Goal: Information Seeking & Learning: Learn about a topic

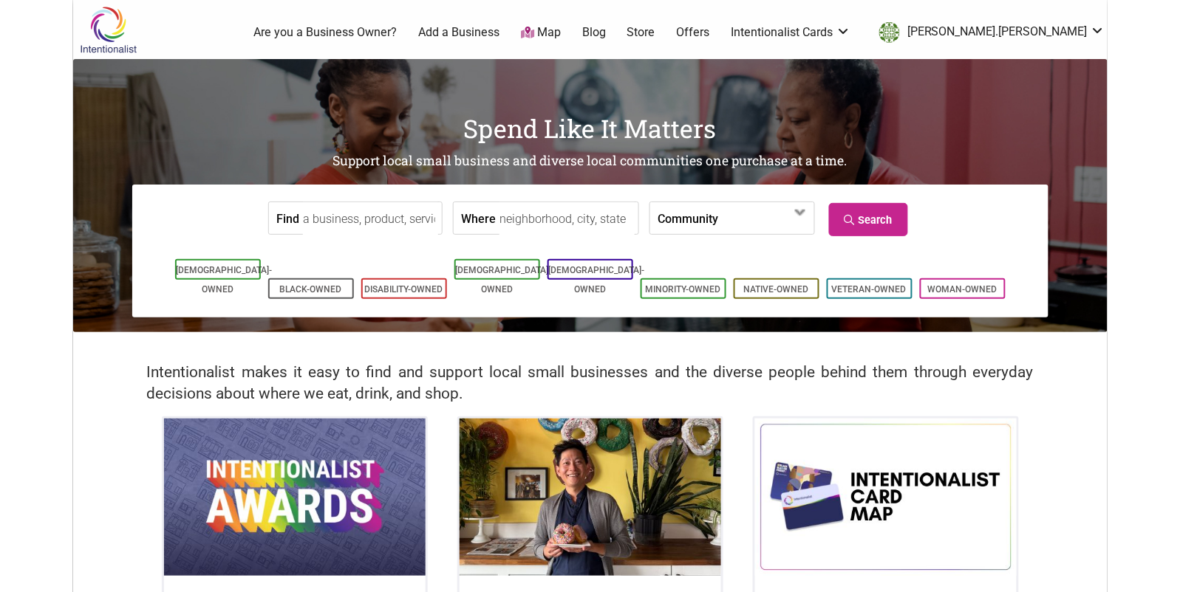
click at [355, 210] on input "Find" at bounding box center [370, 218] width 135 height 33
click at [352, 252] on div "Life's Salon" at bounding box center [368, 253] width 114 height 28
type input "Life's Salon"
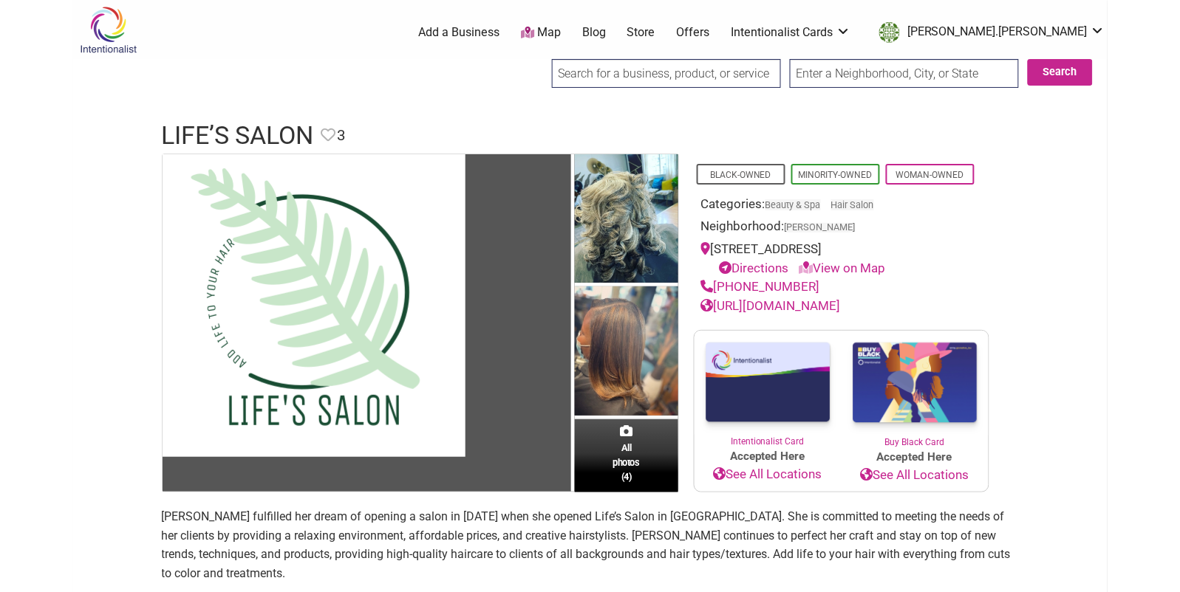
click at [799, 308] on link "https://lifessalon.com/" at bounding box center [771, 305] width 140 height 15
click at [604, 64] on input "search" at bounding box center [666, 73] width 229 height 29
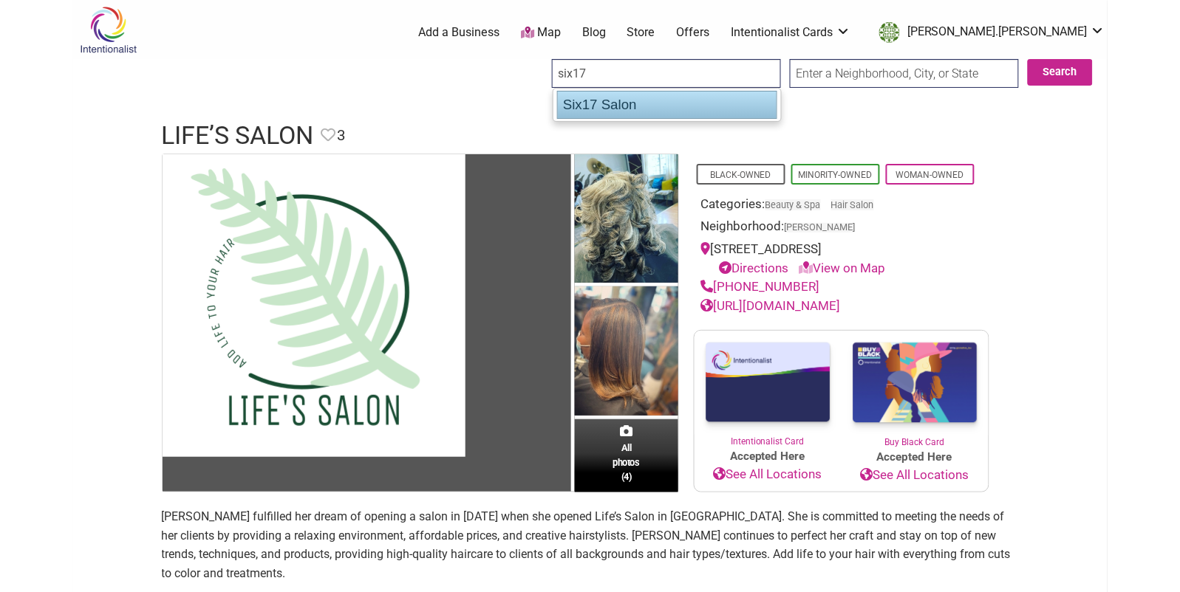
click at [591, 109] on div "Six17 Salon" at bounding box center [667, 105] width 220 height 28
type input "Six17 Salon"
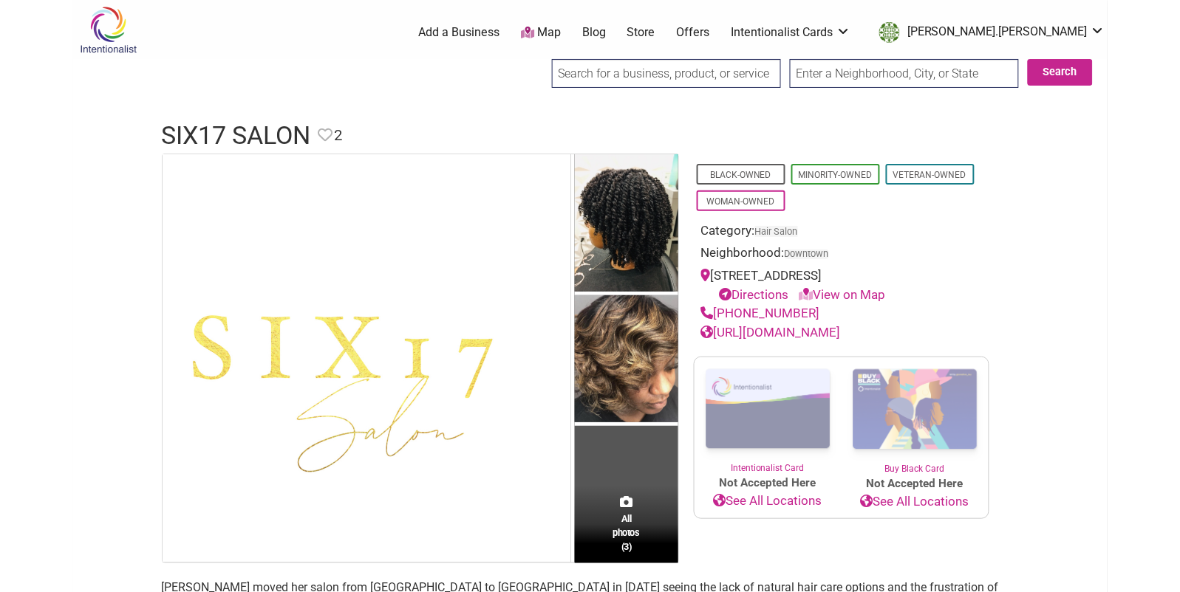
click at [582, 75] on input "search" at bounding box center [666, 73] width 229 height 29
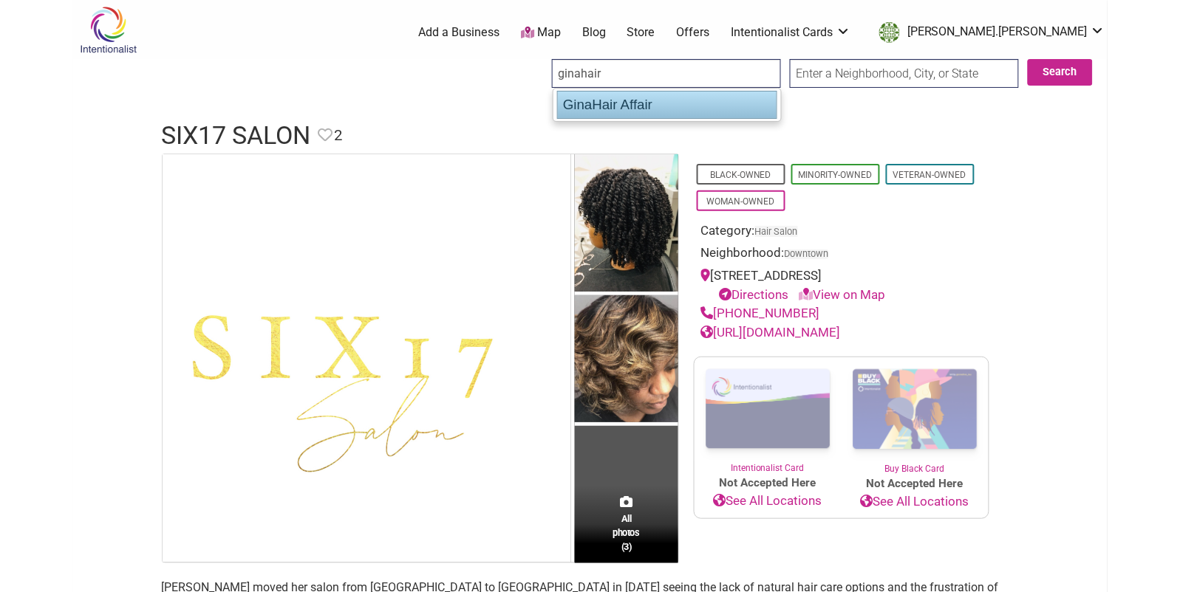
click at [614, 103] on div "GinaHair Affair" at bounding box center [667, 105] width 220 height 28
type input "GinaHair Affair"
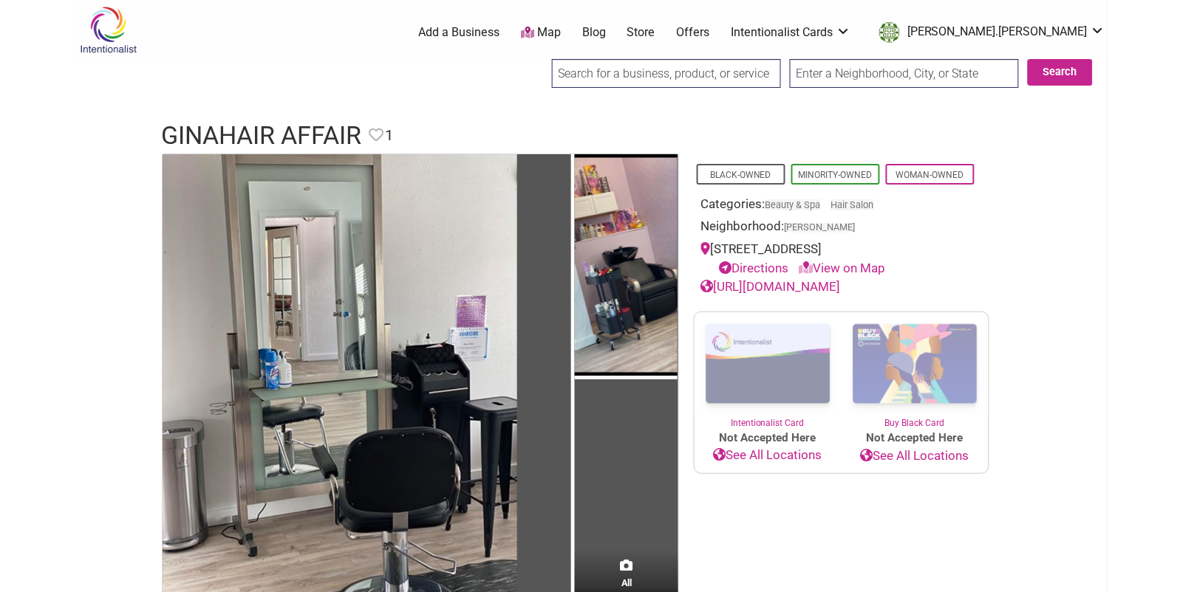
click at [841, 288] on link "[URL][DOMAIN_NAME]" at bounding box center [771, 286] width 140 height 15
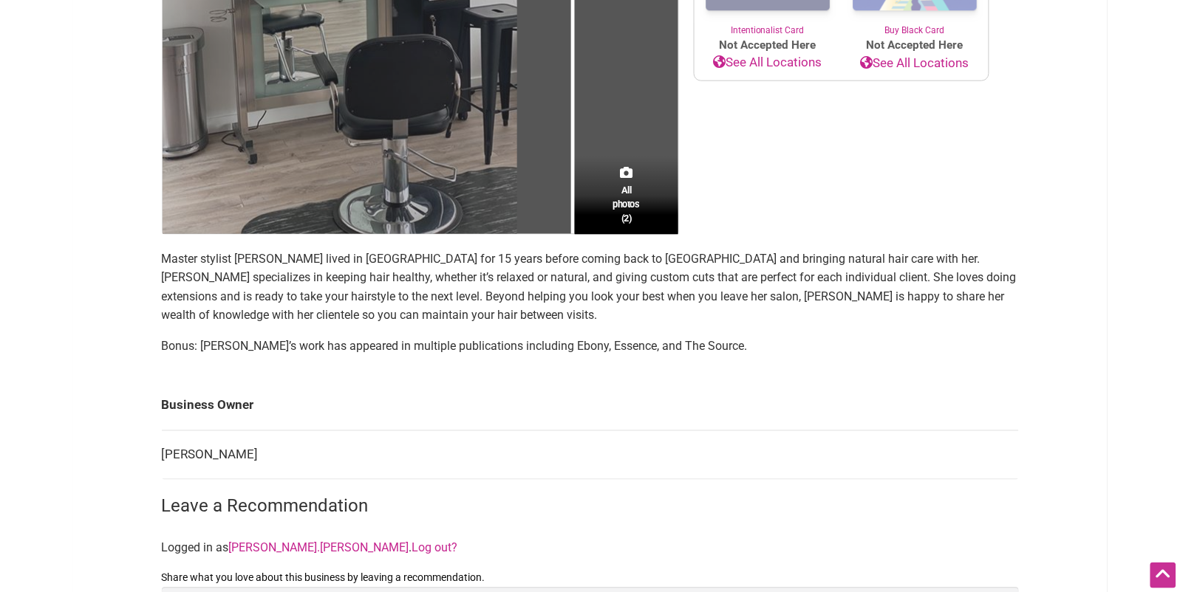
scroll to position [403, 0]
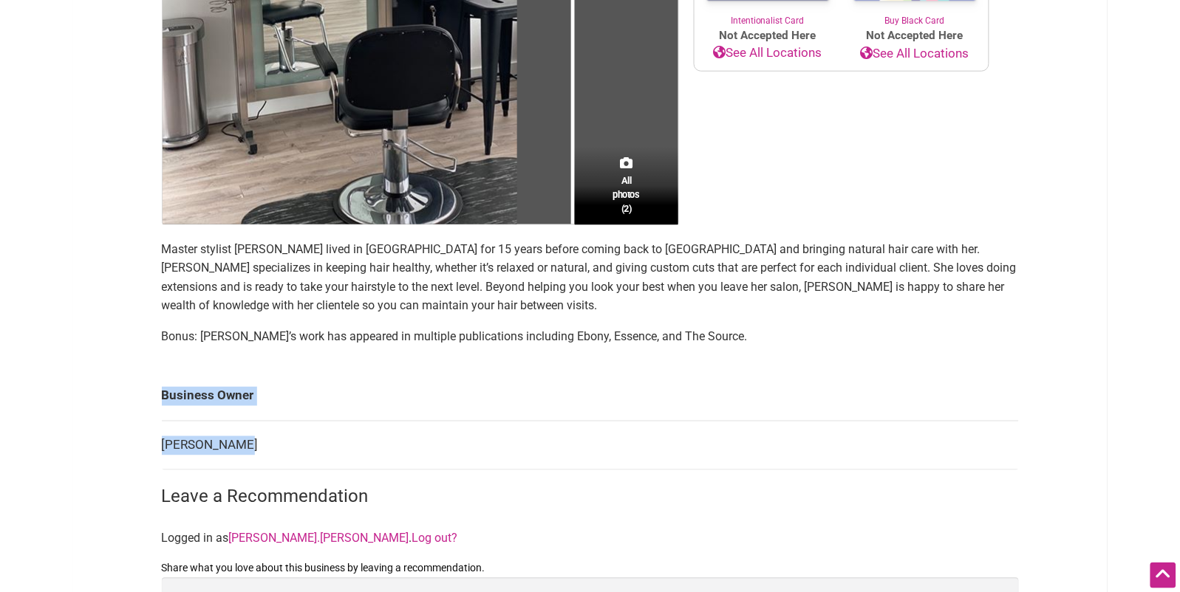
drag, startPoint x: 258, startPoint y: 448, endPoint x: 151, endPoint y: 434, distance: 107.4
click at [151, 434] on div "All photos (2) Black-Owned Minority-Owned Woman-Owned Categories: Beauty & Spa …" at bounding box center [590, 270] width 886 height 1039
drag, startPoint x: 172, startPoint y: 446, endPoint x: 204, endPoint y: 441, distance: 32.2
click at [171, 445] on td "Gina Vaughns" at bounding box center [590, 445] width 857 height 49
drag, startPoint x: 186, startPoint y: 451, endPoint x: 160, endPoint y: 451, distance: 25.9
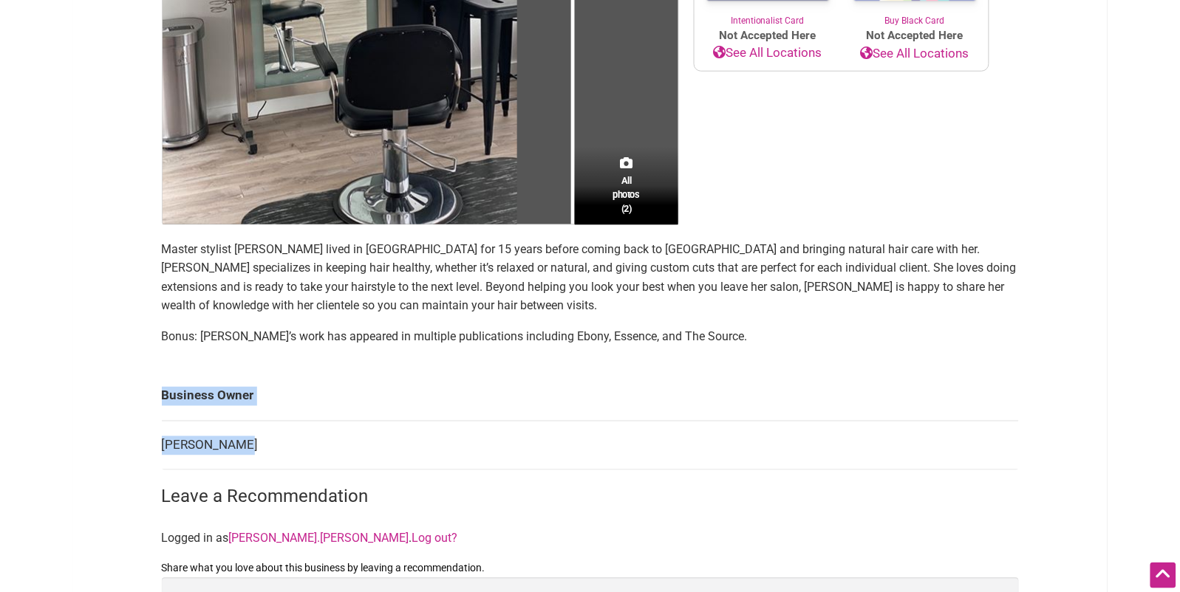
click at [160, 451] on div "All photos (2) Black-Owned Minority-Owned Woman-Owned Categories: Beauty & Spa …" at bounding box center [590, 270] width 886 height 1039
click at [165, 451] on td "Gina Vaughns" at bounding box center [590, 445] width 857 height 49
drag, startPoint x: 179, startPoint y: 447, endPoint x: 243, endPoint y: 446, distance: 64.3
click at [243, 446] on td "Gina Vaughns" at bounding box center [590, 445] width 857 height 49
copy td "Gina Vaughns"
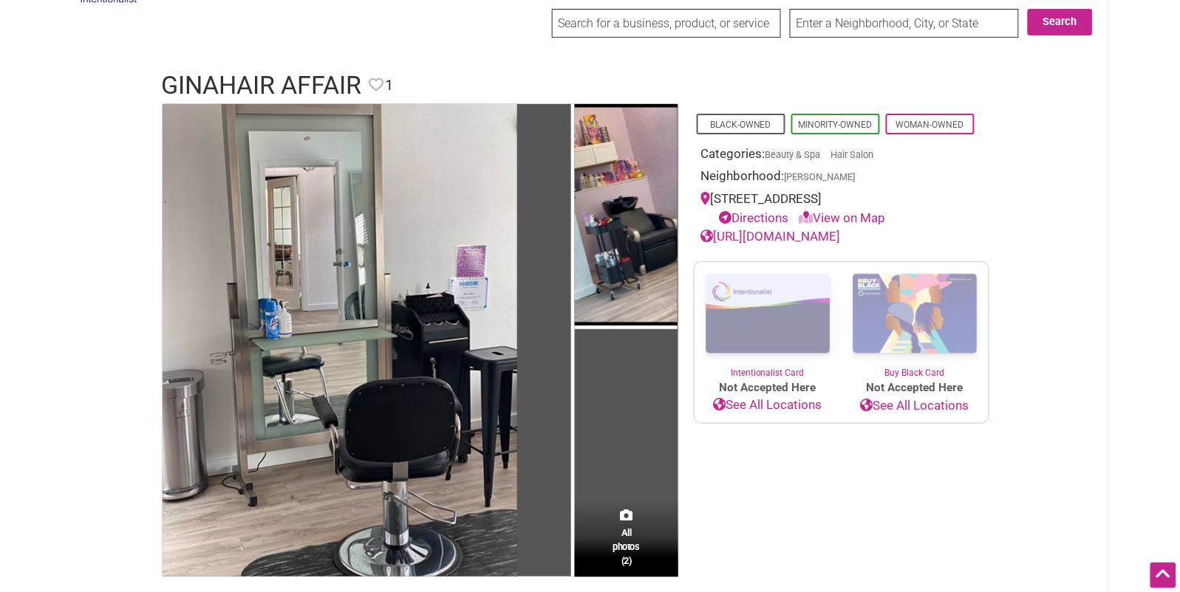
scroll to position [0, 0]
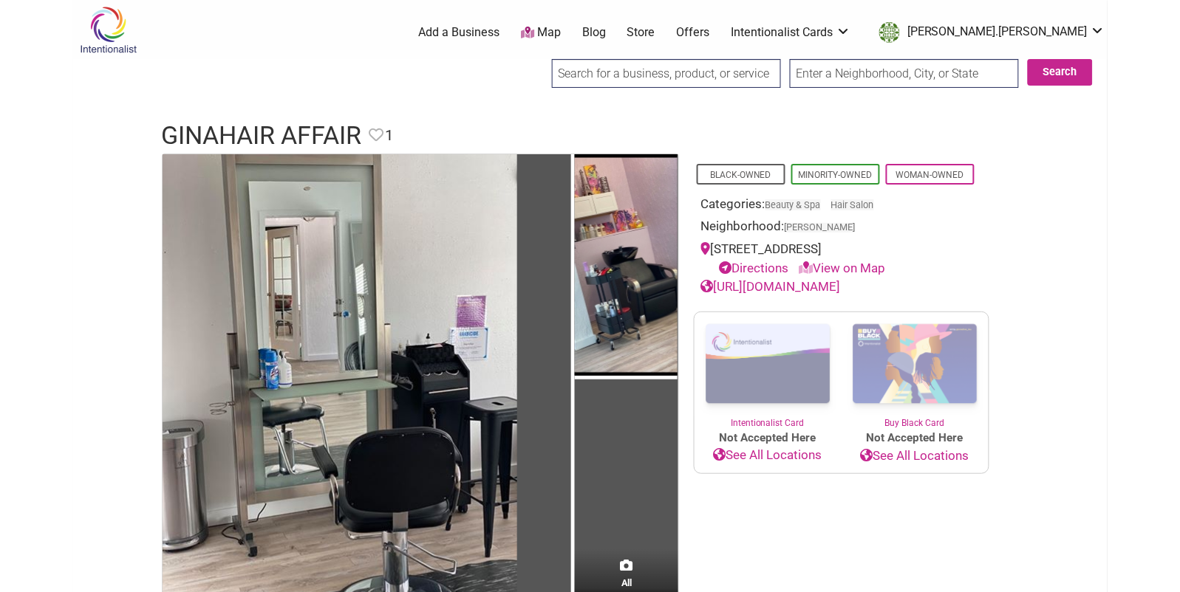
click at [667, 81] on input "search" at bounding box center [666, 73] width 229 height 29
drag, startPoint x: 590, startPoint y: 73, endPoint x: 663, endPoint y: 73, distance: 72.4
click at [663, 73] on input "goodhairsal" at bounding box center [666, 73] width 229 height 29
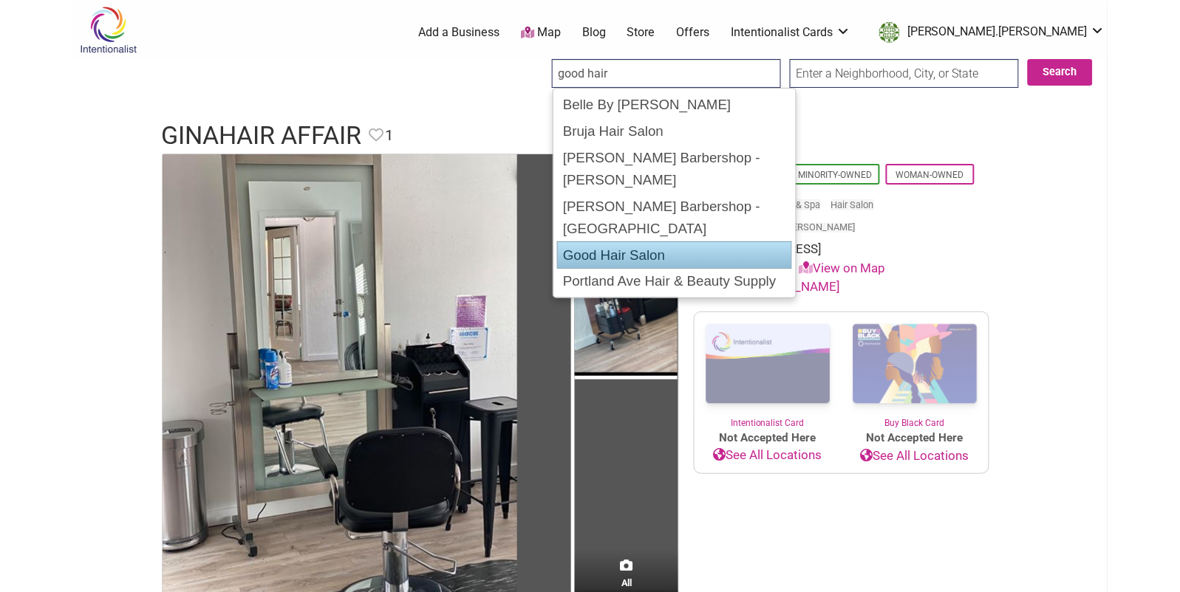
drag, startPoint x: 644, startPoint y: 207, endPoint x: 699, endPoint y: 185, distance: 58.7
click at [644, 242] on div "Good Hair Salon" at bounding box center [674, 256] width 235 height 28
type input "Good Hair Salon"
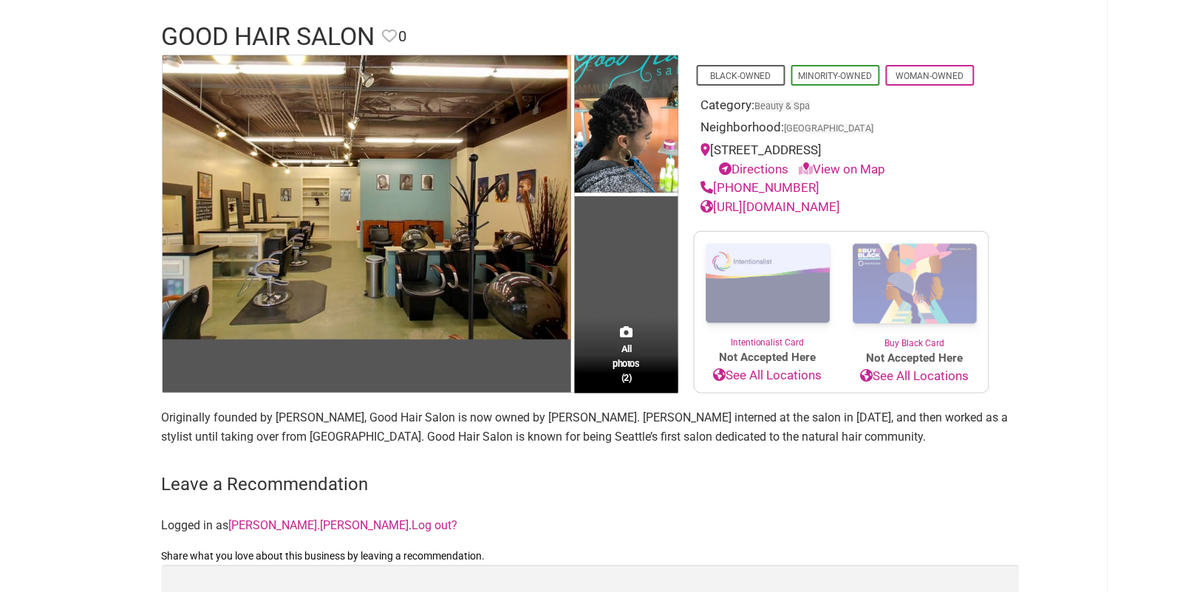
scroll to position [105, 0]
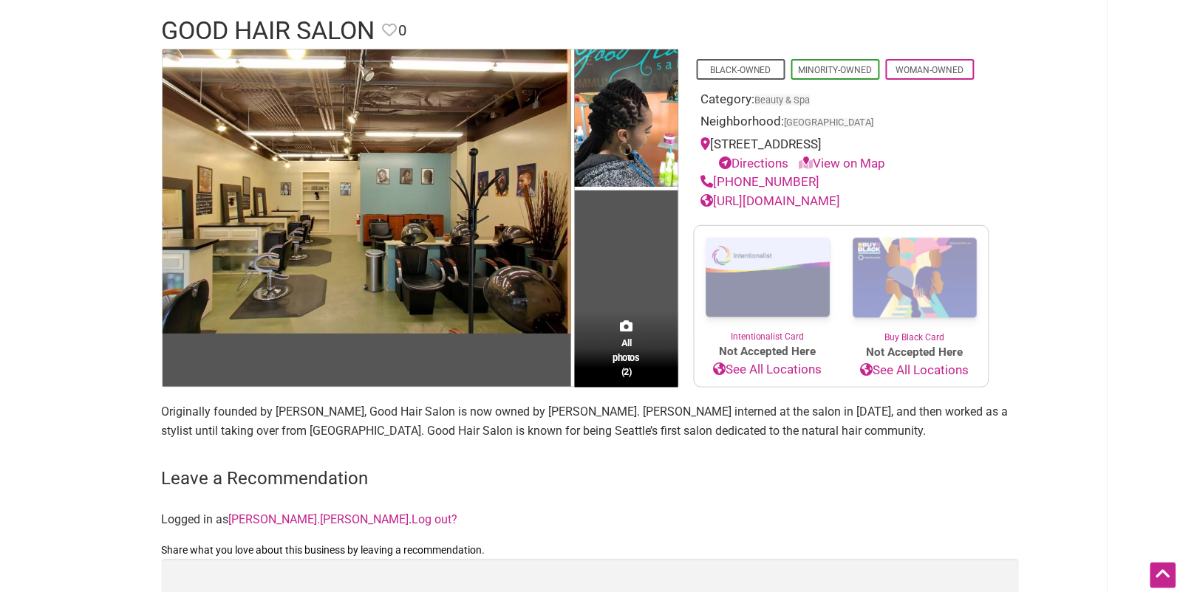
click at [775, 203] on link "[URL][DOMAIN_NAME]" at bounding box center [771, 201] width 140 height 15
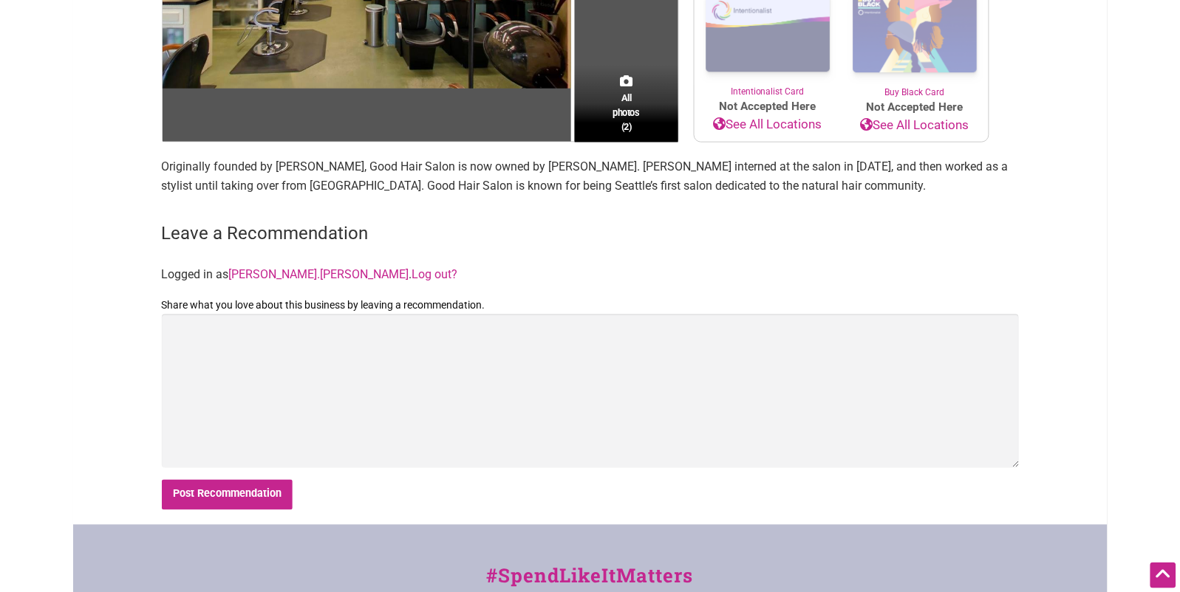
scroll to position [284, 0]
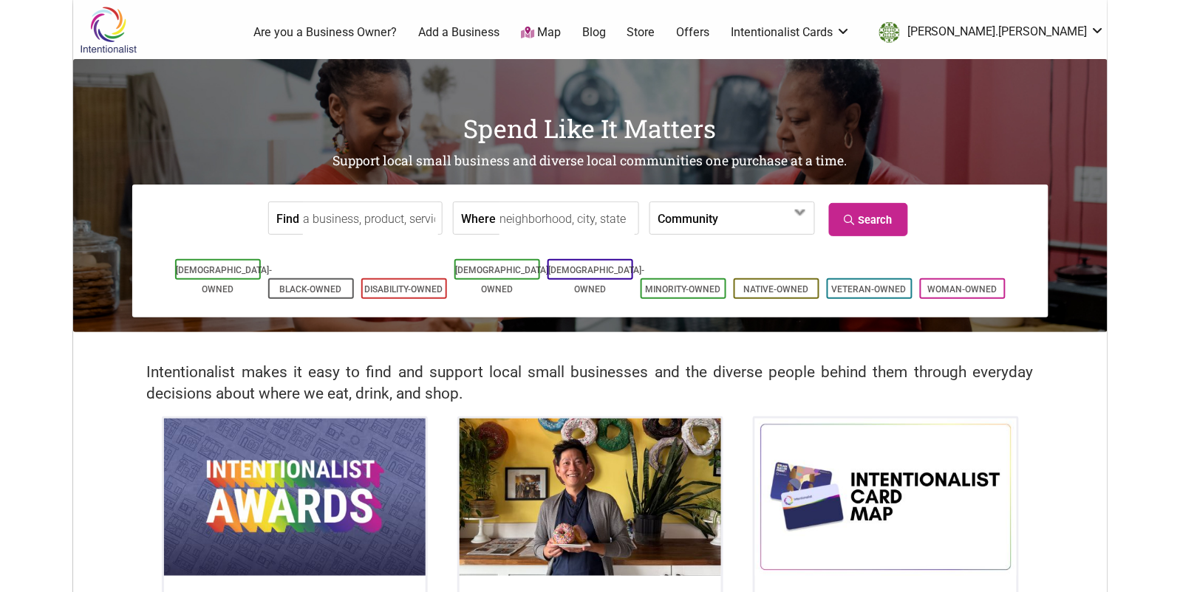
click at [346, 210] on input "Find" at bounding box center [370, 218] width 135 height 33
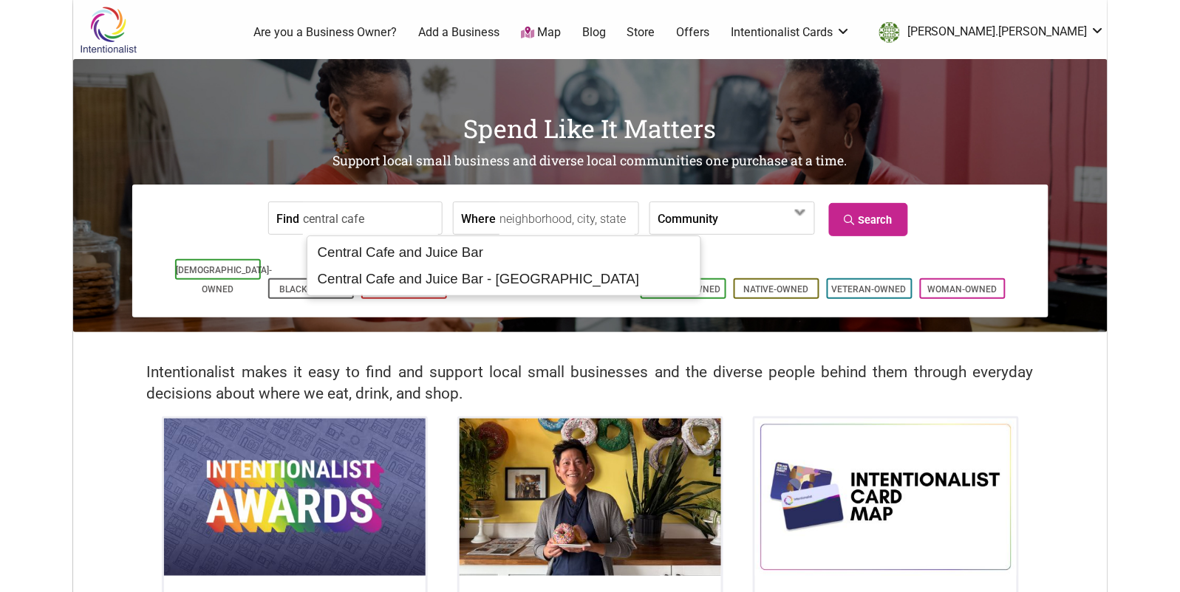
scroll to position [1, 0]
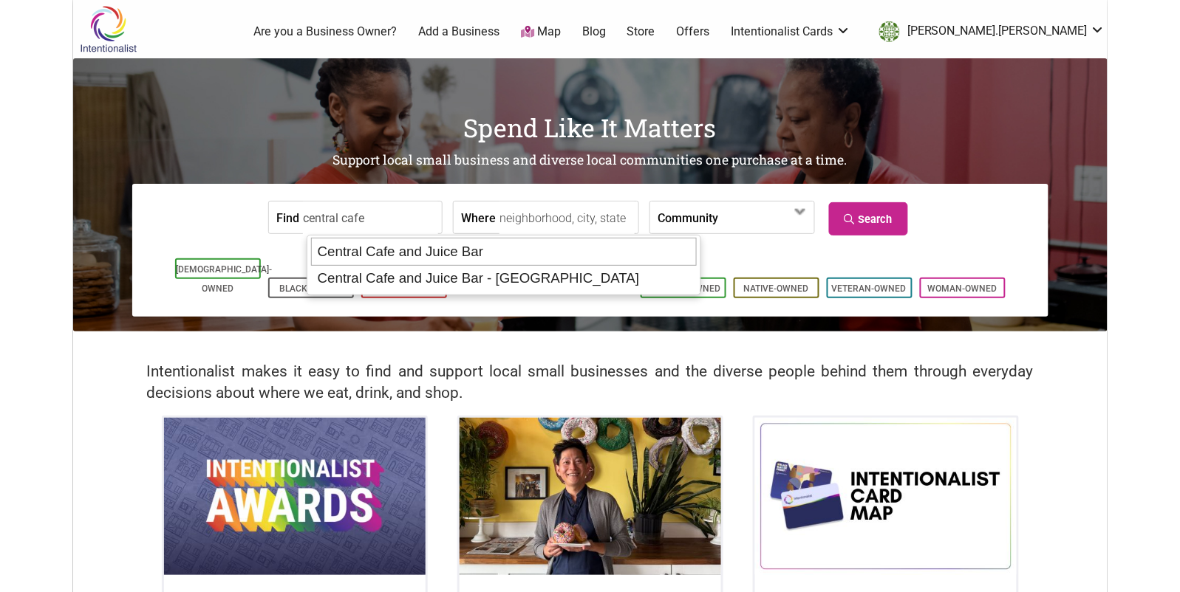
click at [402, 259] on div "Central Cafe and Juice Bar" at bounding box center [504, 252] width 386 height 28
type input "Central Cafe and Juice Bar"
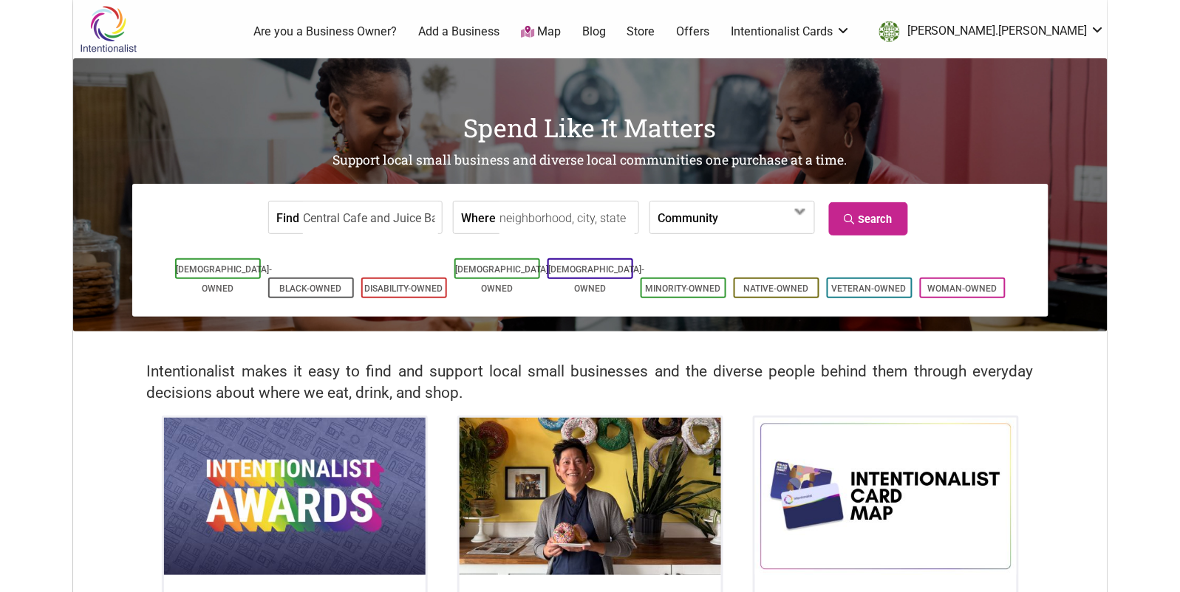
scroll to position [0, 0]
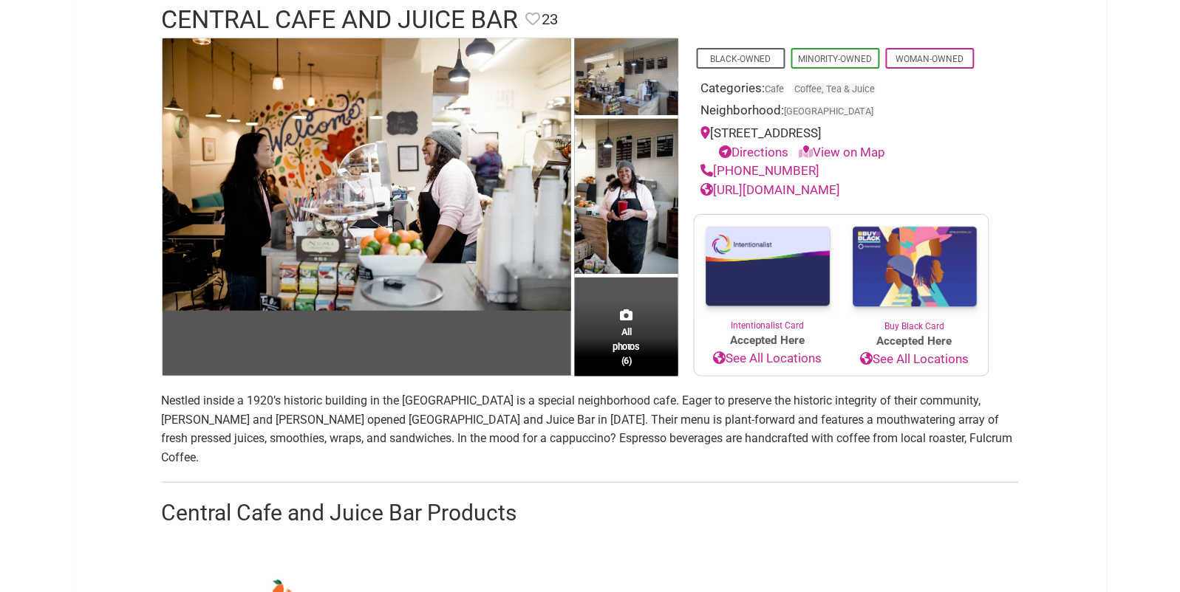
scroll to position [182, 0]
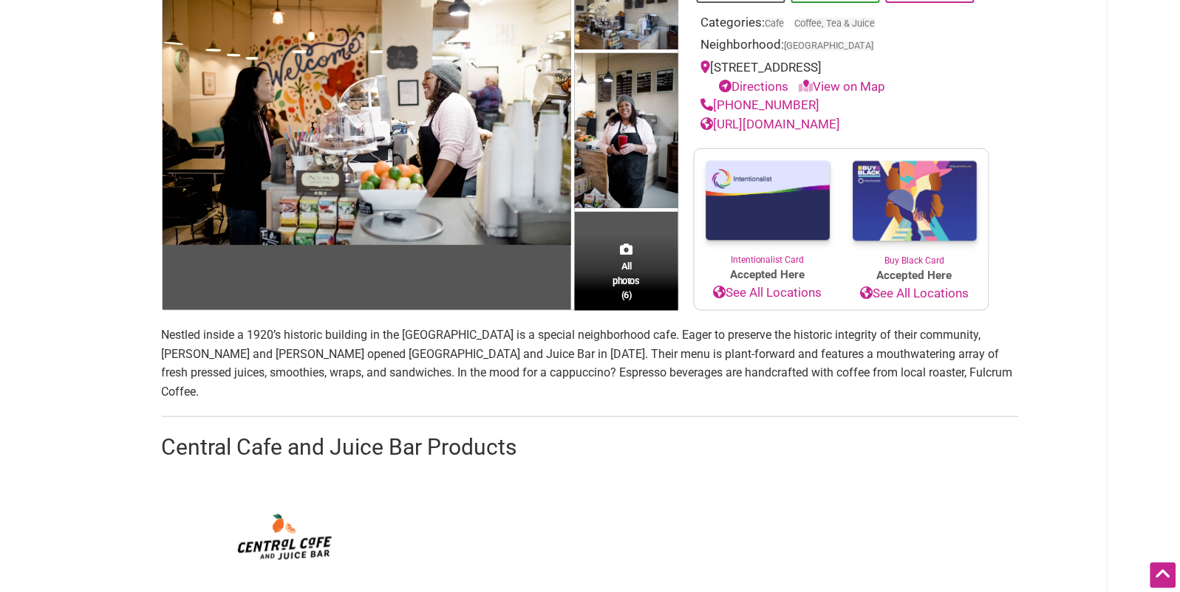
click at [440, 353] on p "Nestled inside a 1920’s historic building in the [GEOGRAPHIC_DATA] is a special…" at bounding box center [590, 363] width 857 height 75
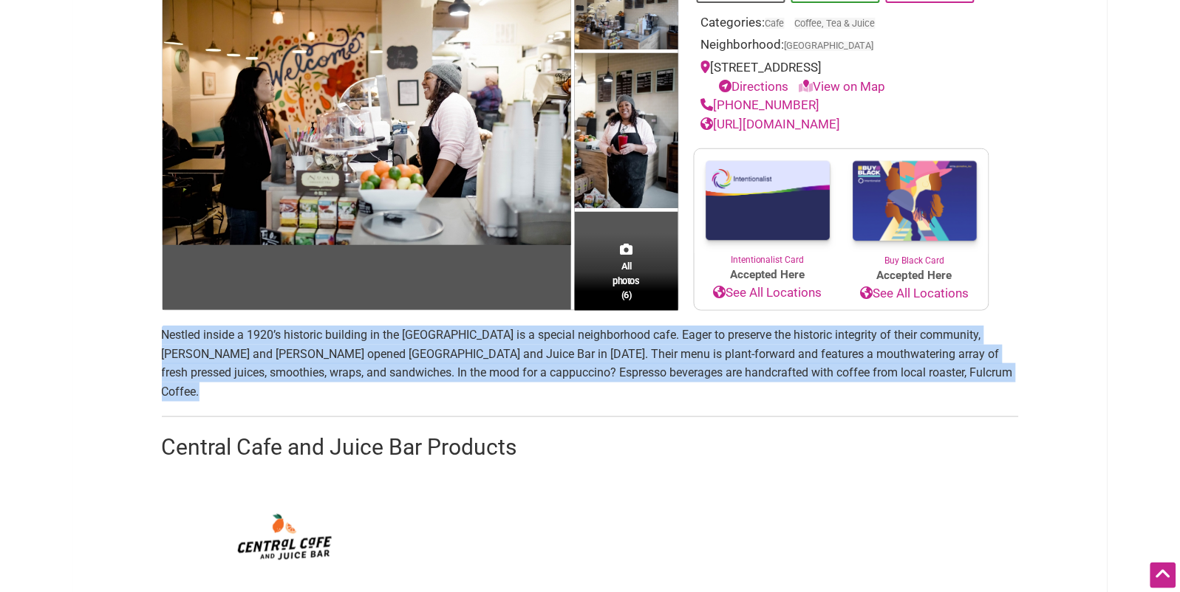
click at [440, 353] on p "Nestled inside a 1920’s historic building in the Central District is a special …" at bounding box center [590, 363] width 857 height 75
copy p "Nestled inside a 1920’s historic building in the Central District is a special …"
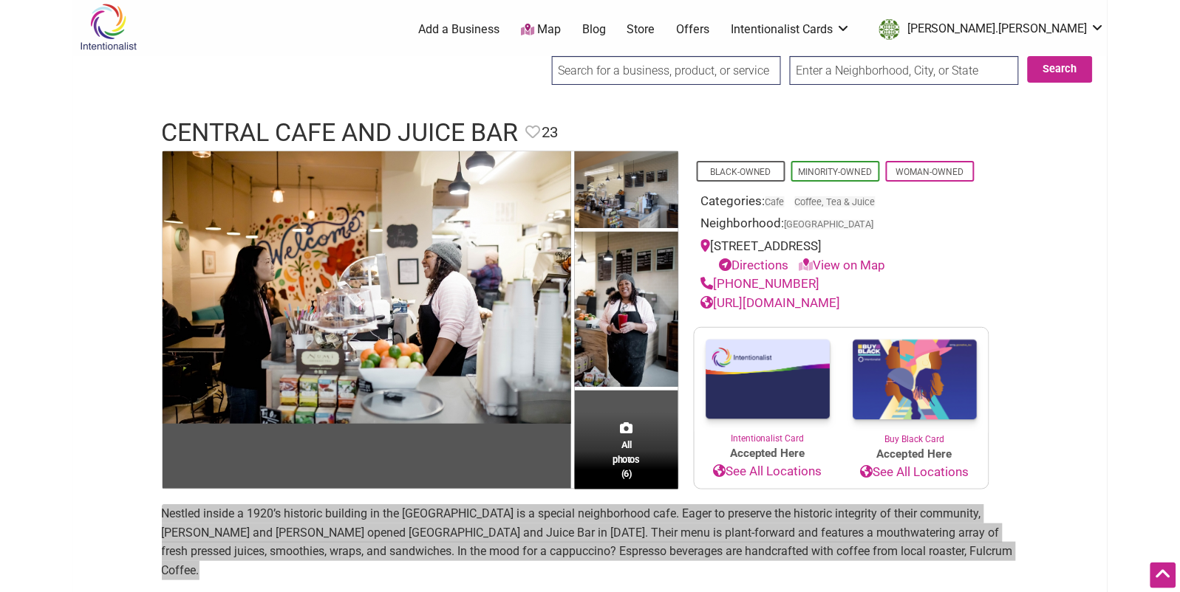
scroll to position [0, 0]
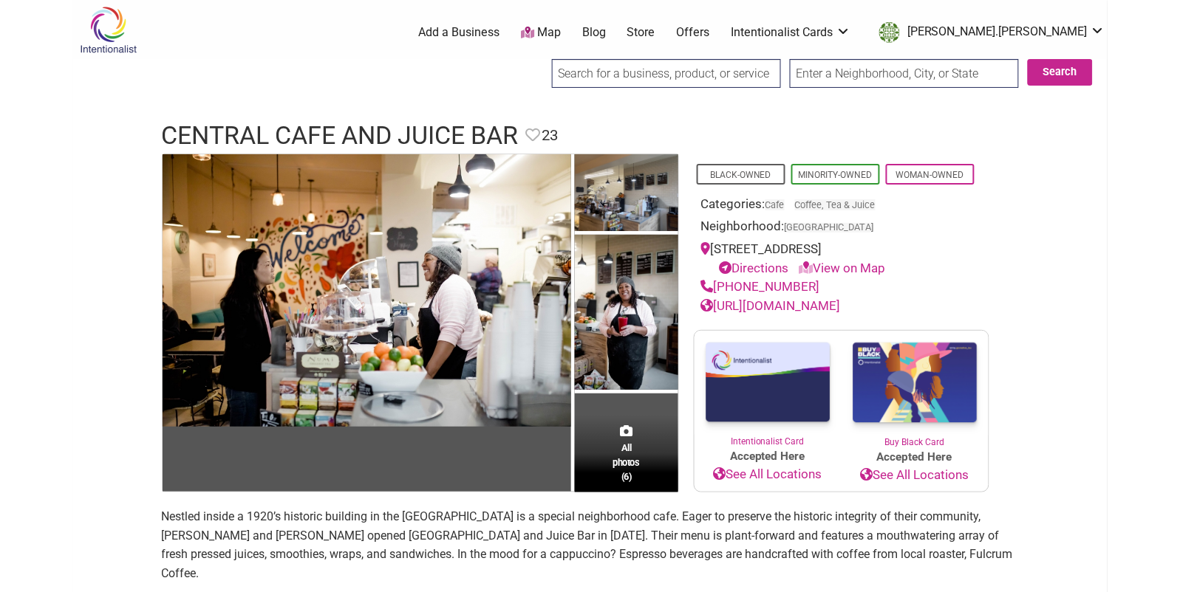
click at [581, 68] on input "search" at bounding box center [666, 73] width 229 height 29
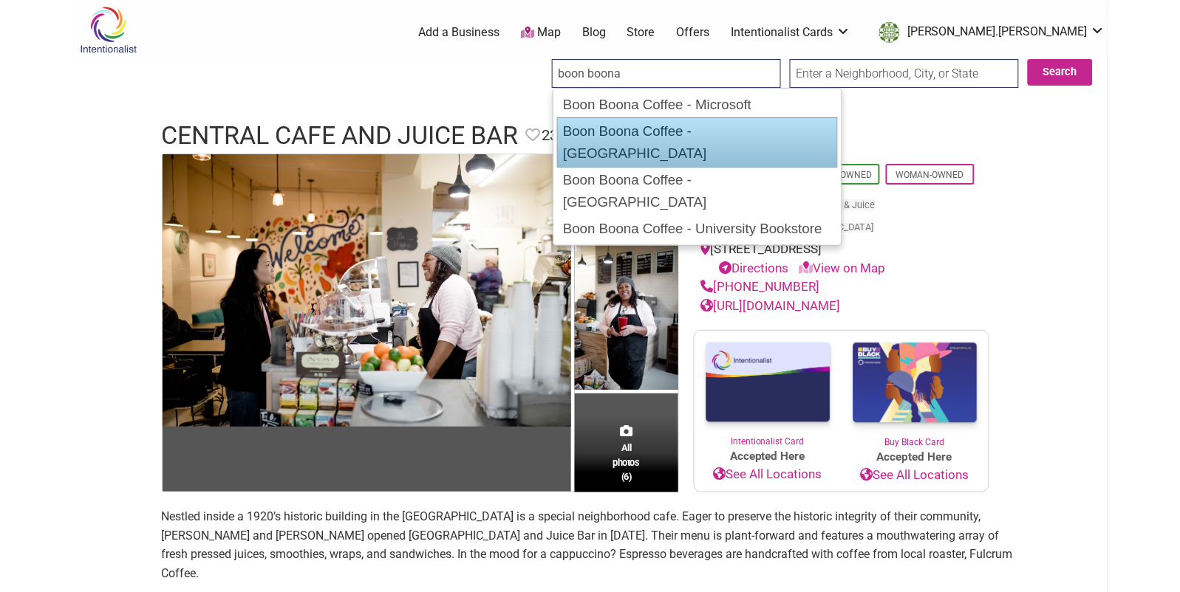
click at [620, 140] on div "Boon Boona Coffee - [GEOGRAPHIC_DATA]" at bounding box center [697, 142] width 281 height 50
type input "Boon Boona Coffee - [GEOGRAPHIC_DATA]"
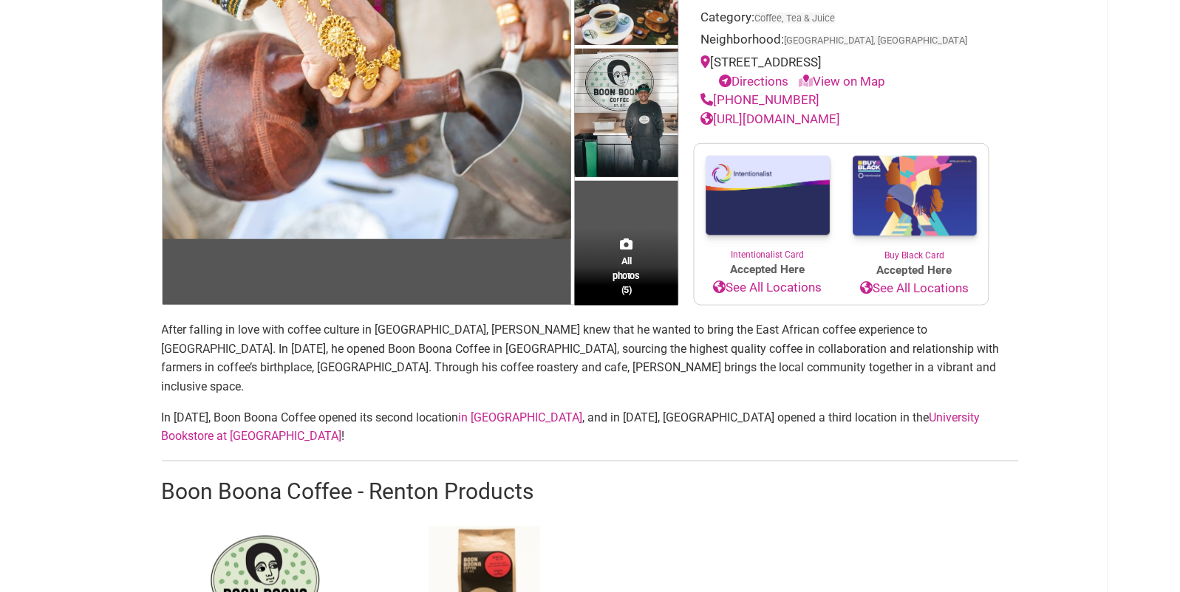
scroll to position [285, 0]
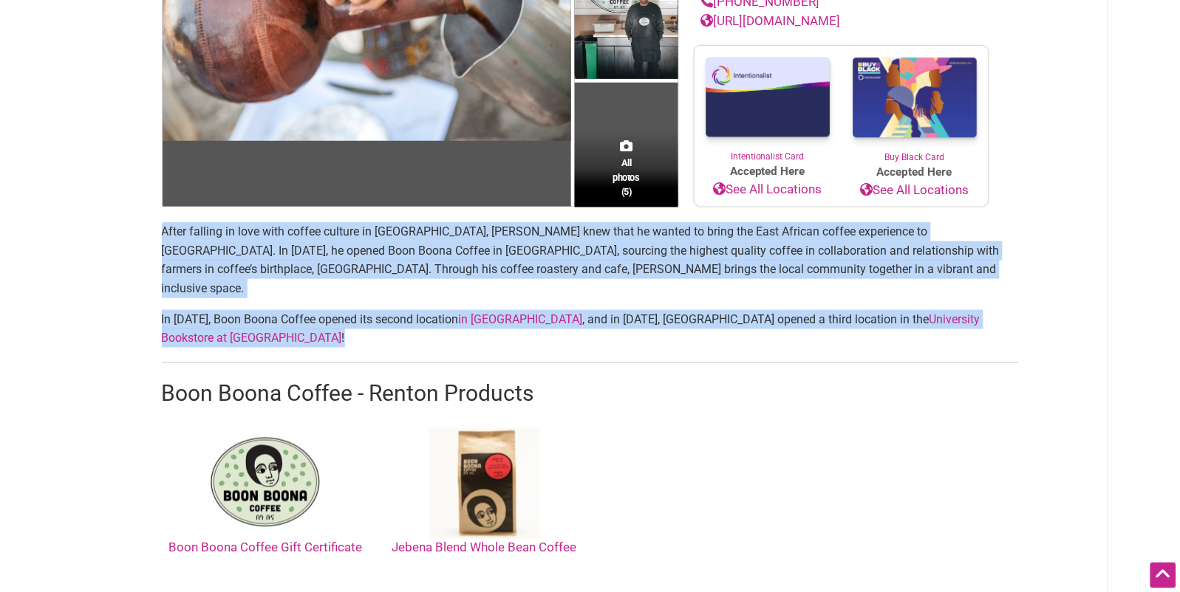
drag, startPoint x: 934, startPoint y: 294, endPoint x: 150, endPoint y: 238, distance: 786.5
click at [150, 238] on div "All photos (5) Black-Owned Minority-Owned Category: Coffee, Tea & Juice Neighbo…" at bounding box center [590, 482] width 886 height 1226
copy section "After falling in love with coffee culture in [GEOGRAPHIC_DATA], [PERSON_NAME] k…"
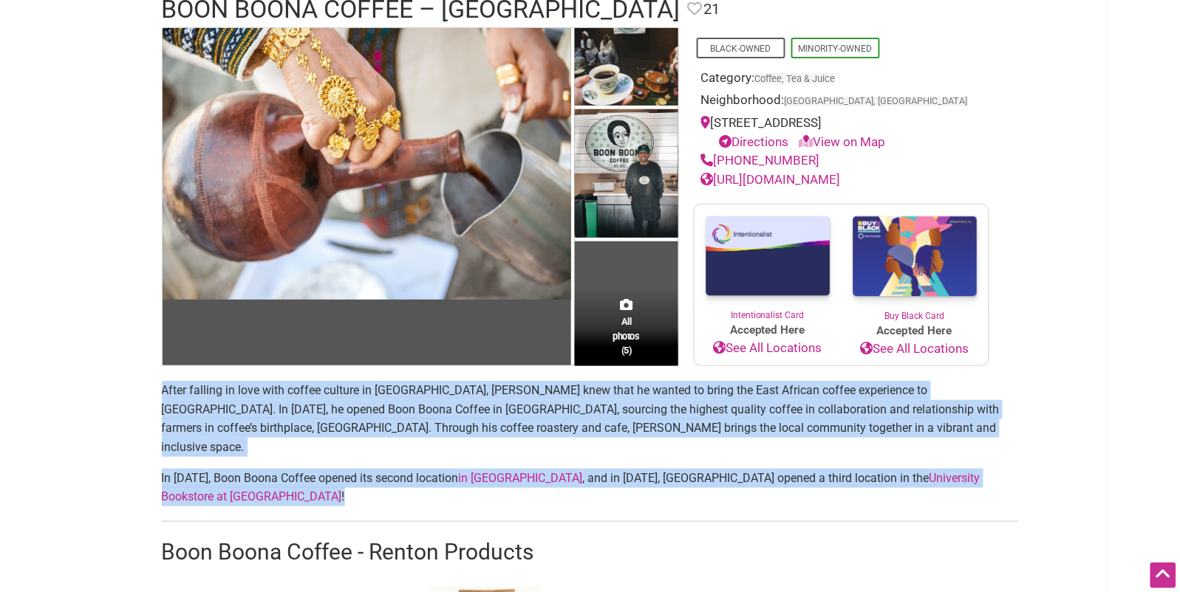
scroll to position [0, 0]
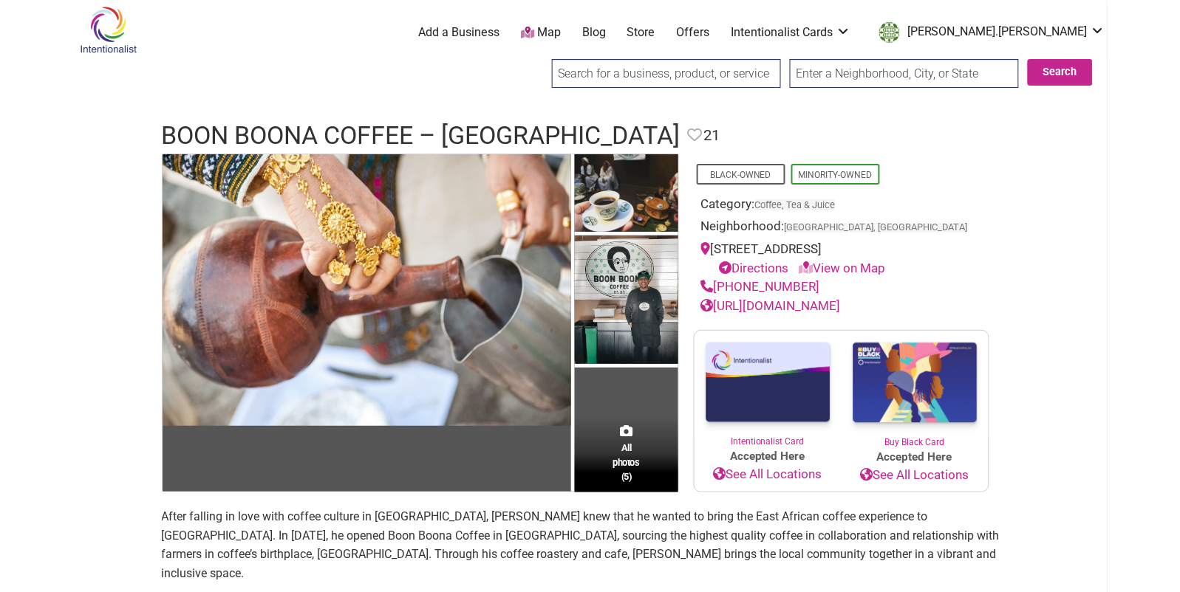
click at [635, 74] on input "search" at bounding box center [666, 73] width 229 height 29
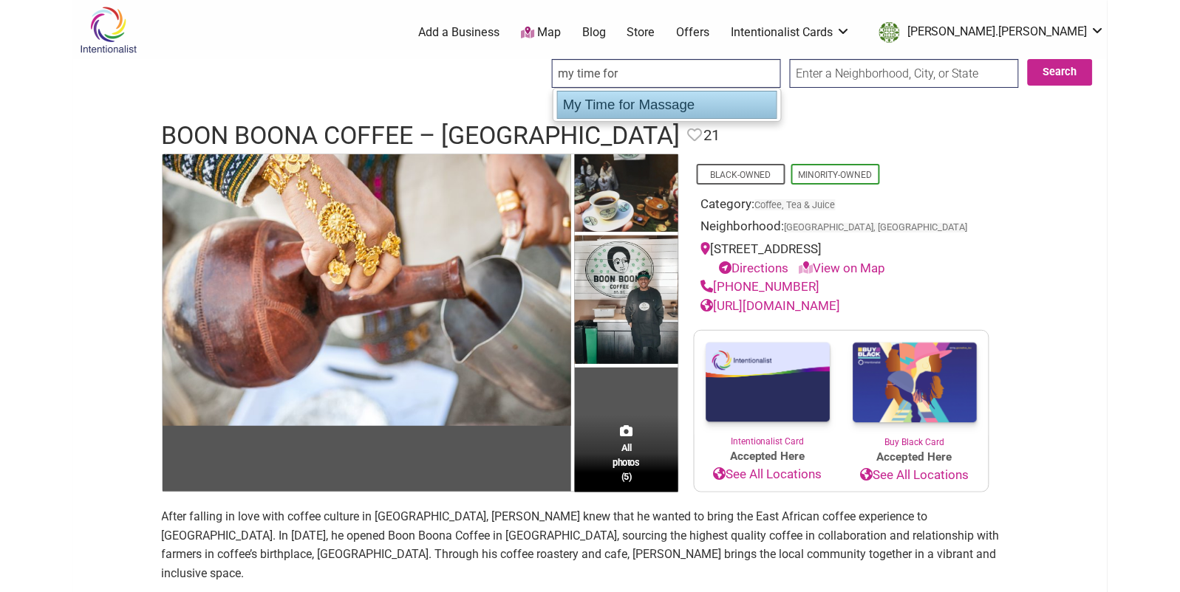
drag, startPoint x: 640, startPoint y: 100, endPoint x: 550, endPoint y: 103, distance: 90.2
click at [640, 100] on div "My Time for Massage" at bounding box center [667, 105] width 220 height 28
type input "My Time for Massage"
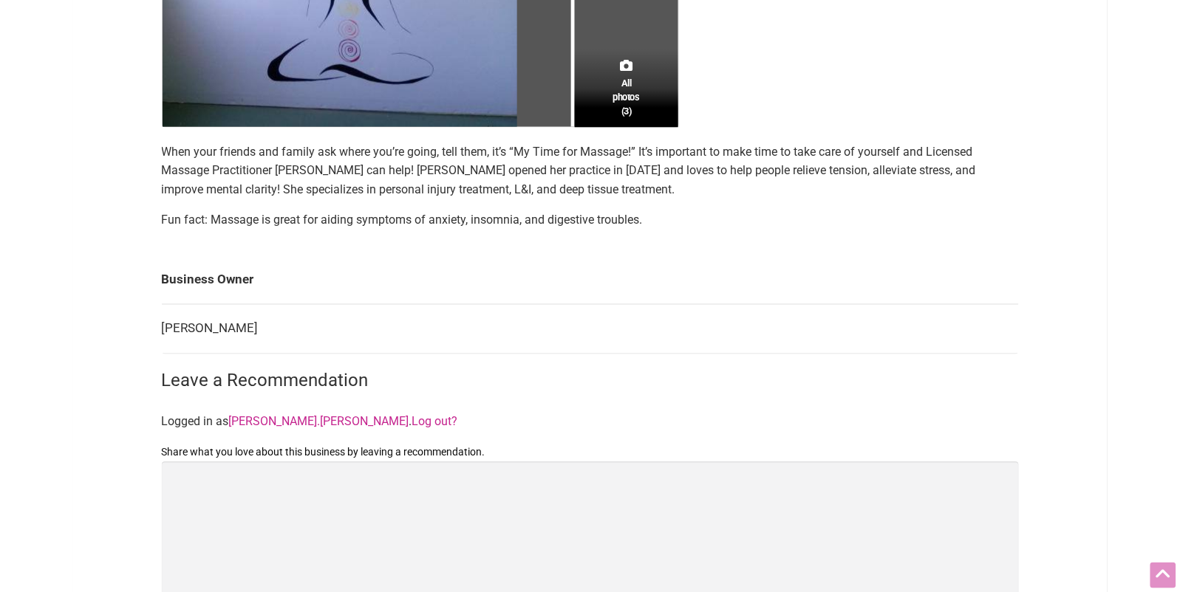
scroll to position [527, 0]
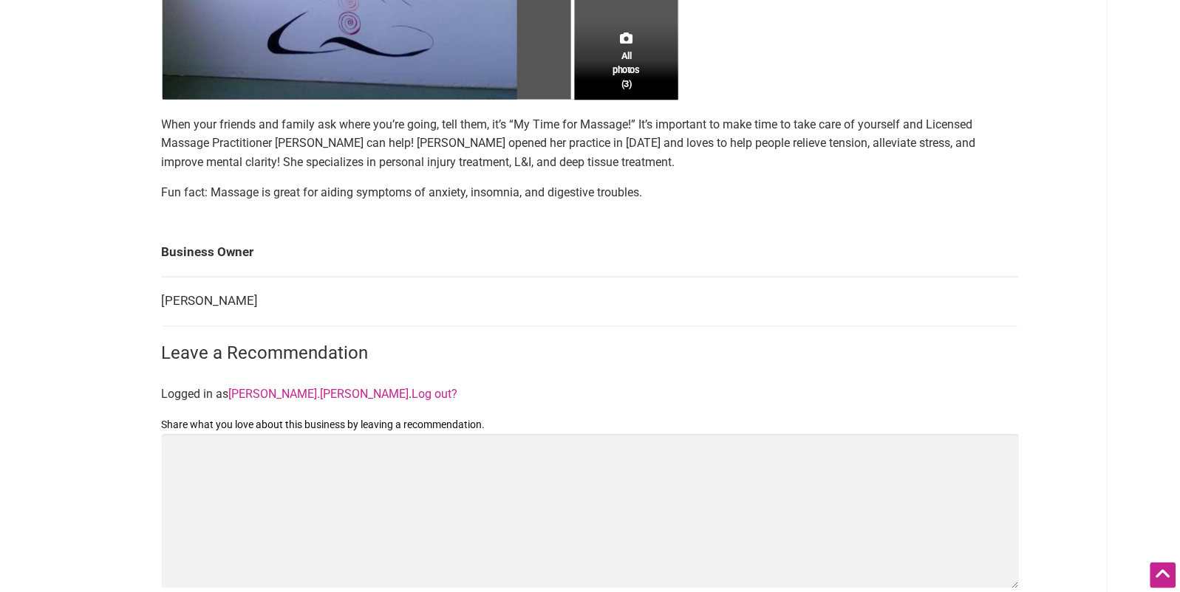
drag, startPoint x: 315, startPoint y: 166, endPoint x: 435, endPoint y: 178, distance: 121.0
click at [321, 167] on p "When your friends and family ask where you’re going, tell them, it’s “My Time f…" at bounding box center [590, 143] width 857 height 57
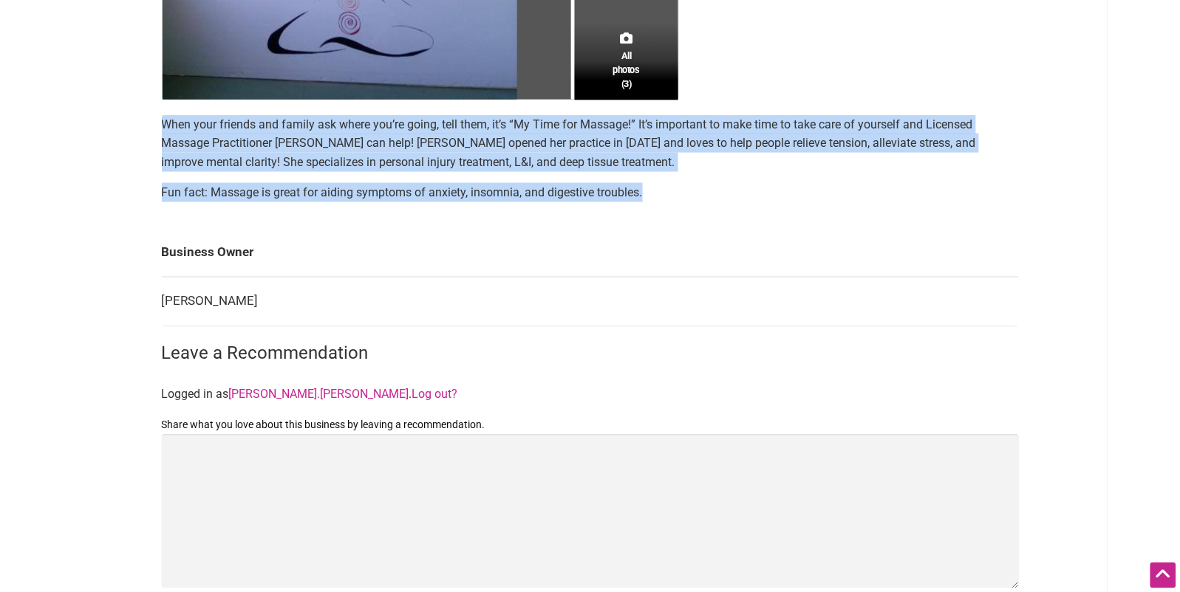
drag, startPoint x: 590, startPoint y: 189, endPoint x: 160, endPoint y: 130, distance: 434.7
click at [160, 130] on div "All photos (3) Black-Owned Minority-Owned Woman-Owned Category: Massage Neighbo…" at bounding box center [590, 135] width 886 height 1019
copy section "When your friends and family ask where you’re going, tell them, it’s “My Time f…"
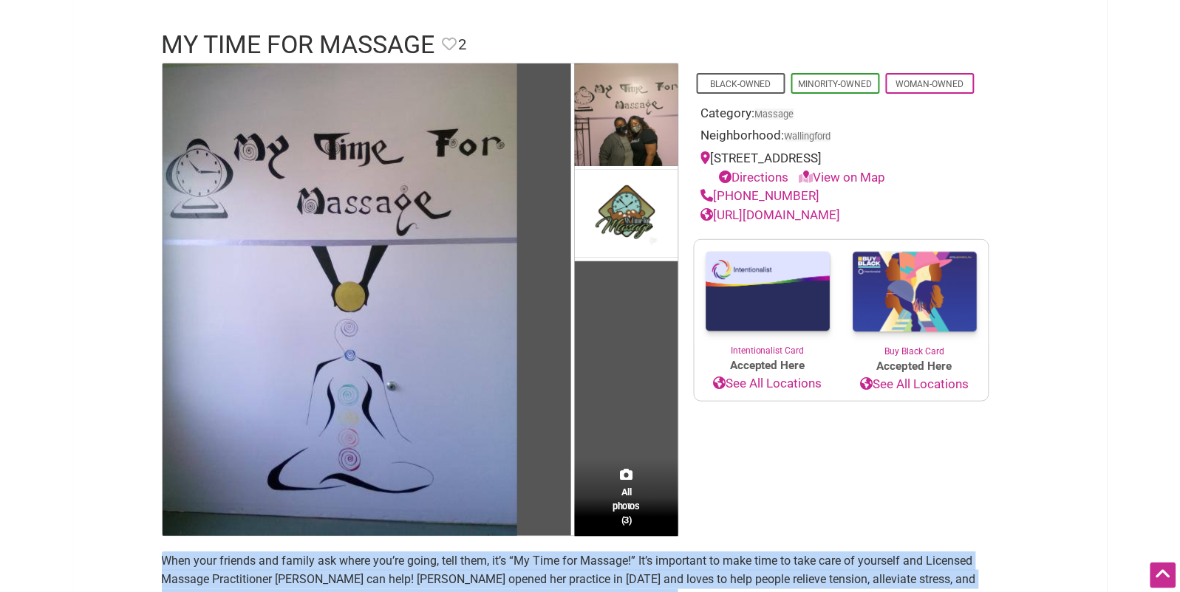
scroll to position [0, 0]
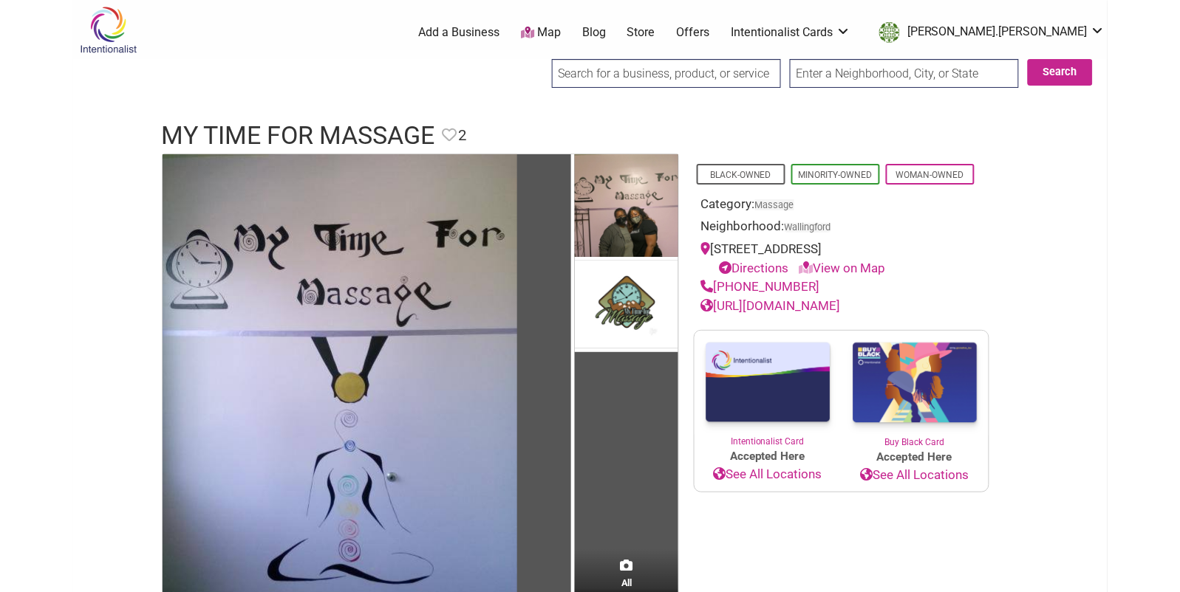
click at [615, 75] on input "search" at bounding box center [666, 73] width 229 height 29
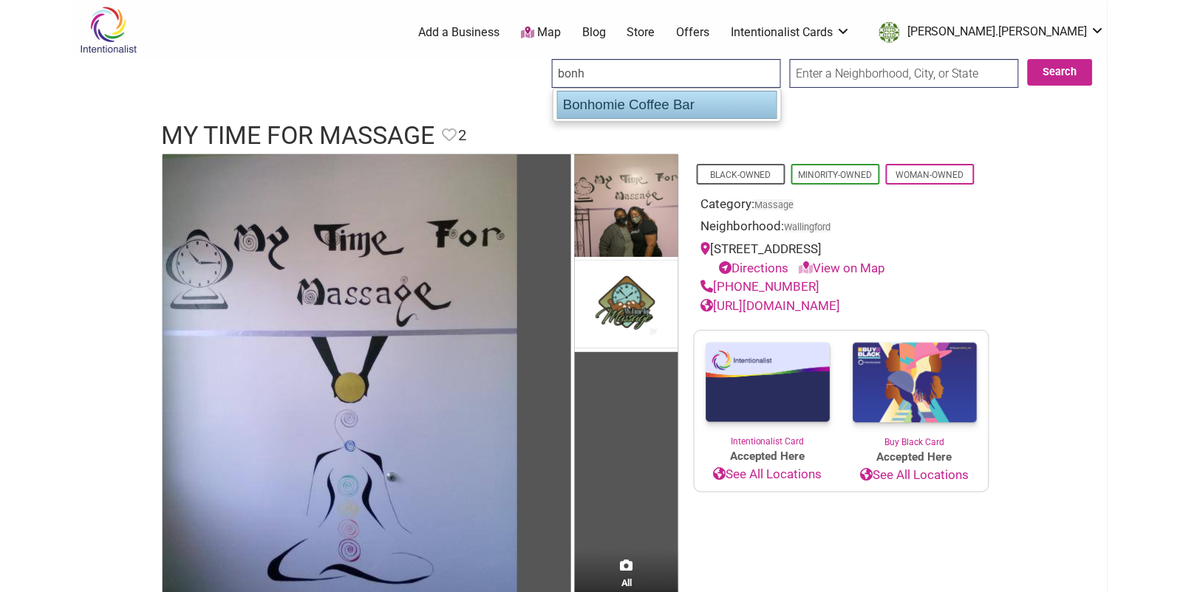
click at [674, 103] on div "Bonhomie Coffee Bar" at bounding box center [667, 105] width 220 height 28
type input "Bonhomie Coffee Bar"
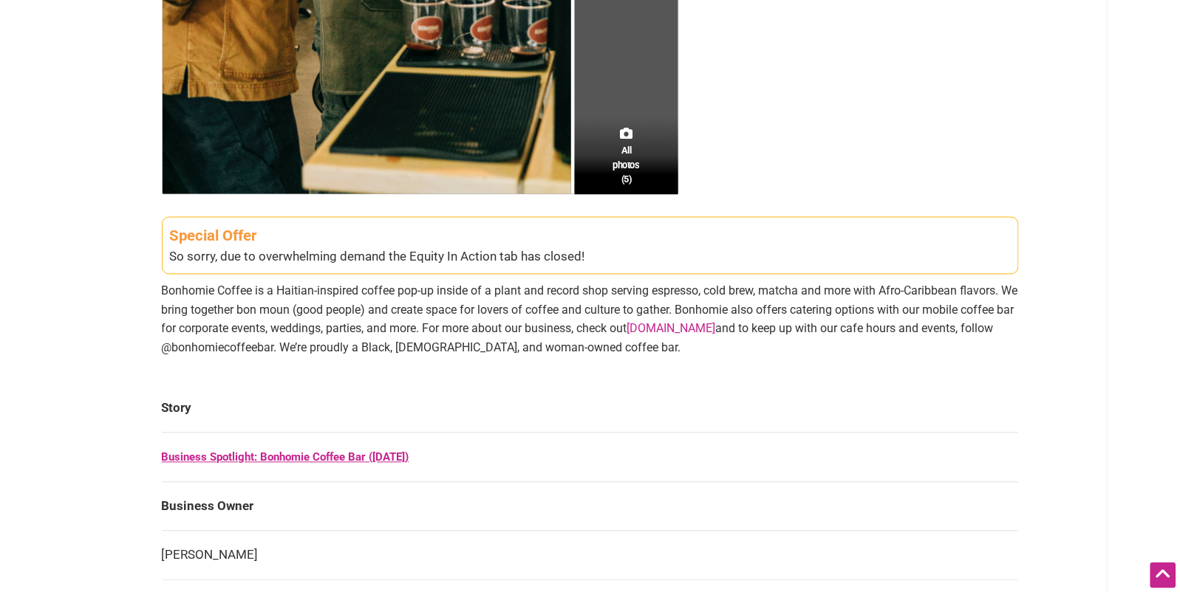
scroll to position [618, 0]
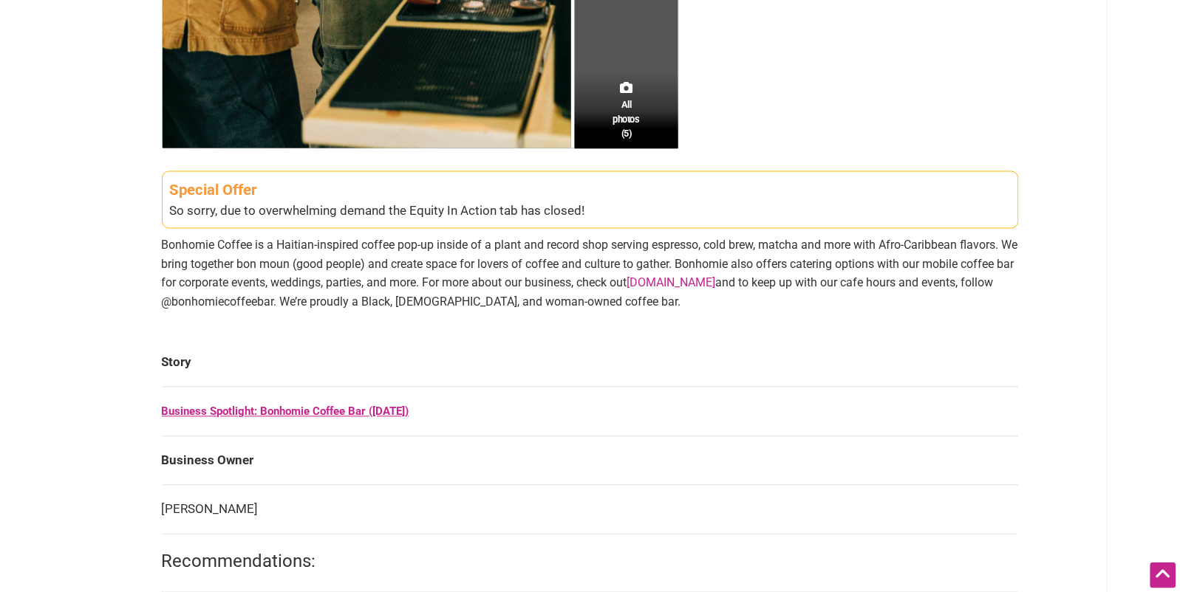
click at [242, 261] on p "Bonhomie Coffee is a Haitian-inspired coffee pop-up inside of a plant and recor…" at bounding box center [590, 273] width 857 height 75
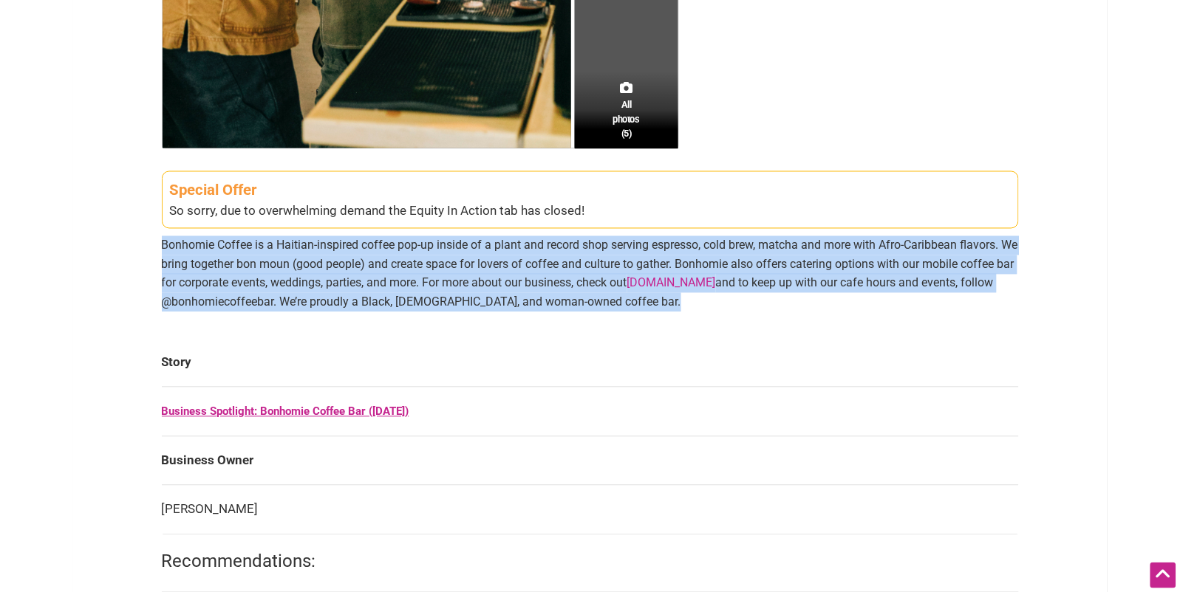
click at [242, 261] on p "Bonhomie Coffee is a Haitian-inspired coffee pop-up inside of a plant and recor…" at bounding box center [590, 273] width 857 height 75
copy section "Bonhomie Coffee is a Haitian-inspired coffee pop-up inside of a plant and recor…"
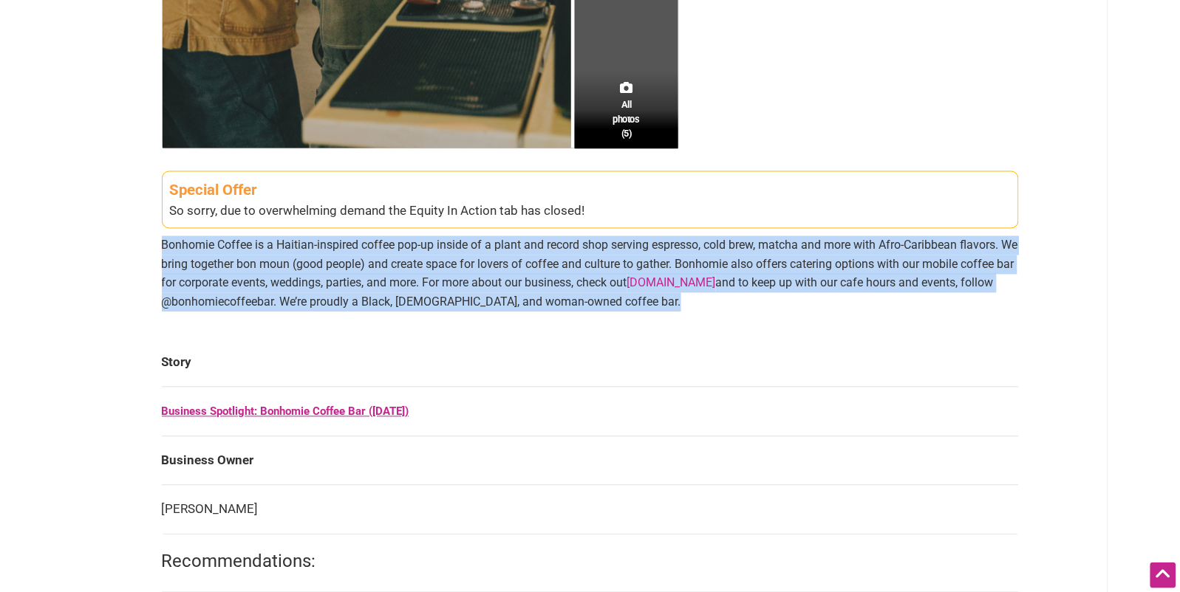
scroll to position [0, 0]
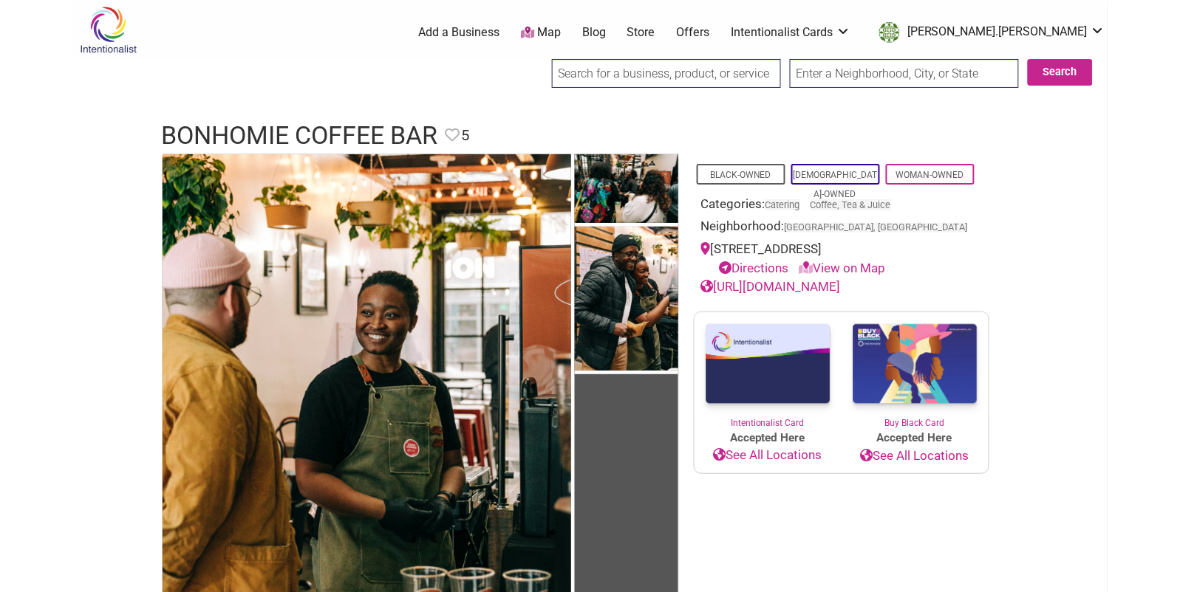
click at [605, 71] on input "search" at bounding box center [666, 73] width 229 height 29
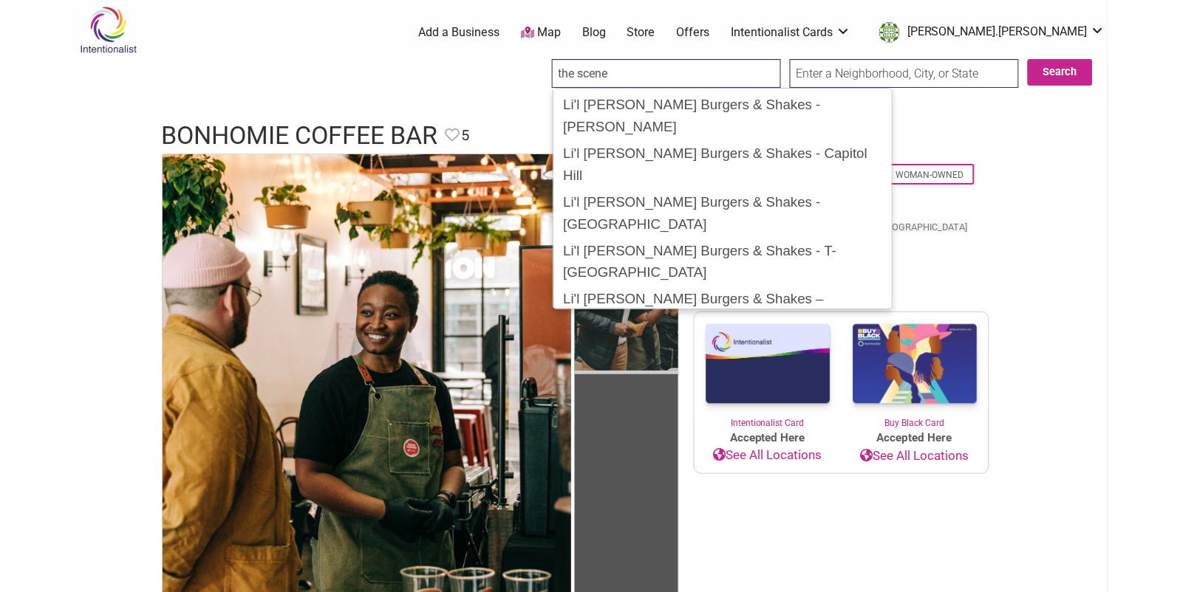
drag, startPoint x: 683, startPoint y: 259, endPoint x: 669, endPoint y: 256, distance: 15.2
click at [683, 360] on div "The Scene in South Park" at bounding box center [723, 374] width 332 height 28
type input "The Scene in South Park"
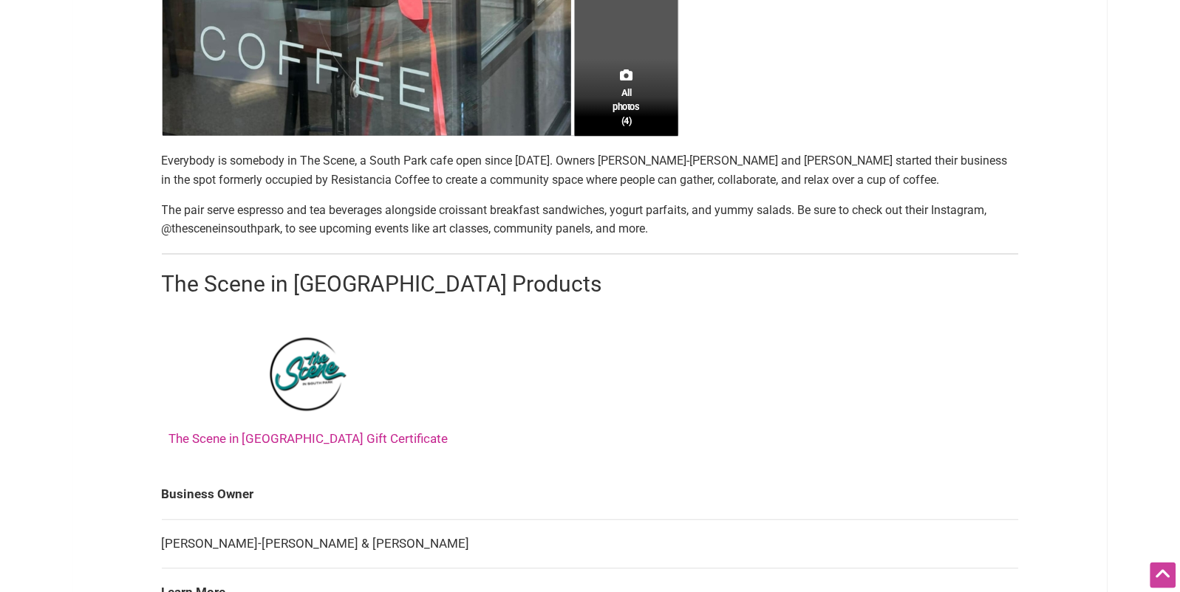
scroll to position [591, 0]
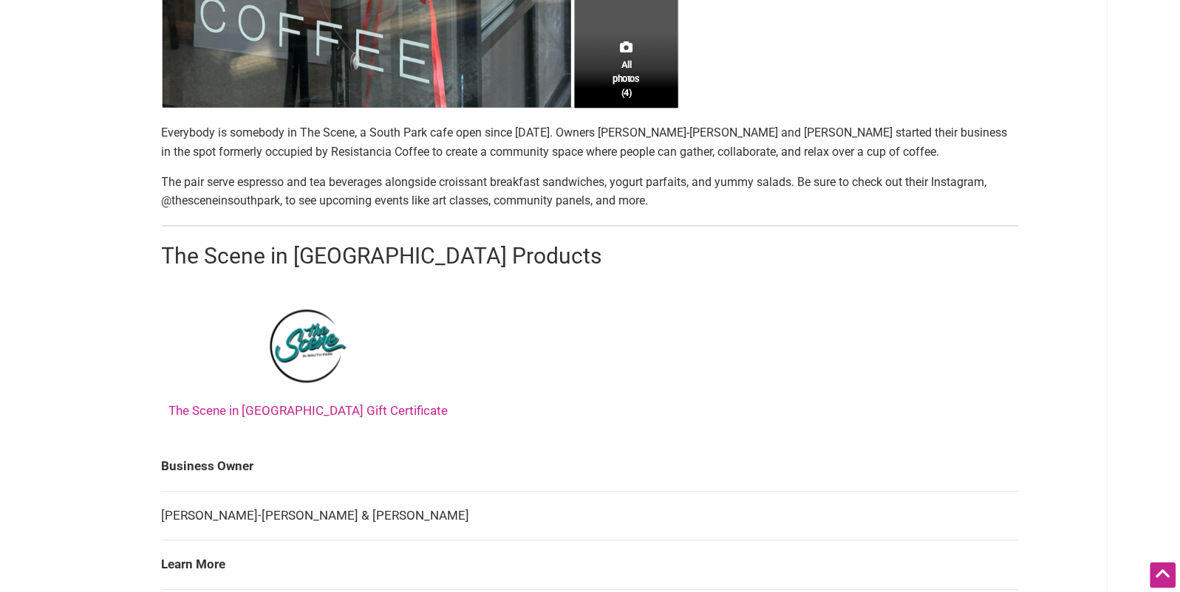
drag, startPoint x: 516, startPoint y: 172, endPoint x: 642, endPoint y: 212, distance: 131.8
click at [522, 174] on section "Everybody is somebody in The Scene, a South Park cafe open since 2023. Owners M…" at bounding box center [590, 275] width 857 height 305
drag, startPoint x: 605, startPoint y: 196, endPoint x: 159, endPoint y: 134, distance: 450.6
click at [159, 134] on div "All photos (4) Black-Owned Family-Owned Minority-Owned Woman-Owned Categories: …" at bounding box center [590, 260] width 886 height 1395
copy section "Everybody is somebody in The Scene, a South Park cafe open since 2023. Owners M…"
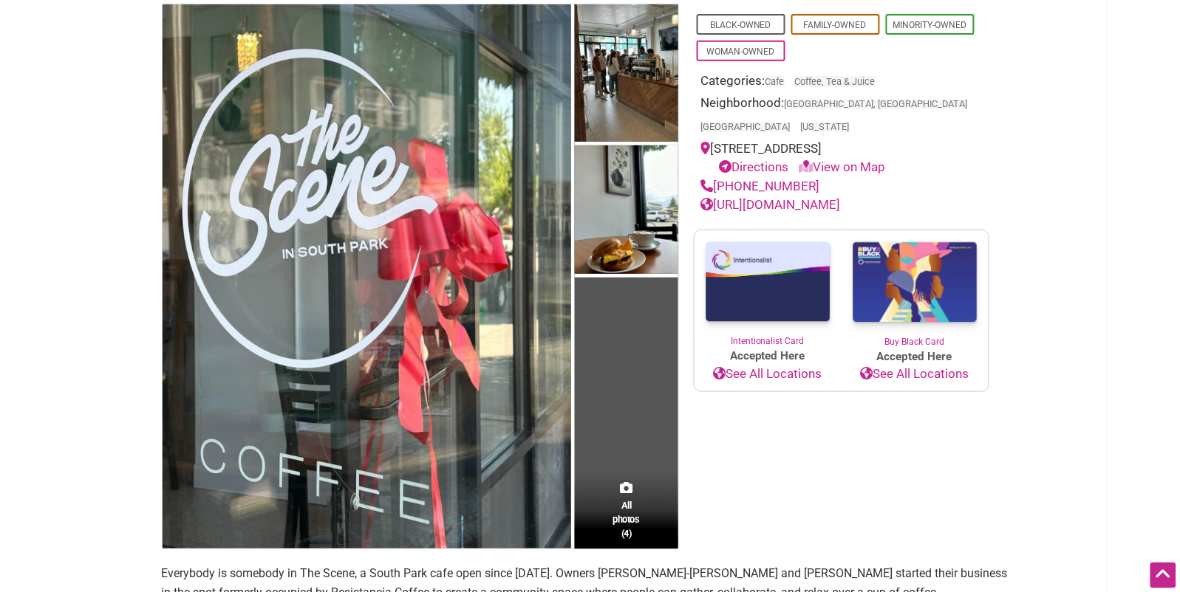
scroll to position [0, 0]
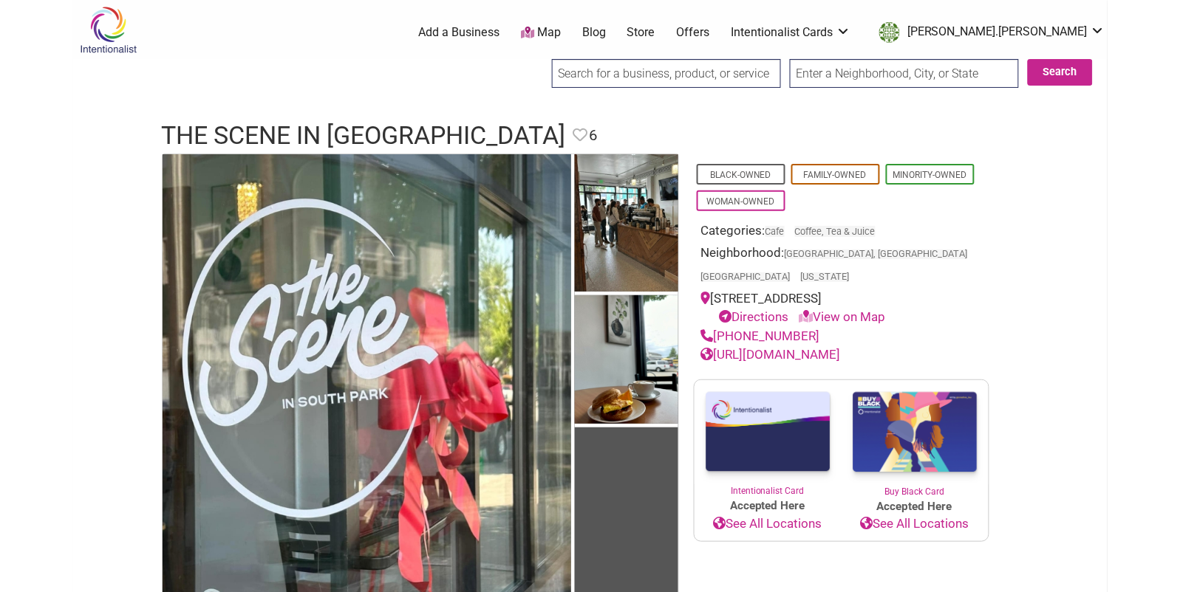
click at [661, 77] on input "search" at bounding box center [666, 73] width 229 height 29
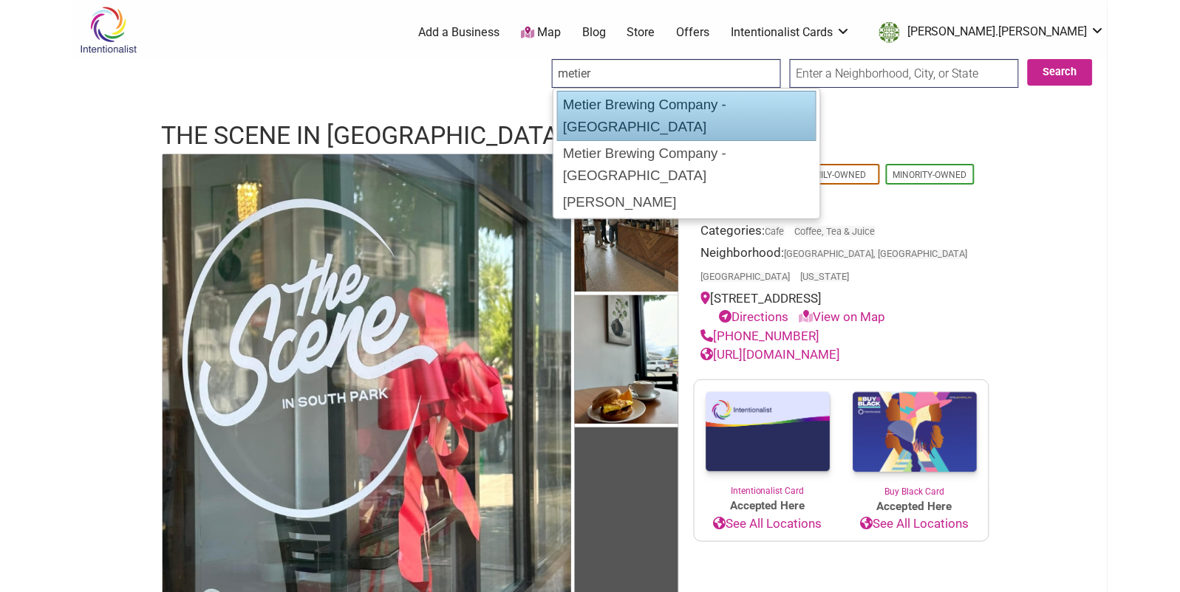
click at [670, 108] on div "Metier Brewing Company - [GEOGRAPHIC_DATA]" at bounding box center [686, 116] width 259 height 50
type input "Metier Brewing Company - [GEOGRAPHIC_DATA]"
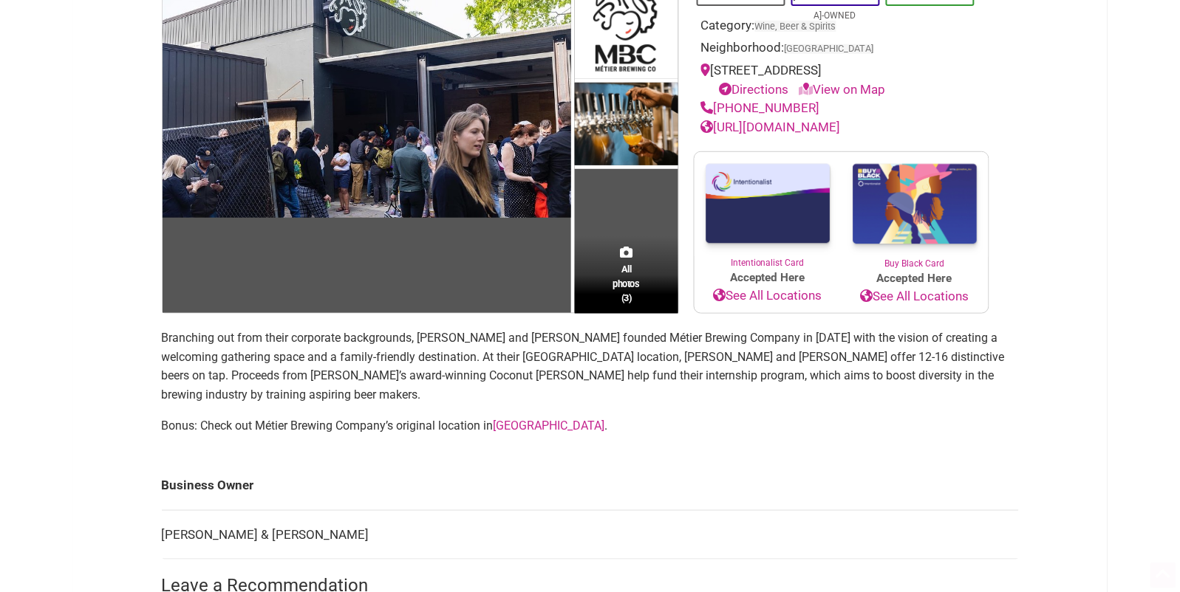
scroll to position [498, 0]
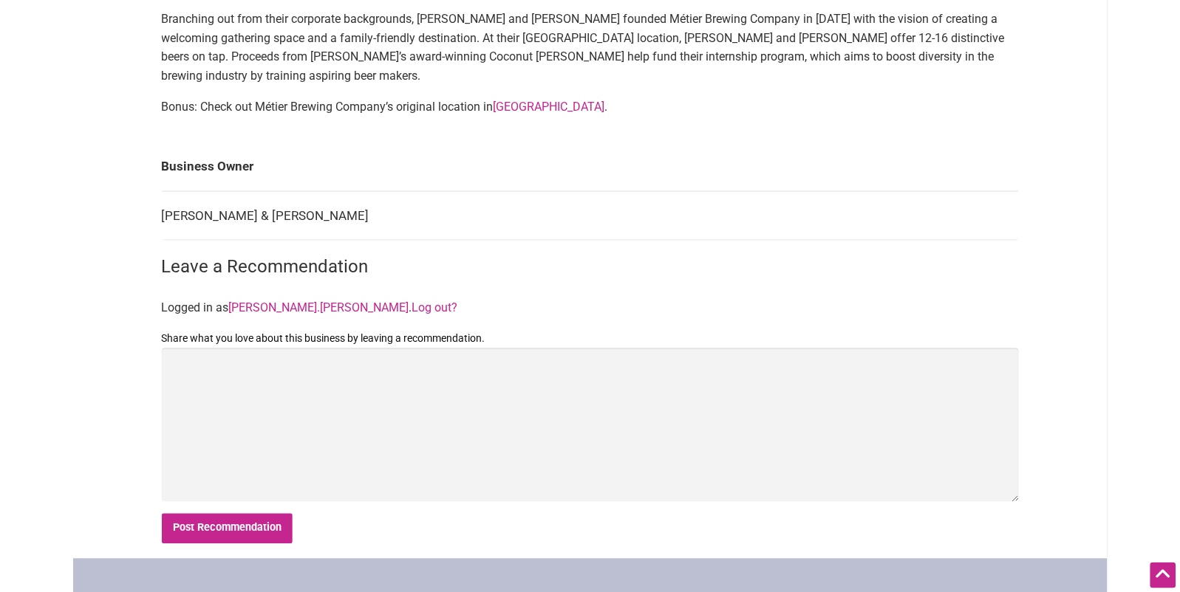
click at [554, 113] on main "All photos (3) [DEMOGRAPHIC_DATA]-Owned [DEMOGRAPHIC_DATA]-Owned Minority-Owned…" at bounding box center [590, 107] width 857 height 903
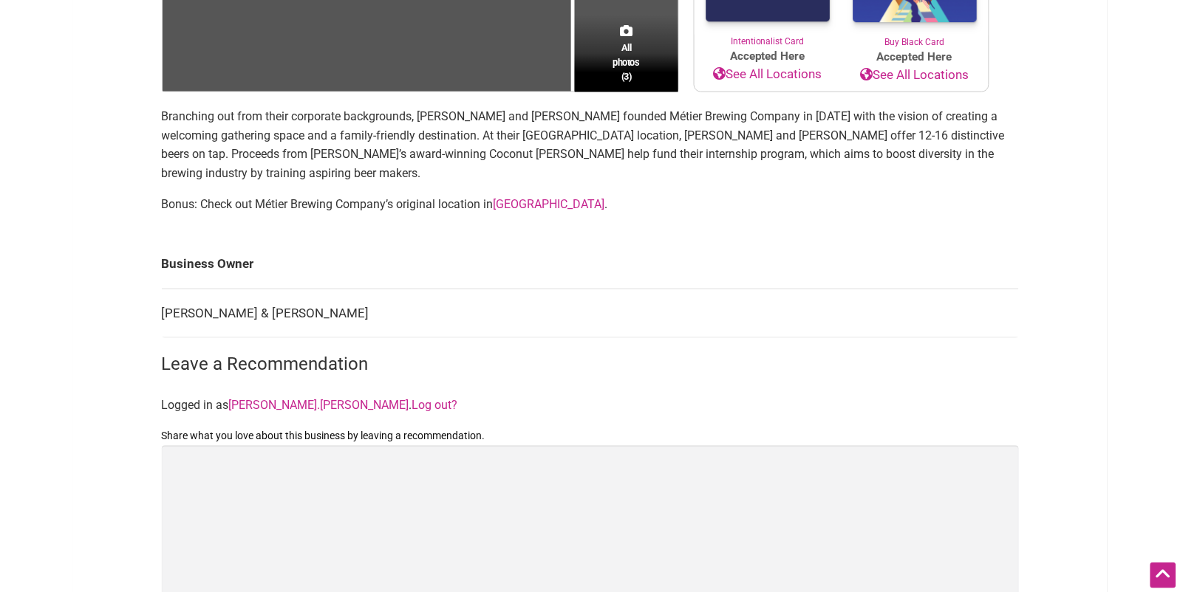
drag, startPoint x: 512, startPoint y: 174, endPoint x: 155, endPoint y: 114, distance: 361.8
click at [154, 114] on div "All photos (3) [DEMOGRAPHIC_DATA]-Owned [DEMOGRAPHIC_DATA]-Owned Minority-Owned…" at bounding box center [590, 204] width 886 height 903
copy section "Branching out from their corporate backgrounds, [PERSON_NAME] and [PERSON_NAME]…"
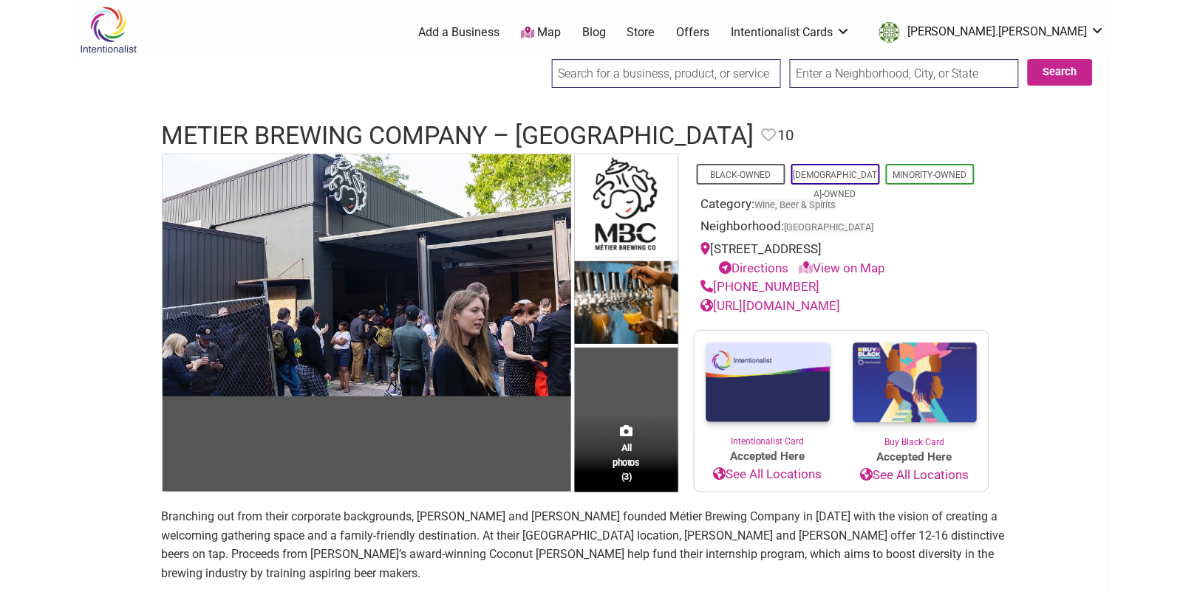
click at [676, 66] on input "search" at bounding box center [666, 73] width 229 height 29
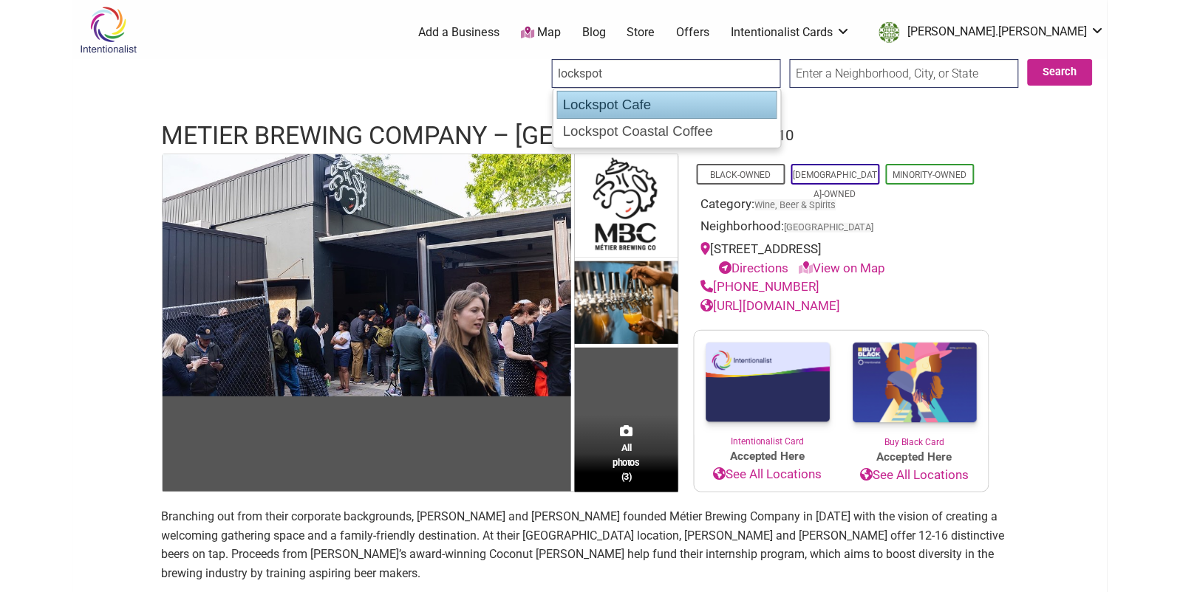
click at [691, 101] on div "Lockspot Cafe" at bounding box center [667, 105] width 220 height 28
type input "Lockspot Cafe"
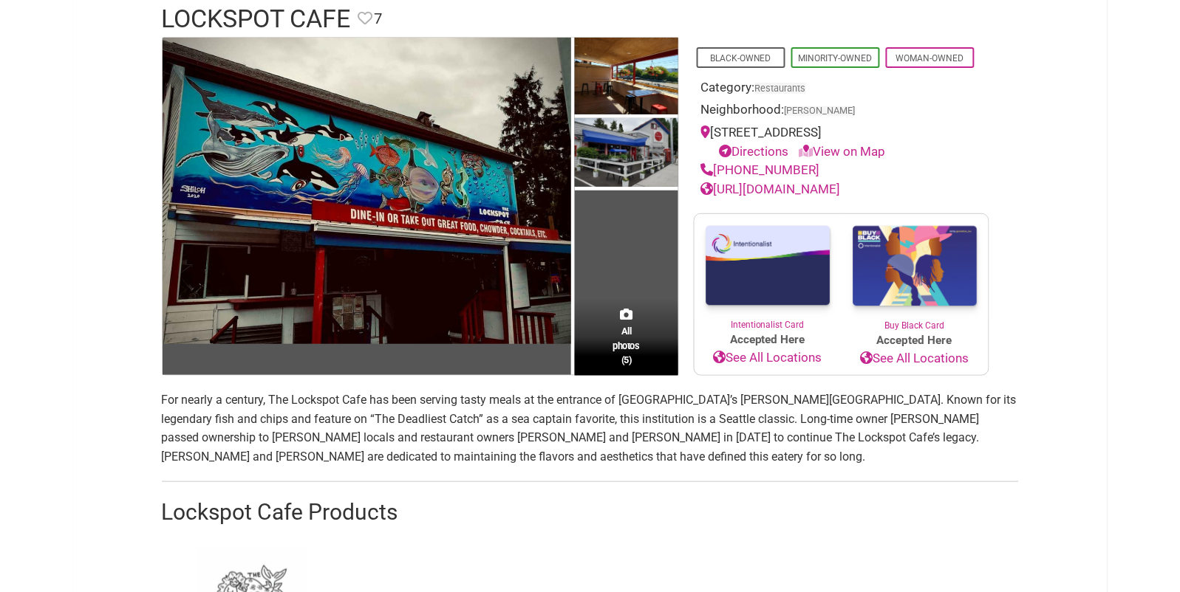
scroll to position [159, 0]
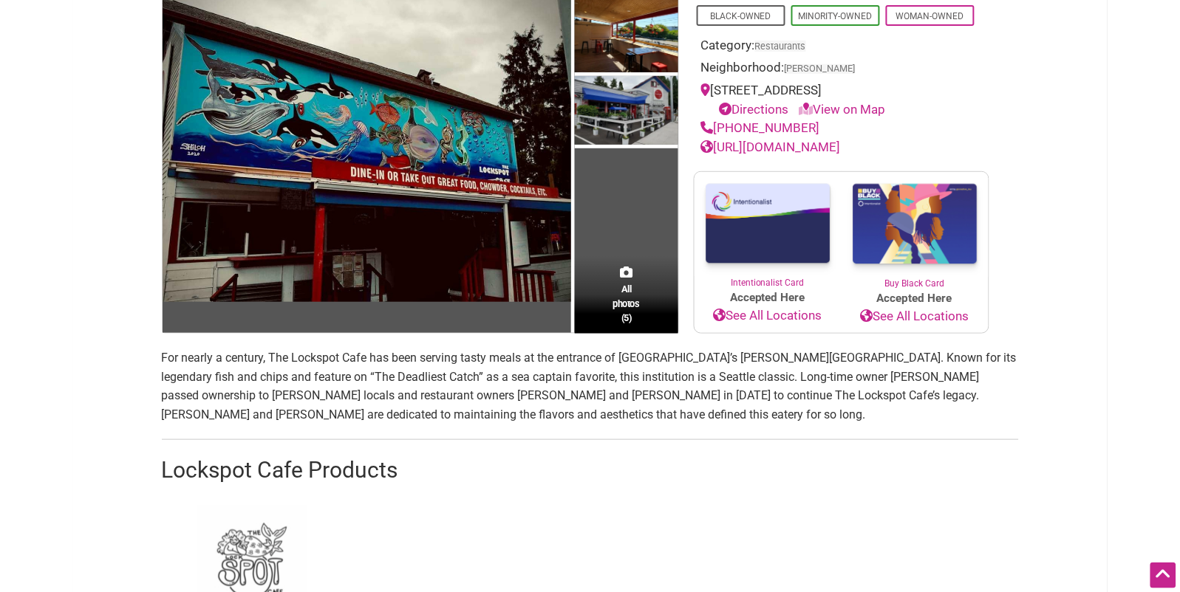
click at [250, 386] on p "For nearly a century, The Lockspot Cafe has been serving tasty meals at the ent…" at bounding box center [590, 386] width 857 height 75
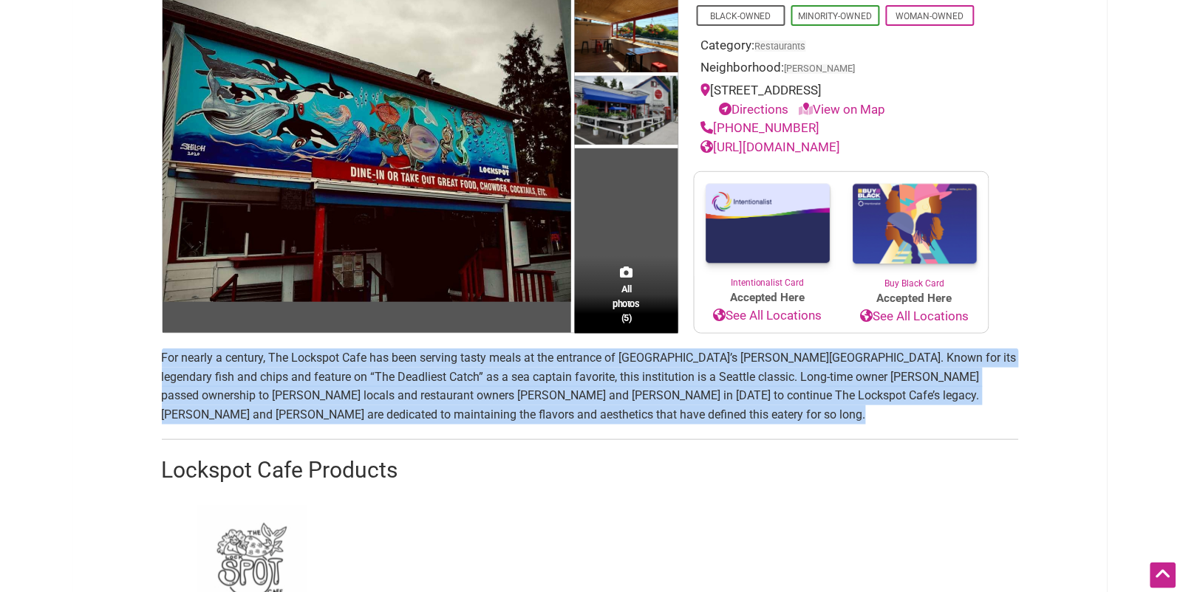
click at [250, 386] on p "For nearly a century, The Lockspot Cafe has been serving tasty meals at the ent…" at bounding box center [590, 386] width 857 height 75
copy p "For nearly a century, The Lockspot Cafe has been serving tasty meals at the ent…"
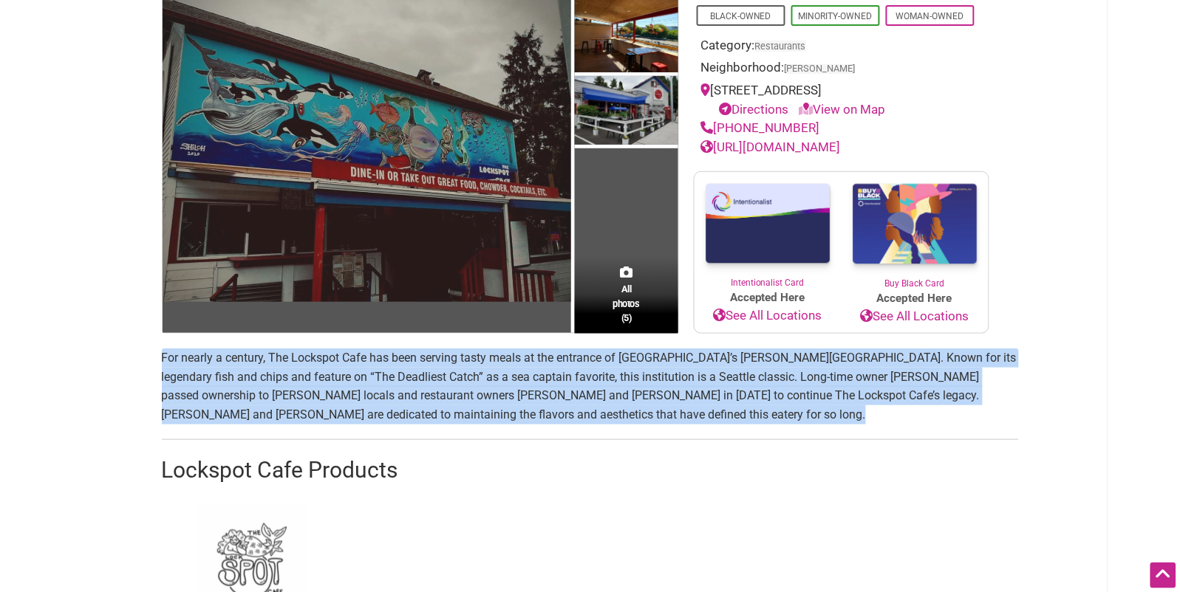
scroll to position [0, 0]
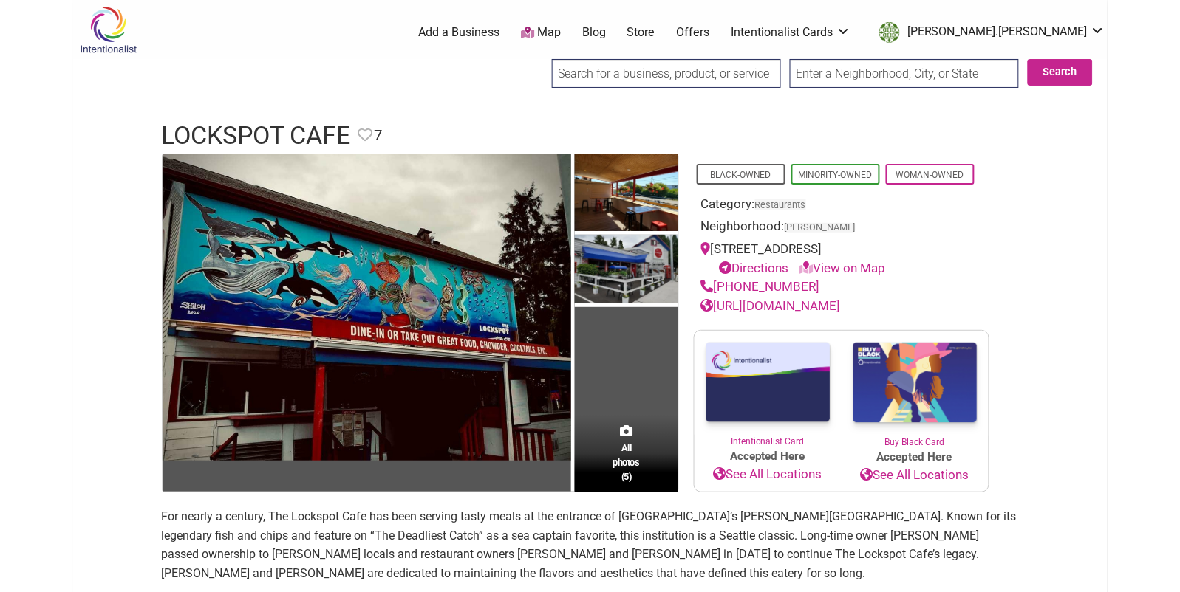
click at [629, 70] on input "search" at bounding box center [666, 73] width 229 height 29
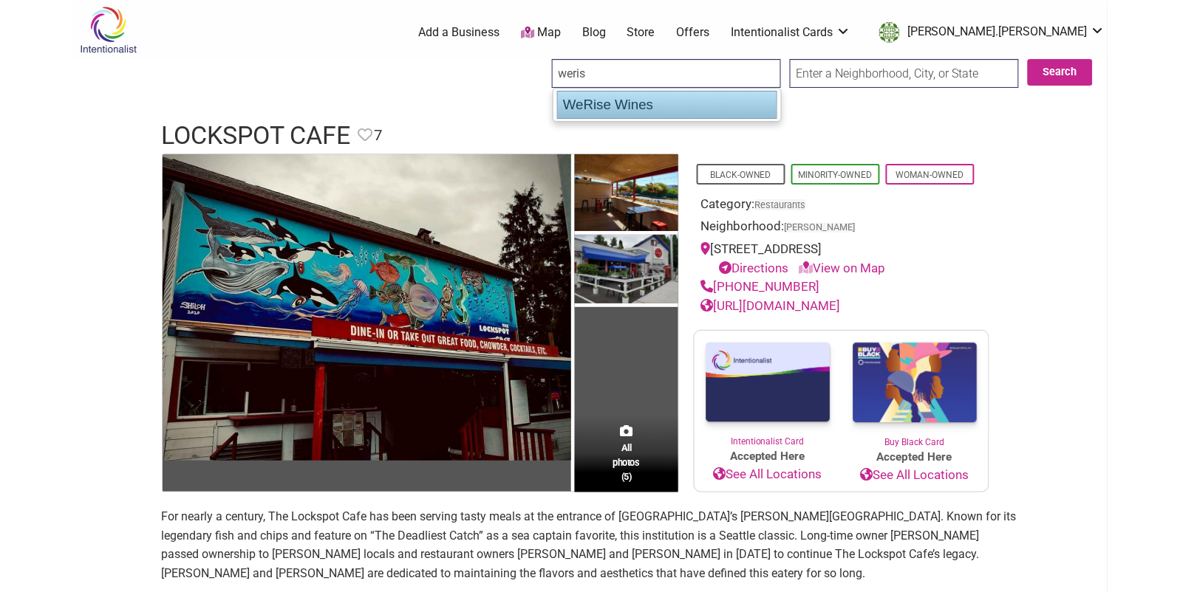
click at [618, 107] on div "WeRise Wines" at bounding box center [667, 105] width 220 height 28
type input "WeRise Wines"
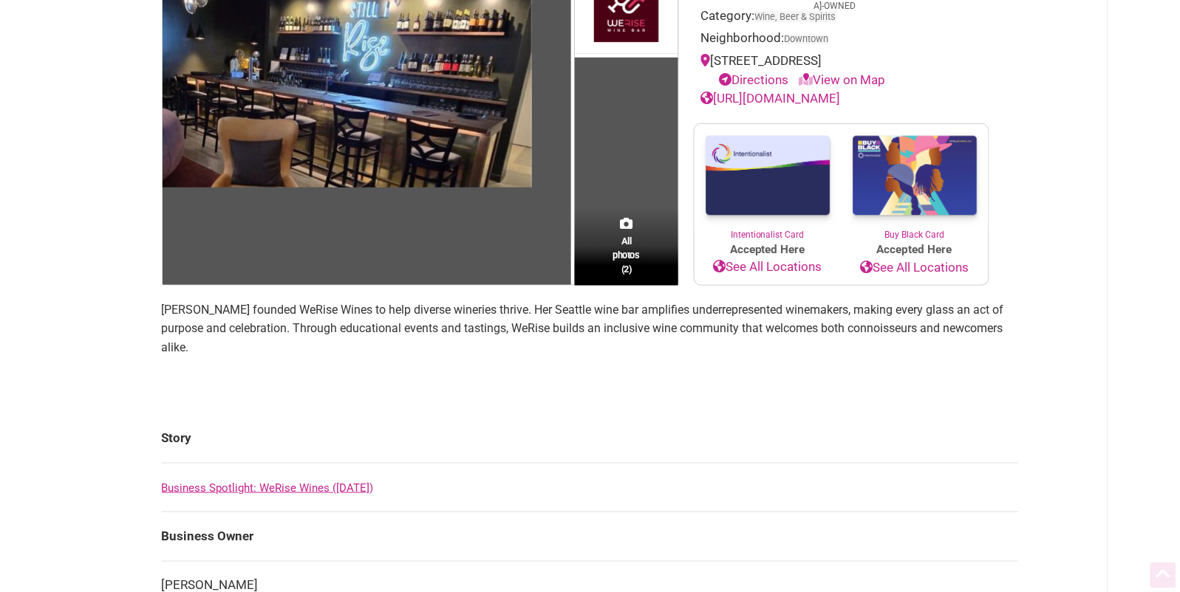
scroll to position [223, 0]
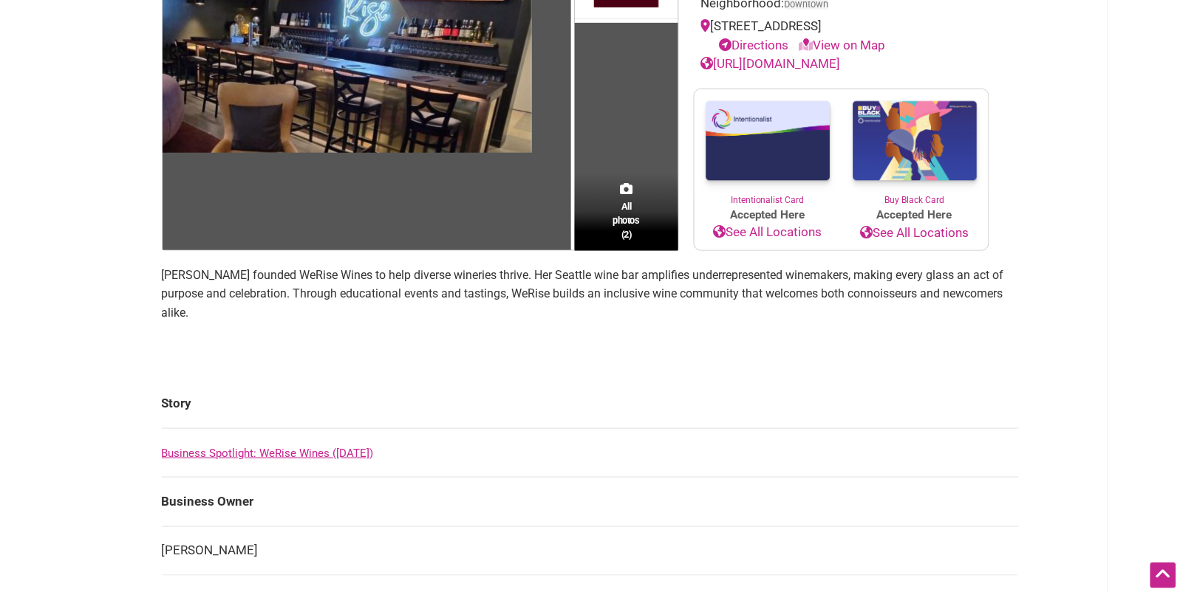
click at [425, 276] on p "Jamila Conley founded WeRise Wines to help diverse wineries thrive. Her Seattle…" at bounding box center [590, 294] width 857 height 57
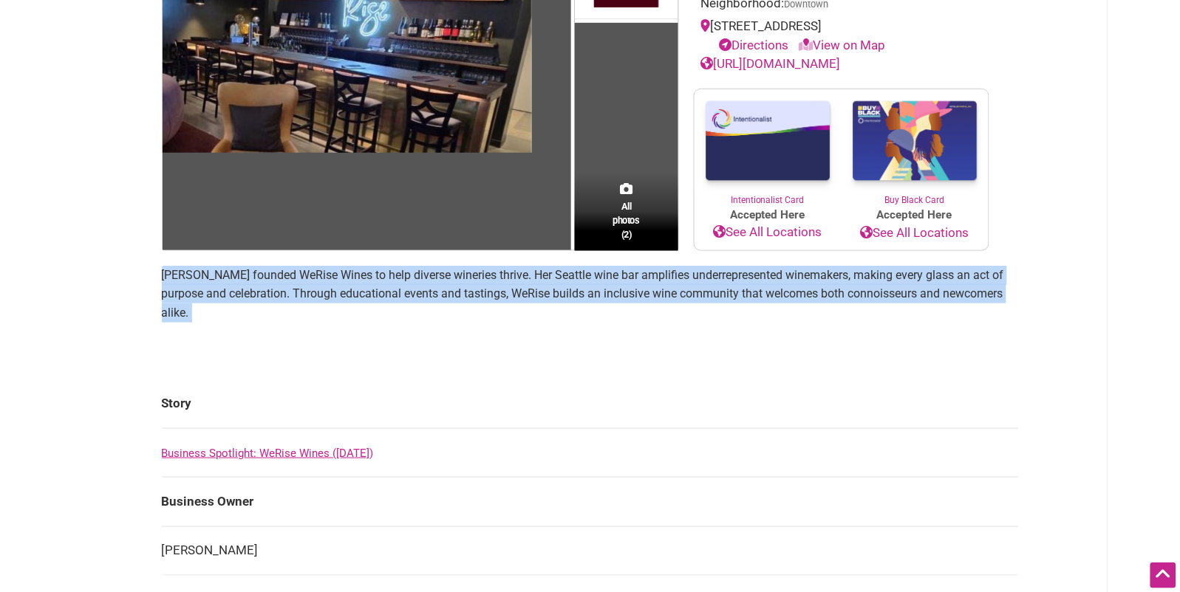
click at [426, 276] on p "Jamila Conley founded WeRise Wines to help diverse wineries thrive. Her Seattle…" at bounding box center [590, 294] width 857 height 57
copy section "Jamila Conley founded WeRise Wines to help diverse wineries thrive. Her Seattle…"
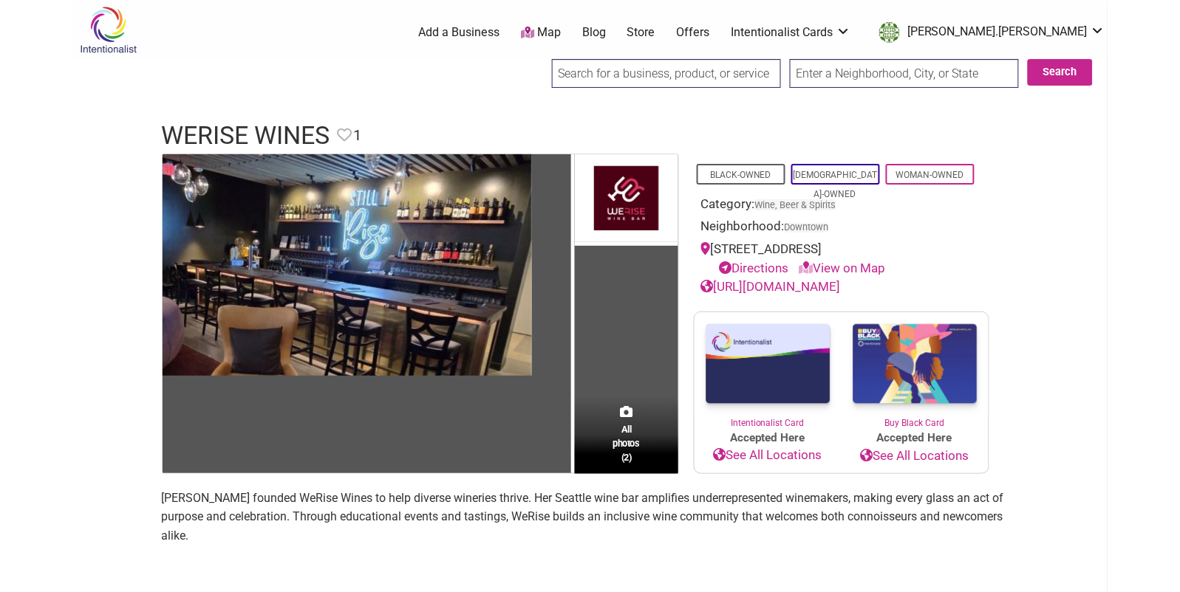
click at [623, 73] on input "search" at bounding box center [666, 73] width 229 height 29
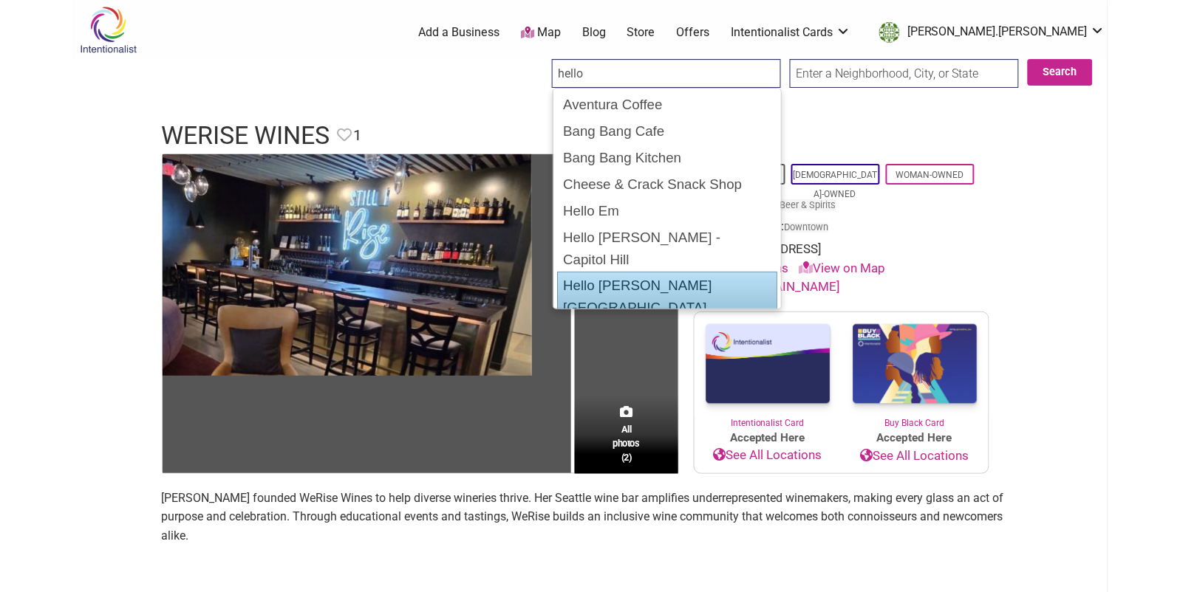
click at [598, 272] on div "Hello Robin - University Village" at bounding box center [667, 297] width 220 height 50
type input "Hello Robin - University Village"
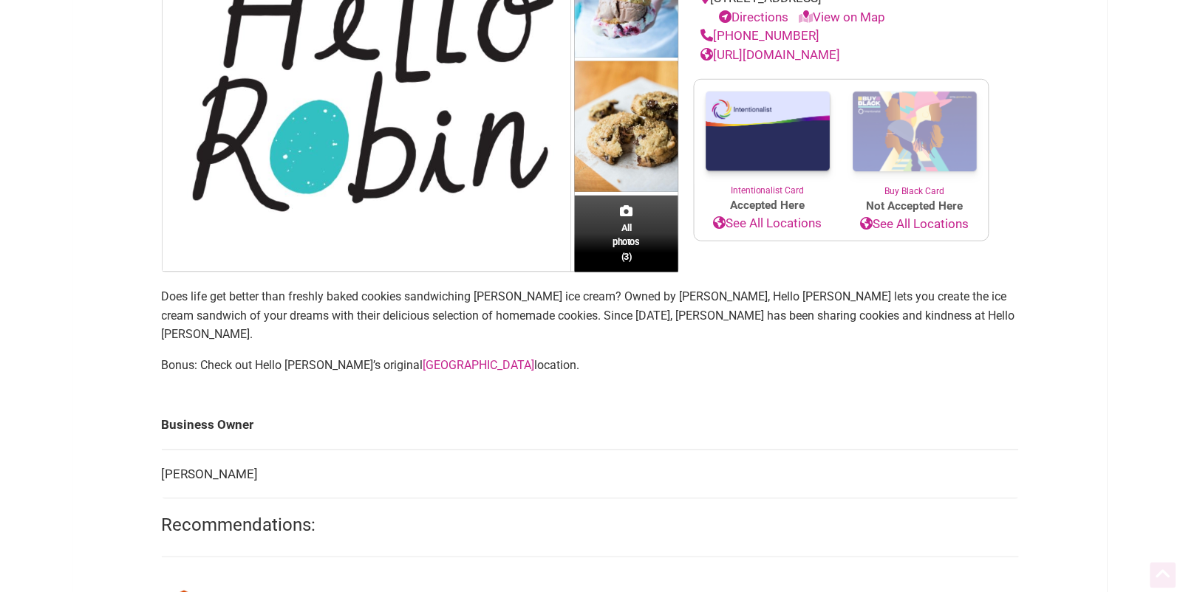
scroll to position [323, 0]
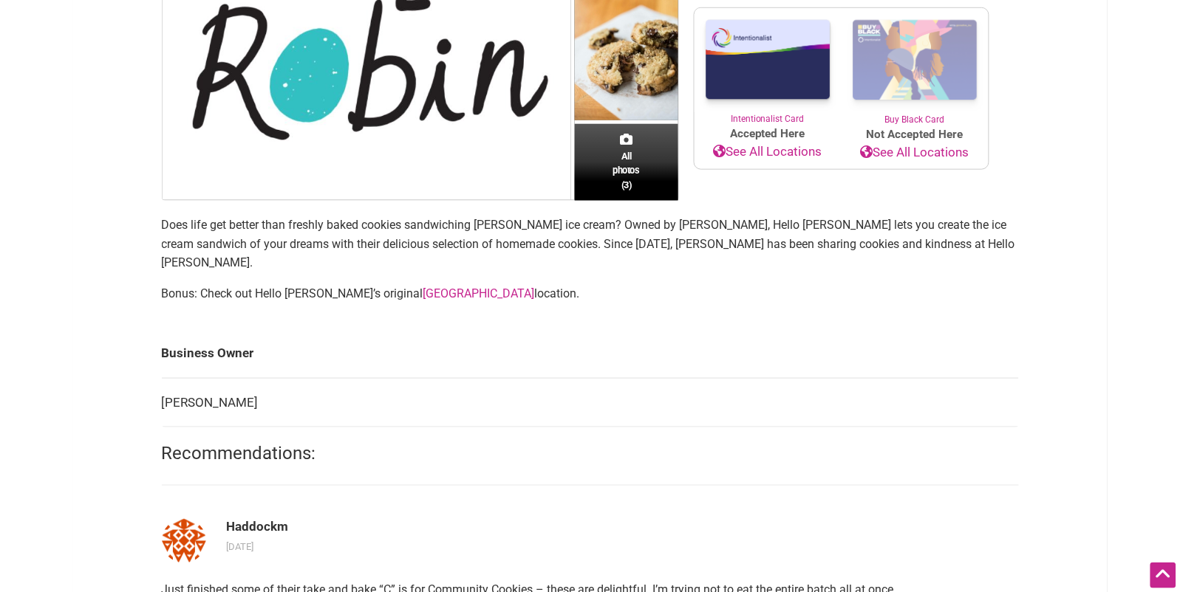
drag, startPoint x: 504, startPoint y: 281, endPoint x: 162, endPoint y: 223, distance: 346.8
click at [163, 224] on section "Does life get better than freshly baked cookies sandwiching [PERSON_NAME] ice c…" at bounding box center [590, 265] width 857 height 99
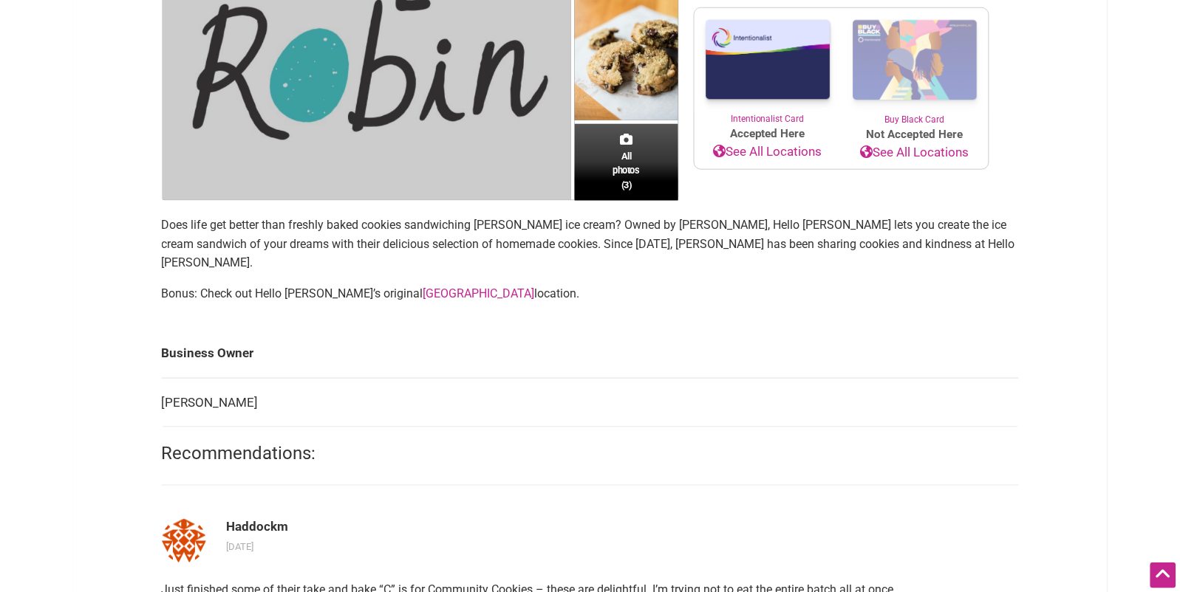
copy section "Does life get better than freshly baked cookies sandwiching Molly Moon’s ice cr…"
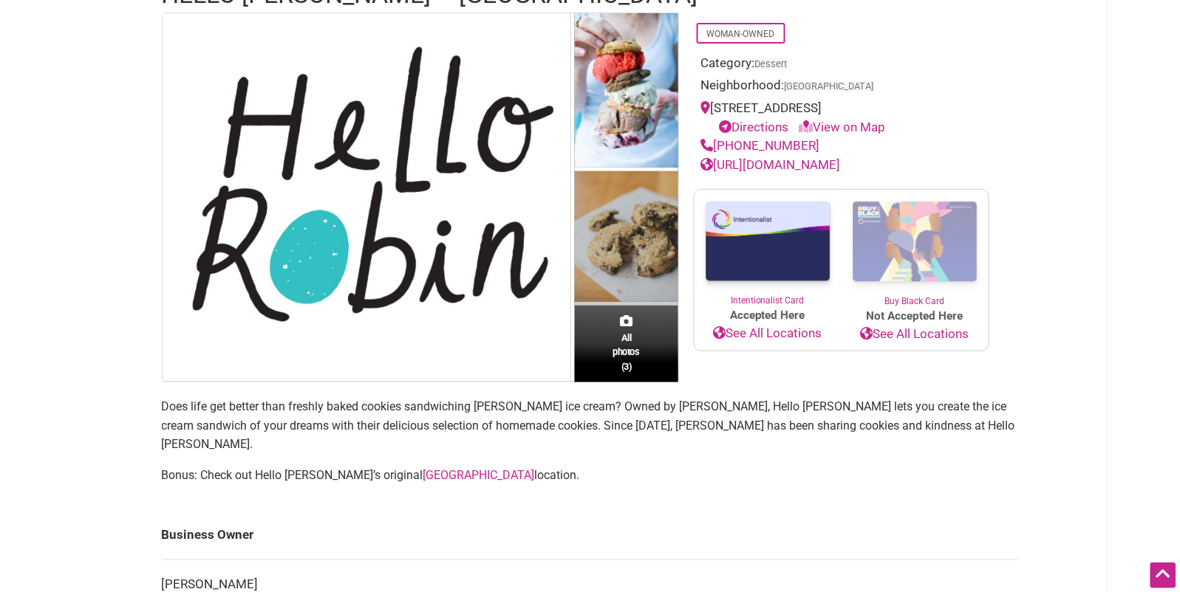
scroll to position [0, 0]
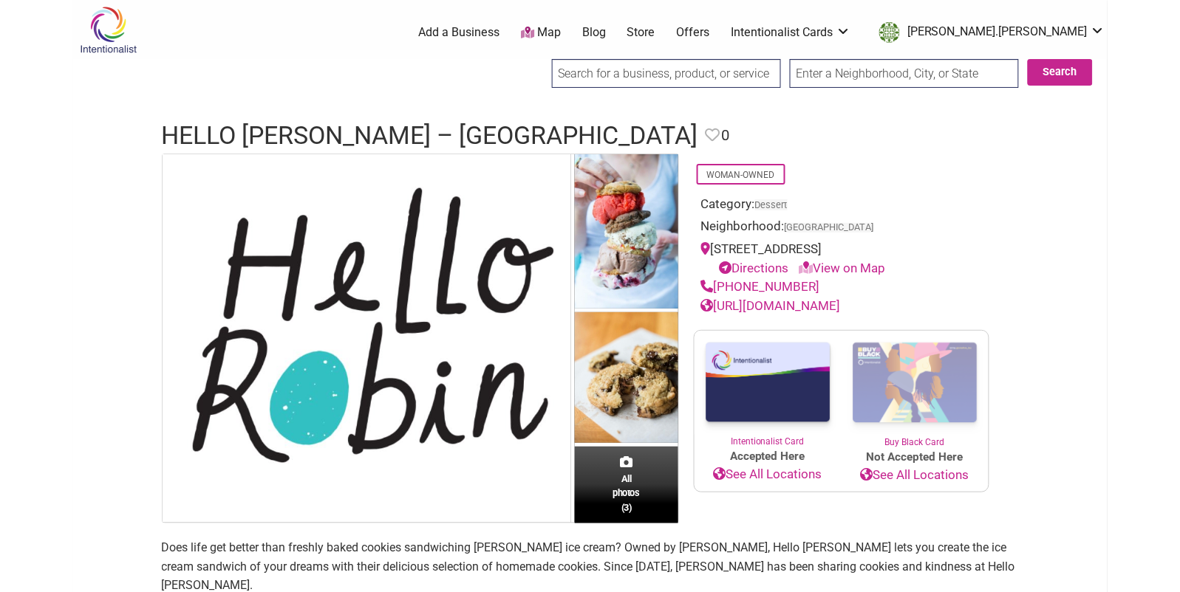
click at [574, 76] on input "search" at bounding box center [666, 73] width 229 height 29
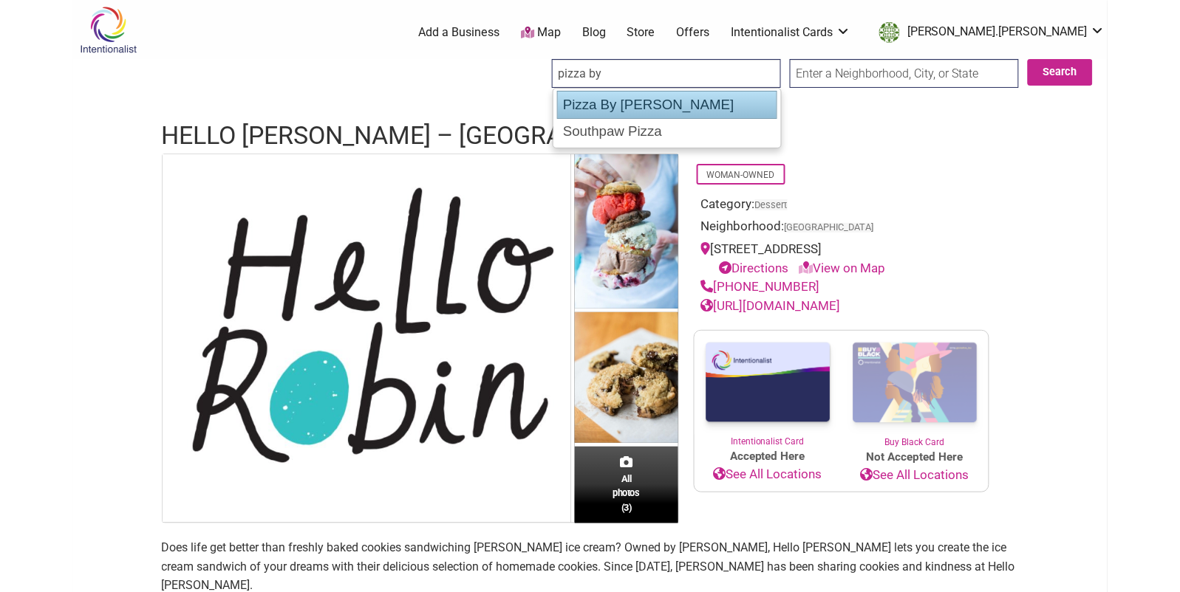
click at [603, 101] on div "Pizza By [PERSON_NAME]" at bounding box center [667, 105] width 220 height 28
type input "Pizza By [PERSON_NAME]"
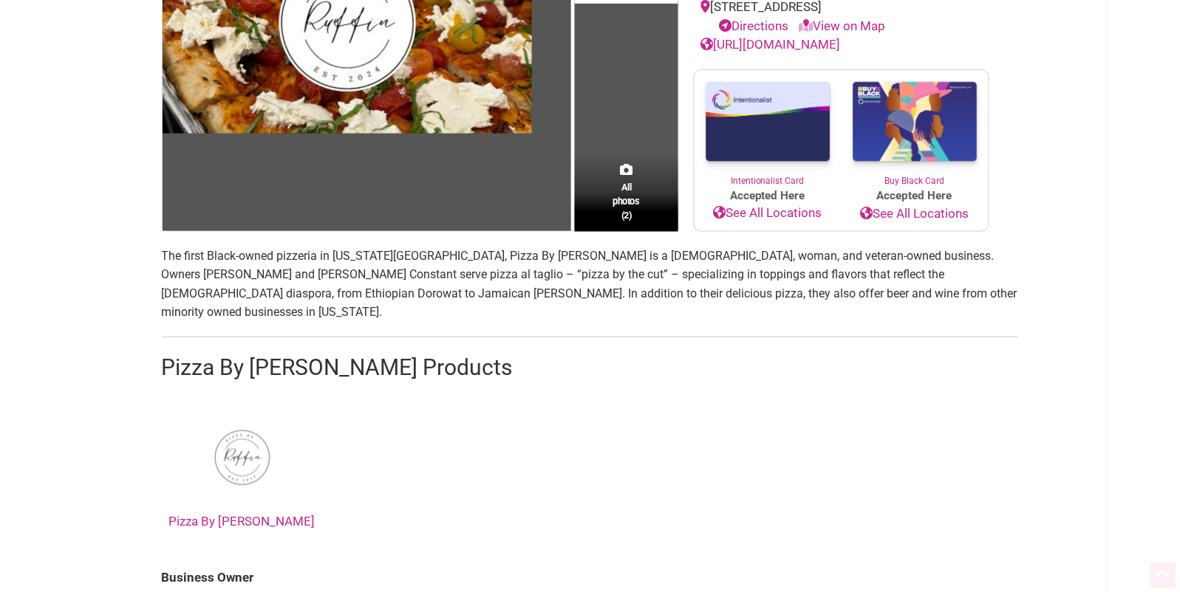
scroll to position [298, 0]
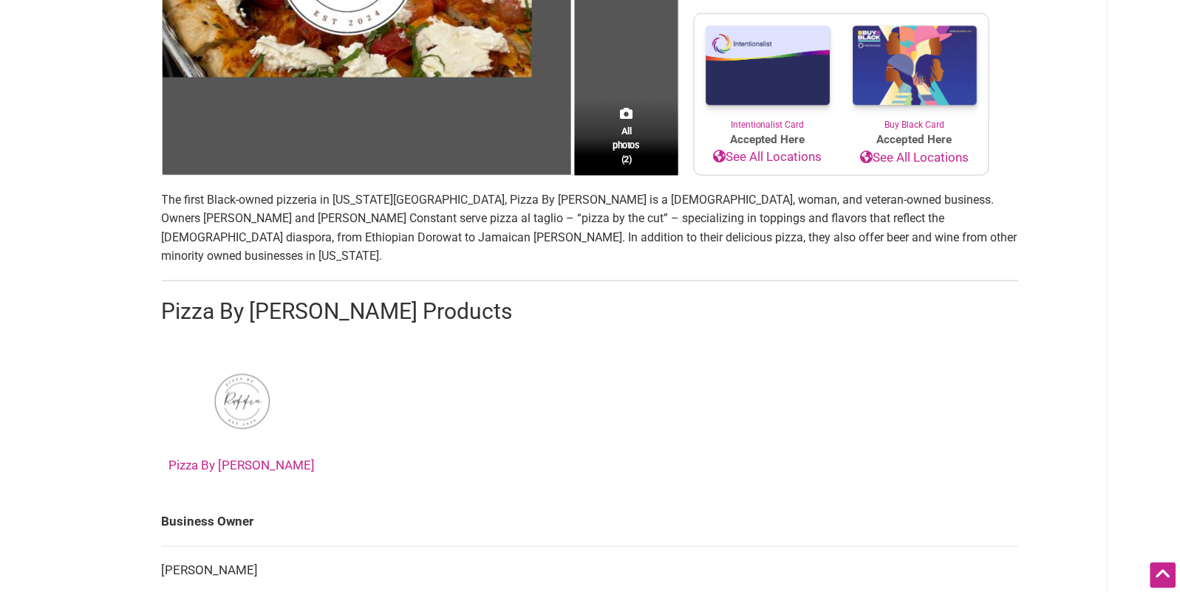
click at [340, 218] on p "The first Black-owned pizzeria in [US_STATE][GEOGRAPHIC_DATA], Pizza By [PERSON…" at bounding box center [590, 228] width 857 height 75
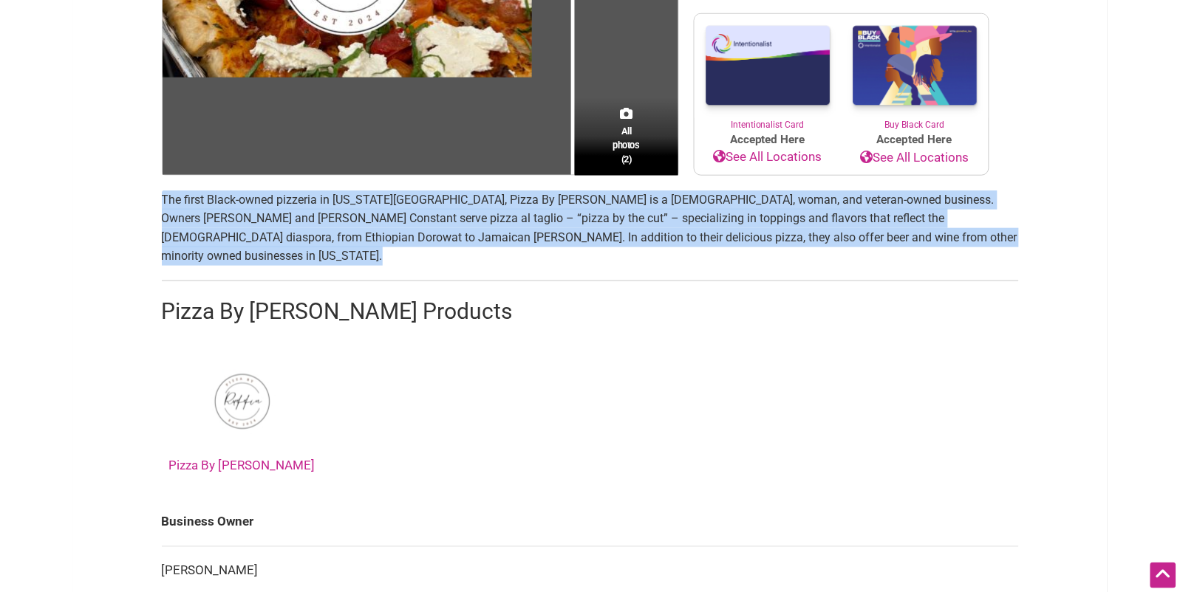
drag, startPoint x: 340, startPoint y: 218, endPoint x: 378, endPoint y: 218, distance: 38.4
click at [340, 218] on p "The first Black-owned pizzeria in [US_STATE][GEOGRAPHIC_DATA], Pizza By [PERSON…" at bounding box center [590, 228] width 857 height 75
copy p "The first Black-owned pizzeria in [US_STATE][GEOGRAPHIC_DATA], Pizza By [PERSON…"
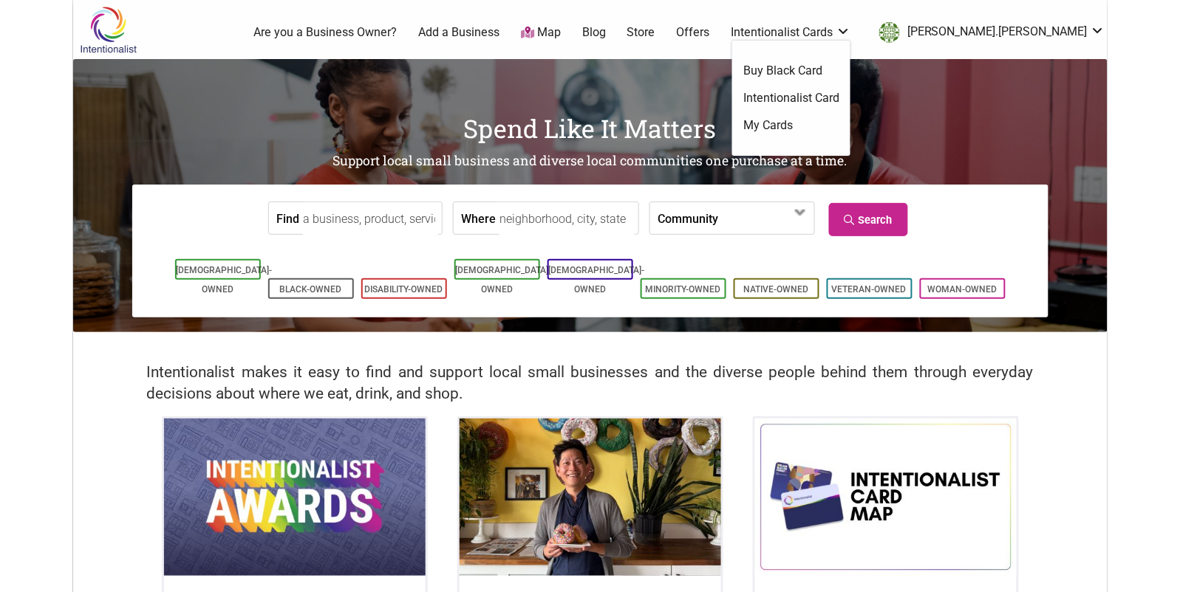
click at [850, 30] on link "Intentionalist Cards" at bounding box center [791, 32] width 120 height 16
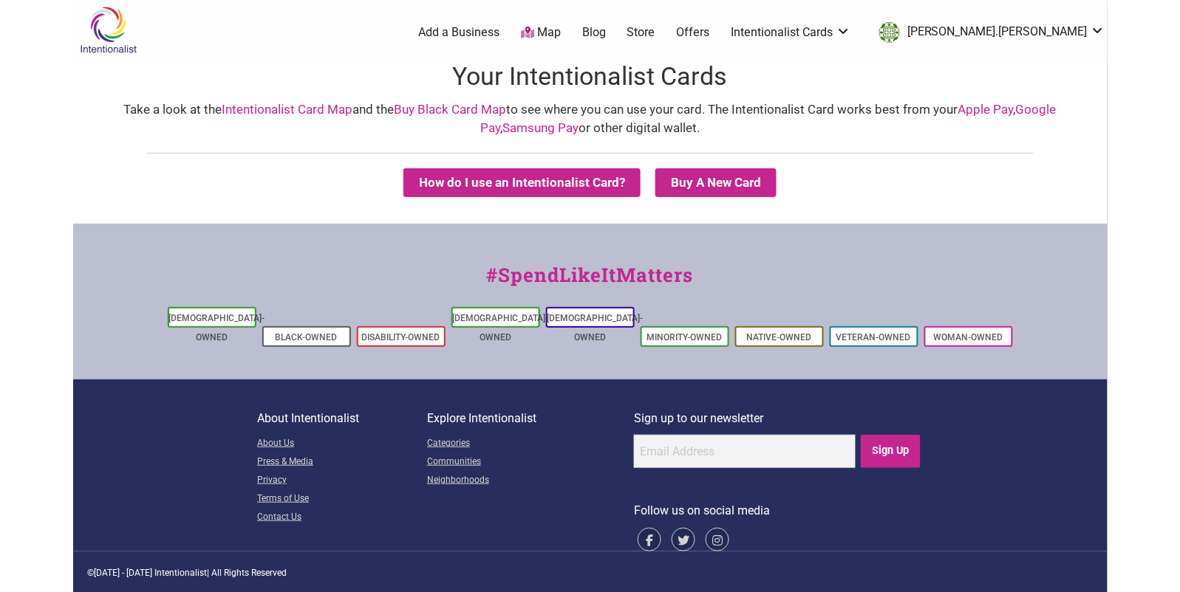
click at [752, 116] on div "Take a look at the Intentionalist Card Map and the Buy Black Card Map to see wh…" at bounding box center [590, 119] width 1005 height 38
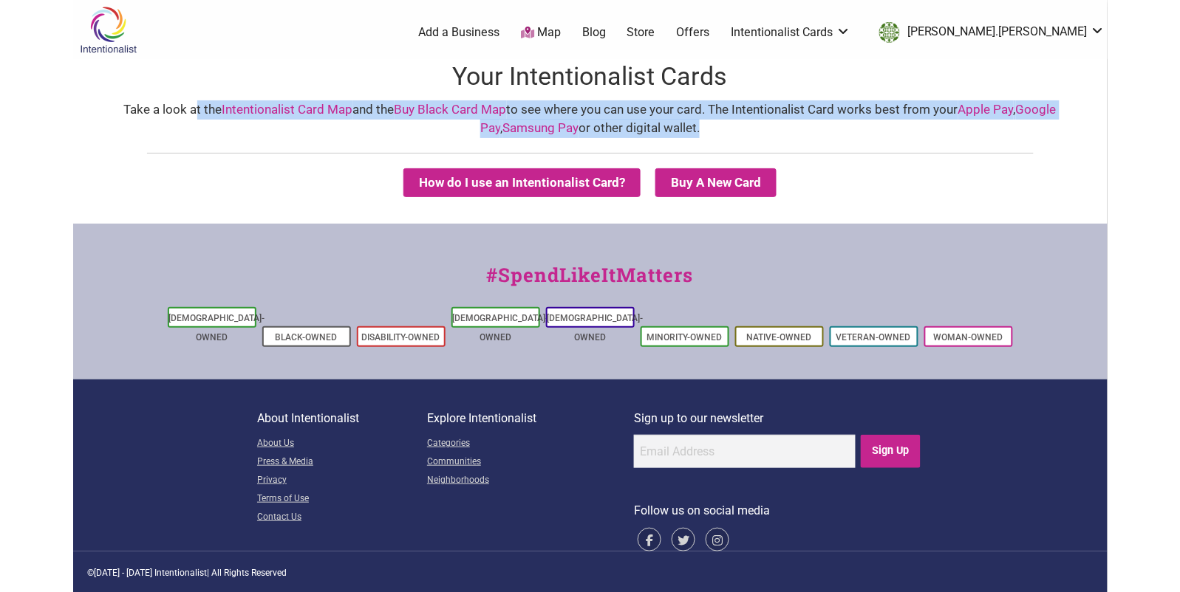
click at [752, 116] on div "Take a look at the Intentionalist Card Map and the Buy Black Card Map to see wh…" at bounding box center [590, 119] width 1005 height 38
click at [598, 172] on button "How do I use an Intentionalist Card?" at bounding box center [521, 182] width 237 height 29
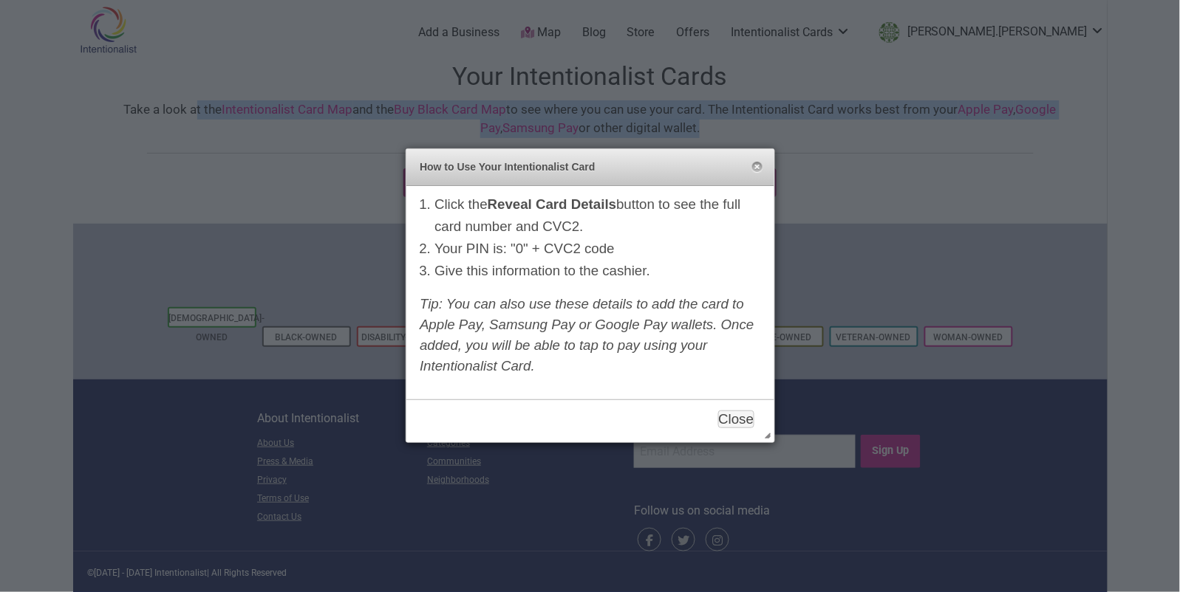
click at [824, 174] on div at bounding box center [590, 296] width 1180 height 592
click at [759, 169] on button "Close" at bounding box center [757, 168] width 12 height 12
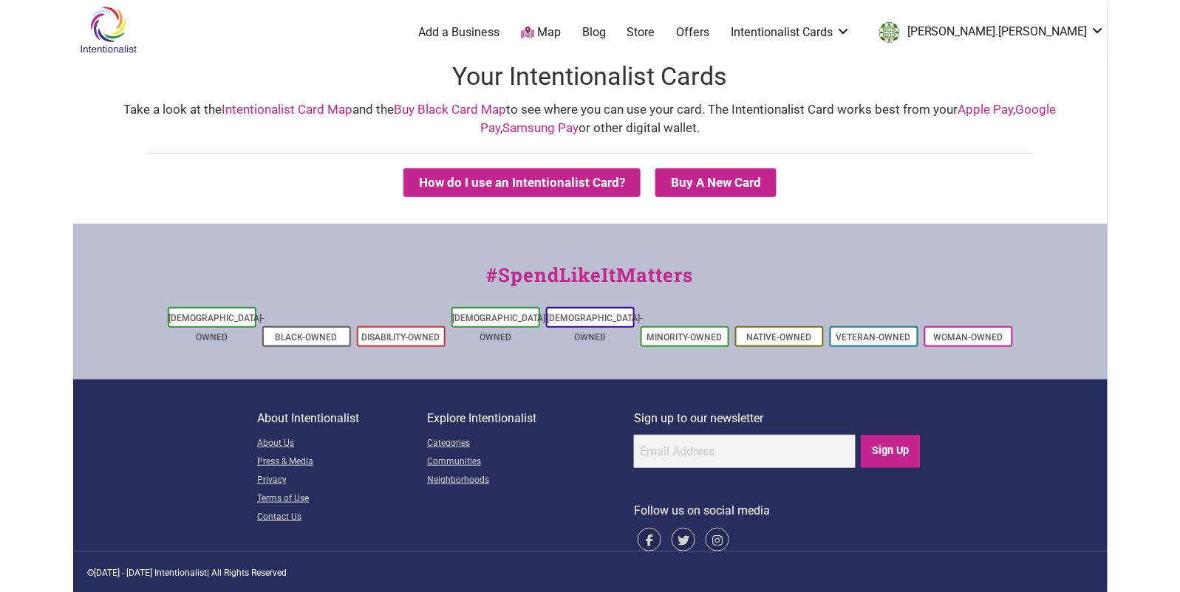
click at [850, 156] on div "How do I use an Intentionalist Card? Buy A New Card Intentionalist Card Buy Bla…" at bounding box center [590, 181] width 1034 height 86
click at [850, 61] on ul "Buy Black Card Intentionalist Card My Cards" at bounding box center [791, 98] width 118 height 115
click at [839, 69] on link "Buy Black Card" at bounding box center [791, 71] width 96 height 16
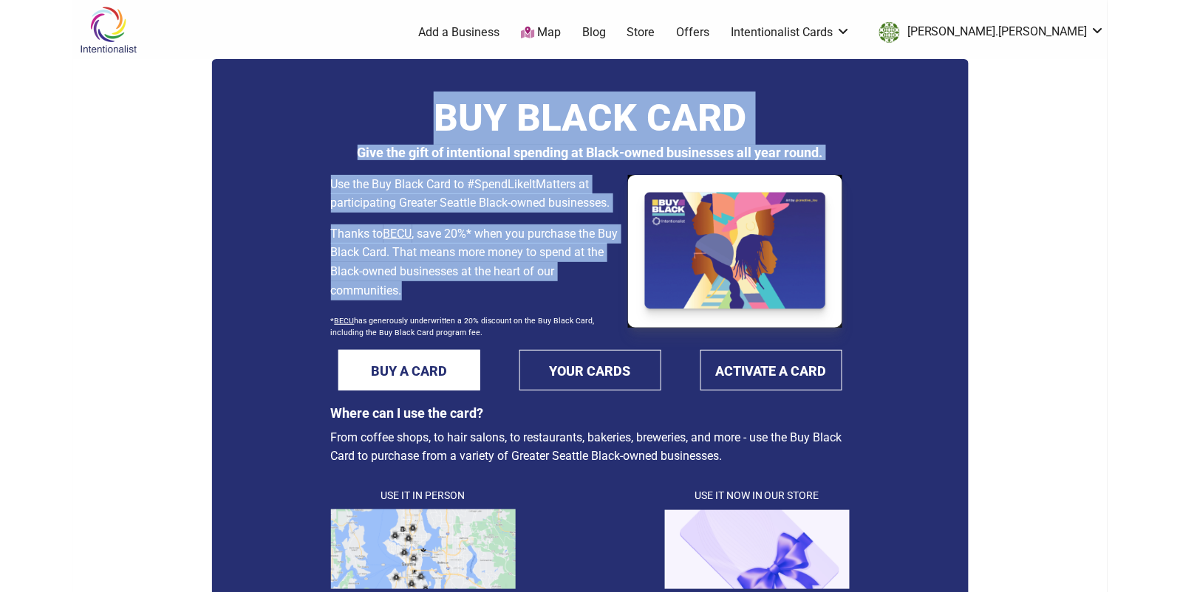
drag, startPoint x: 437, startPoint y: 113, endPoint x: 453, endPoint y: 286, distance: 173.6
click at [437, 292] on div "BUY BLACK CARD Give the gift of intentional spending at Black-owned businesses …" at bounding box center [590, 241] width 519 height 299
copy div "BUY BLACK CARD Give the gift of intentional spending at Black-owned businesses …"
drag, startPoint x: 442, startPoint y: 333, endPoint x: 330, endPoint y: 323, distance: 112.8
click at [331, 323] on div "Use the Buy Black Card to #SpendLikeItMatters at participating Greater Seattle …" at bounding box center [476, 255] width 290 height 161
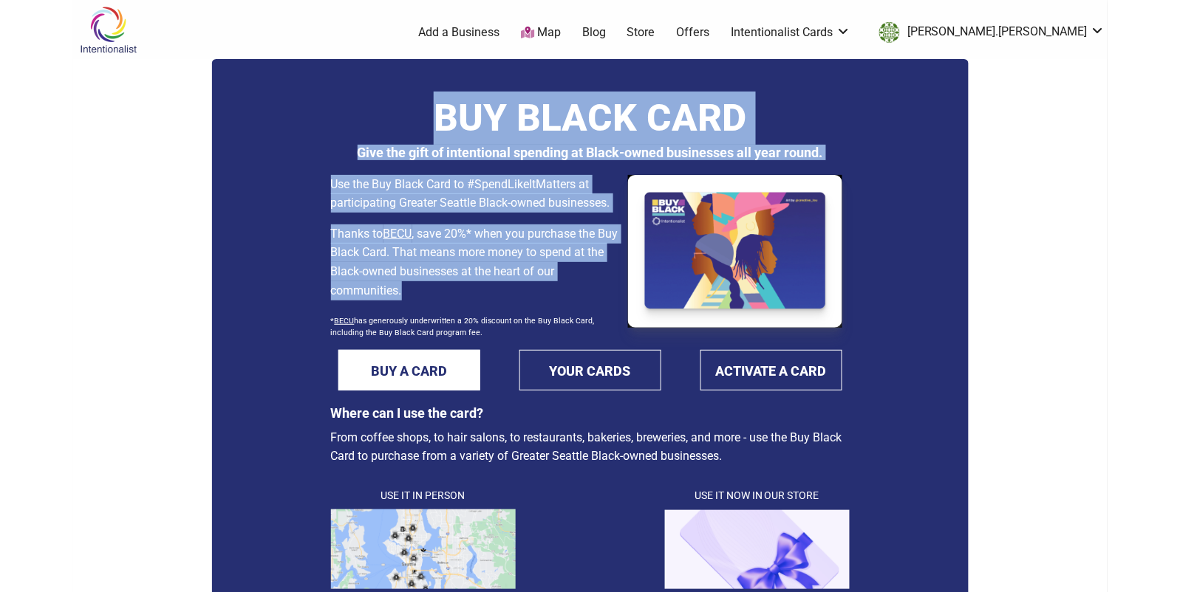
copy sub "* BECU has generously underwritten a 20% discount on the Buy Black Card, includ…"
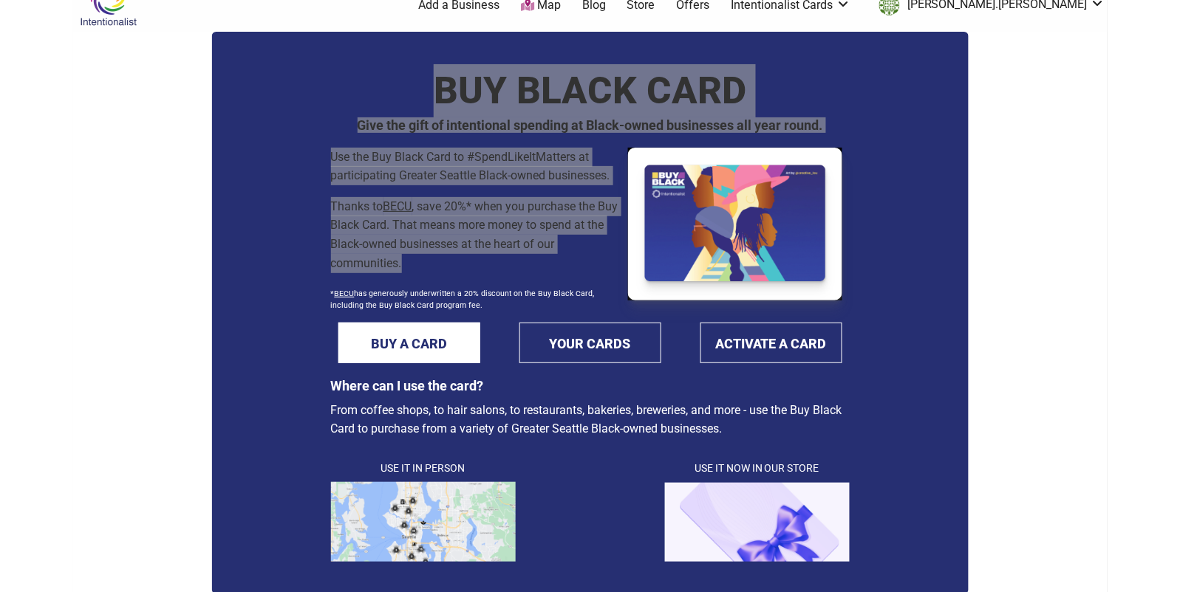
scroll to position [53, 0]
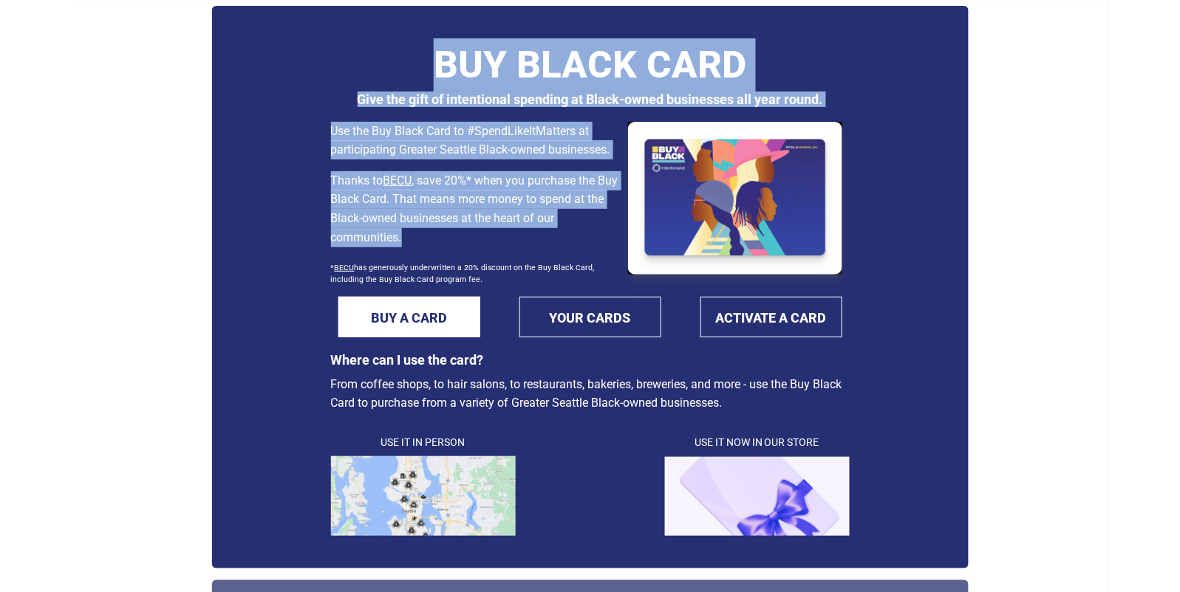
drag, startPoint x: 740, startPoint y: 407, endPoint x: 329, endPoint y: 363, distance: 413.1
click at [329, 363] on div "BUY BLACK CARD Give the gift of intentional spending at Black-owned businesses …" at bounding box center [590, 287] width 756 height 563
copy div "Where can I use the card? From coffee shops, to hair salons, to restaurants, ba…"
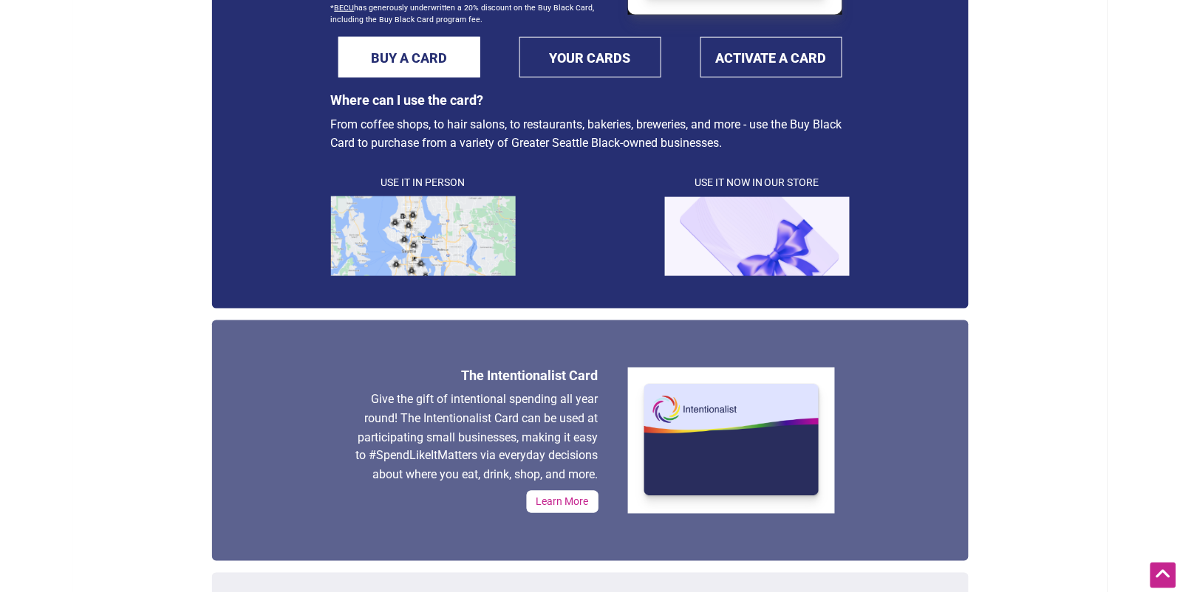
scroll to position [352, 0]
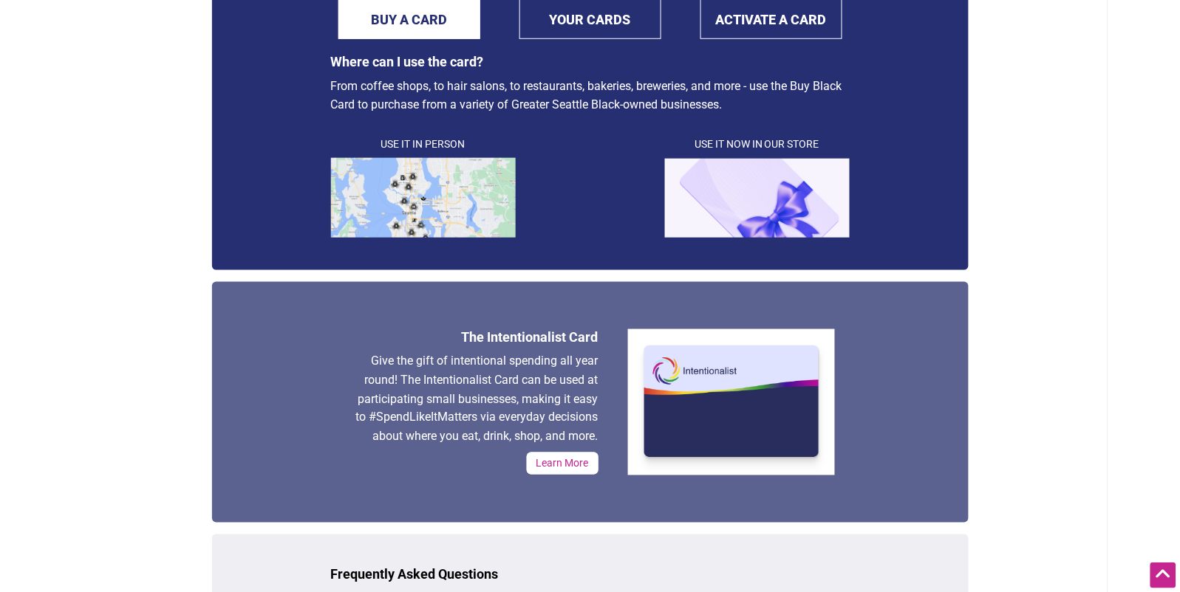
click at [586, 462] on link "Learn More" at bounding box center [563, 464] width 72 height 22
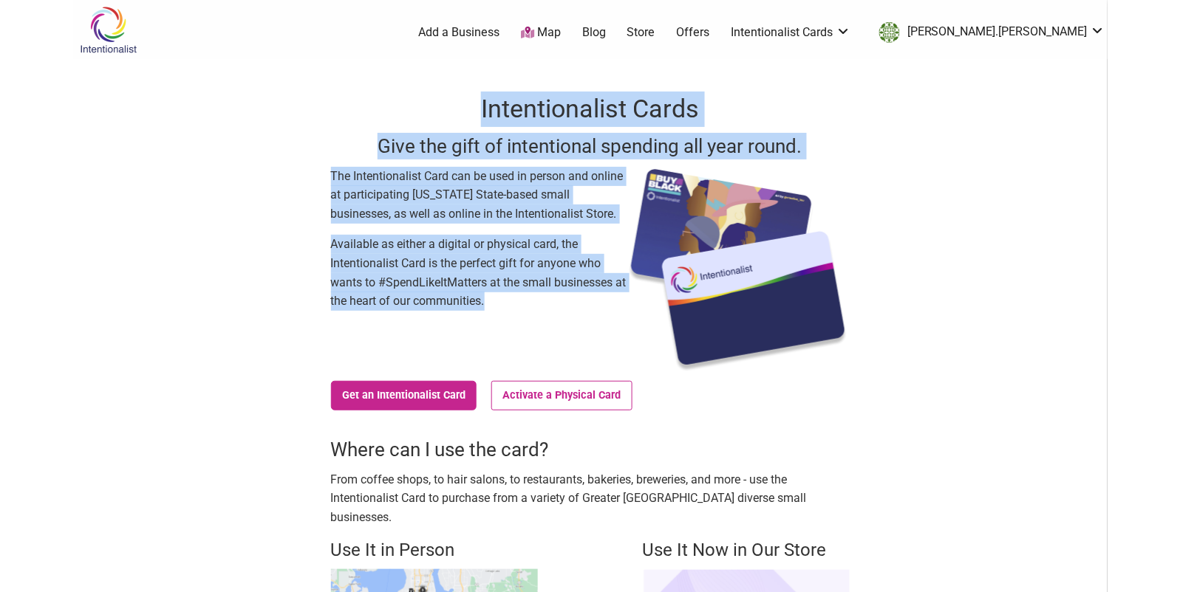
drag, startPoint x: 483, startPoint y: 103, endPoint x: 511, endPoint y: 296, distance: 194.8
click at [511, 296] on div "Intentionalist Cards Give the gift of intentional spending all year round. The …" at bounding box center [590, 255] width 519 height 327
copy div "Intentionalist Cards Give the gift of intentional spending all year round. The …"
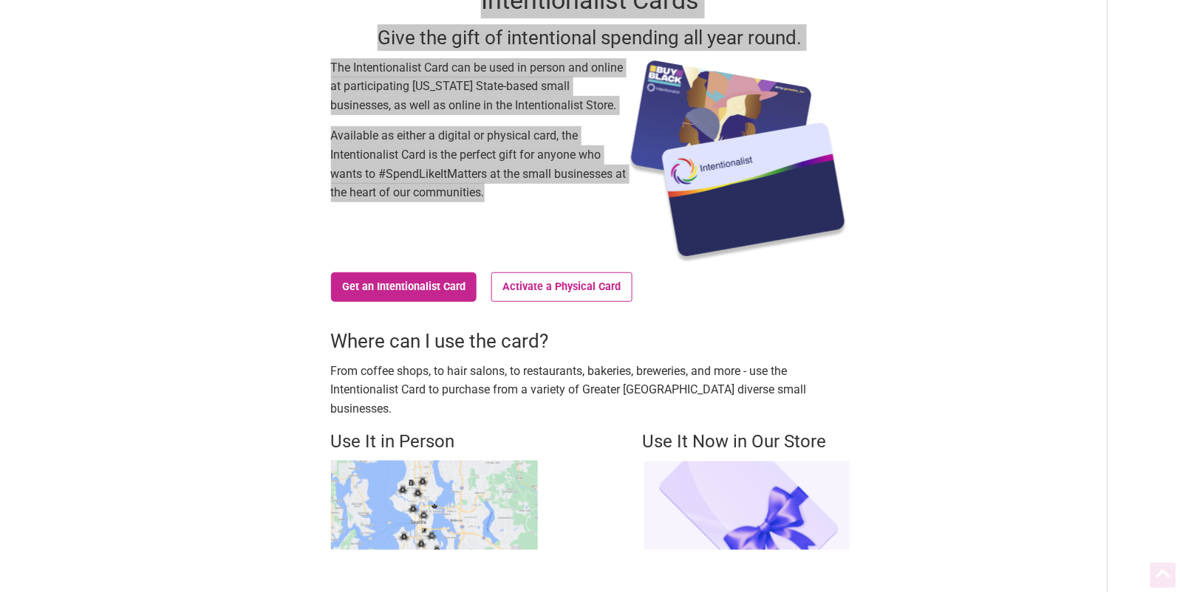
scroll to position [112, 0]
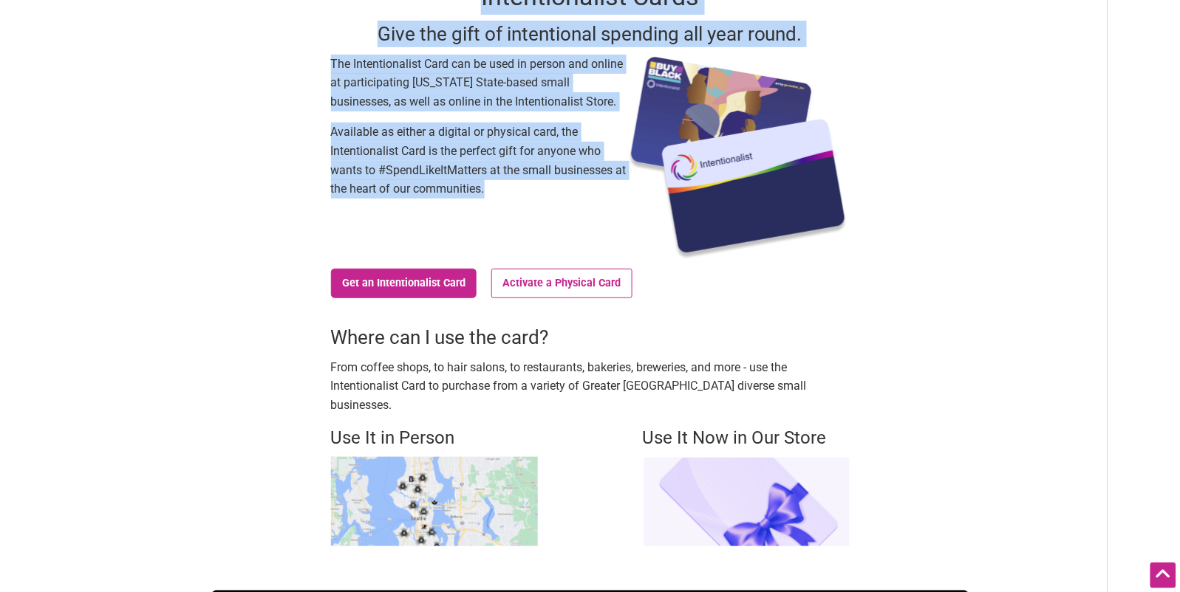
drag, startPoint x: 815, startPoint y: 391, endPoint x: 335, endPoint y: 341, distance: 482.0
click at [335, 341] on div "Where can I use the card? From coffee shops, to hair salons, to restaurants, ba…" at bounding box center [590, 369] width 519 height 91
copy div "Where can I use the card? From coffee shops, to hair salons, to restaurants, ba…"
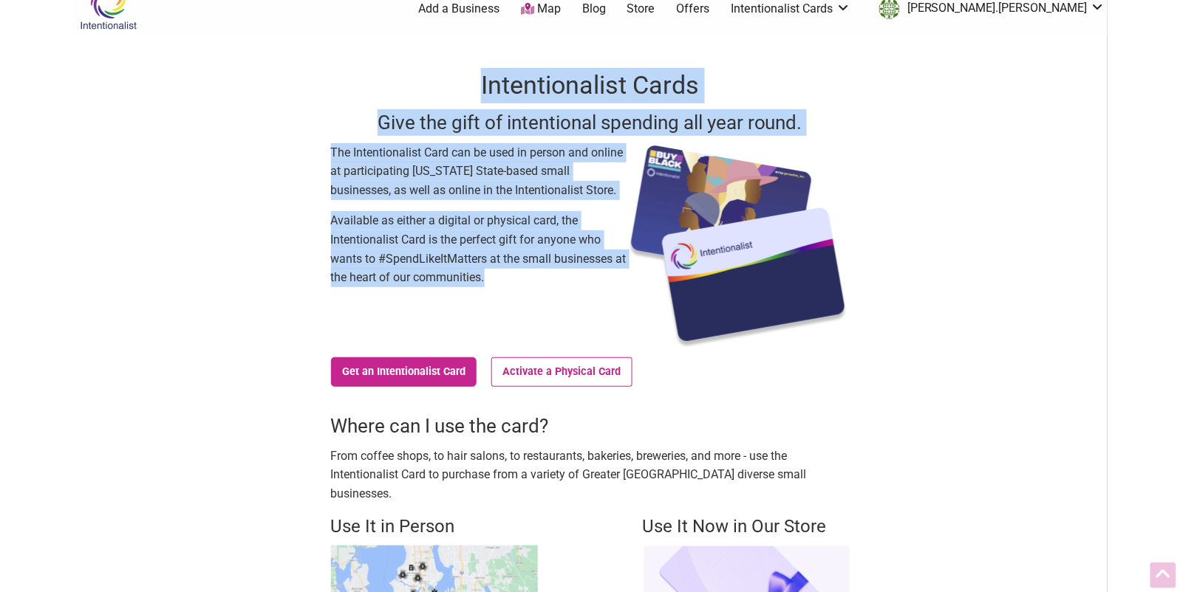
scroll to position [0, 0]
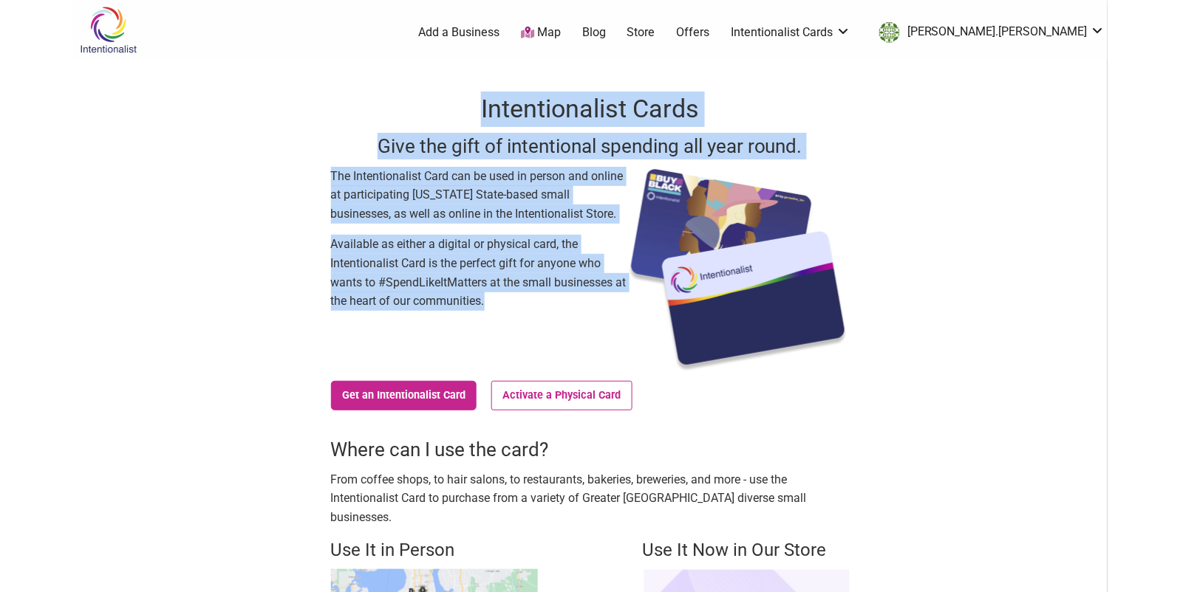
click at [99, 29] on img at bounding box center [108, 30] width 70 height 48
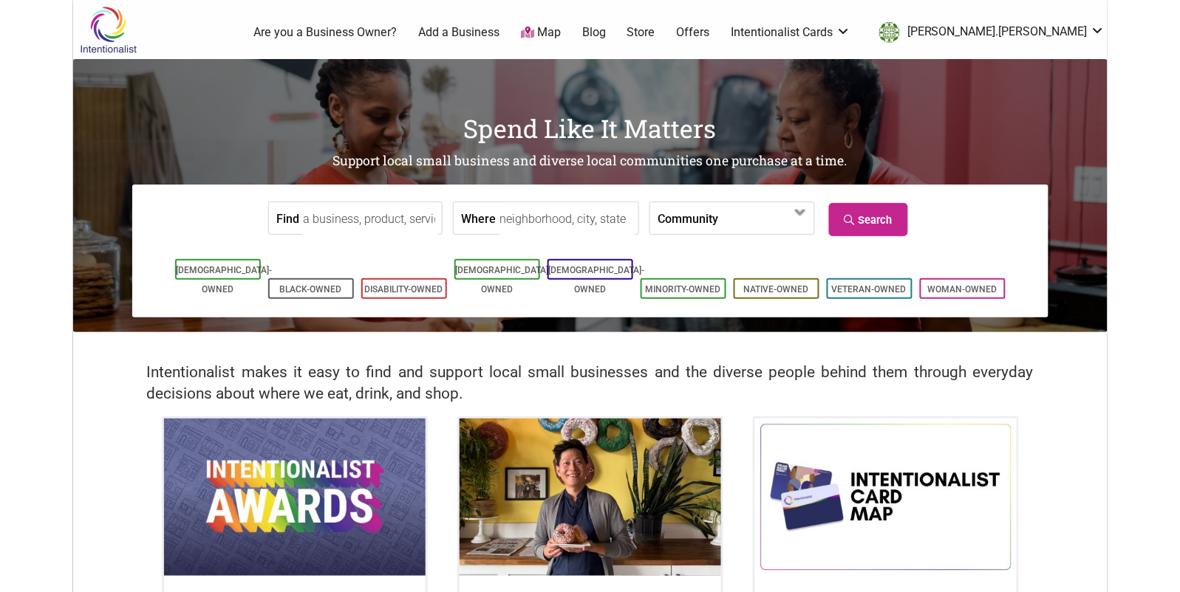
click at [694, 211] on label "Community" at bounding box center [687, 218] width 61 height 32
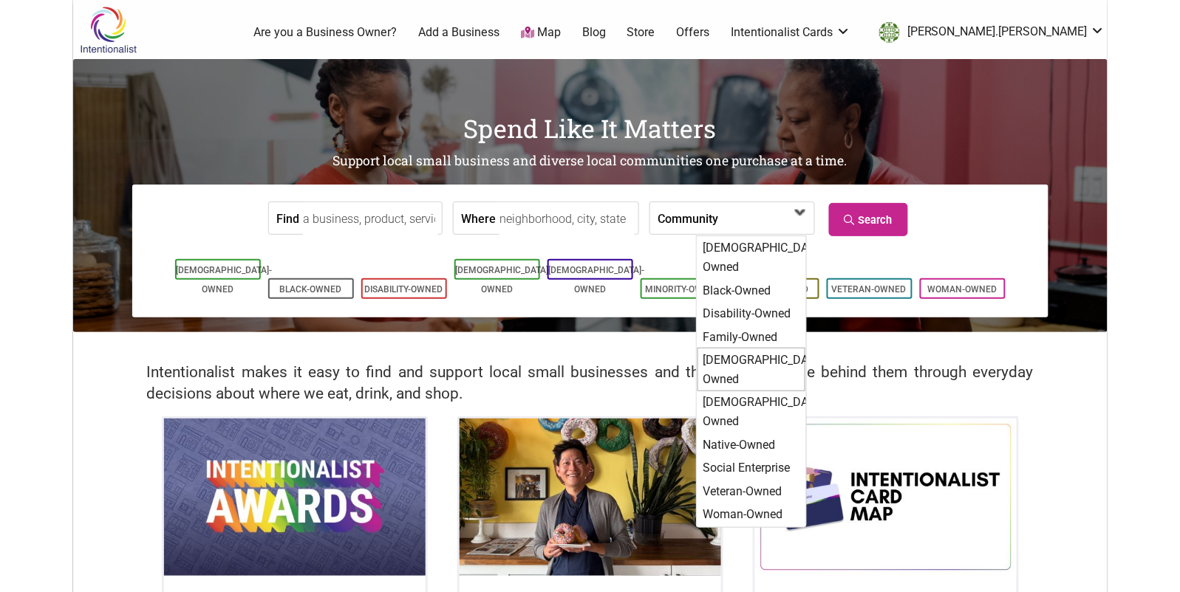
scroll to position [3, 0]
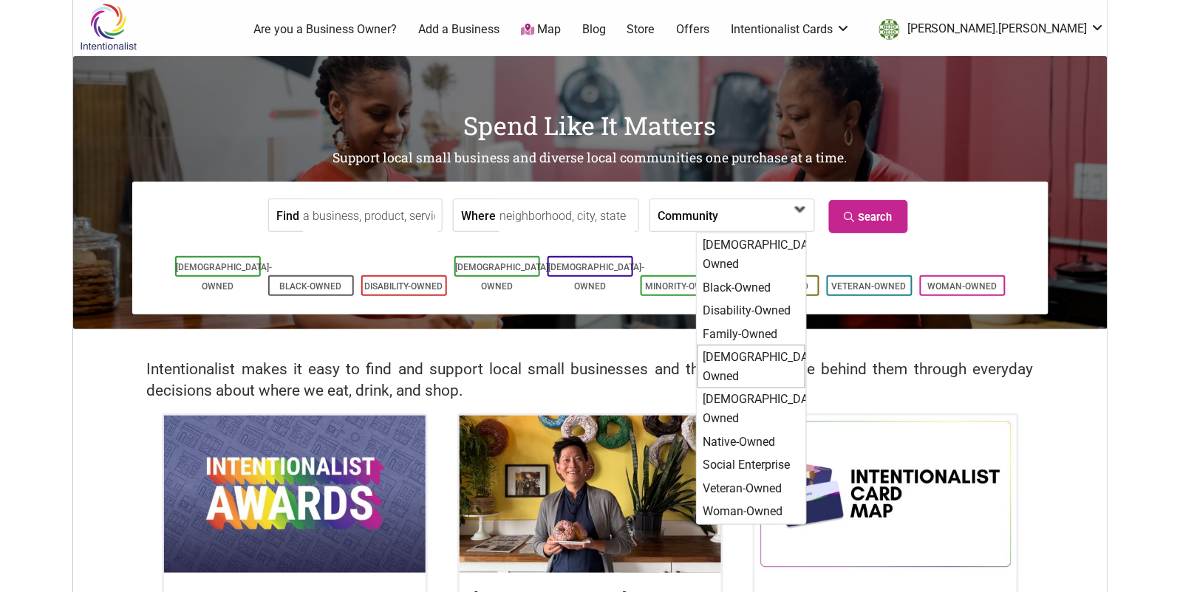
click at [714, 345] on div "[DEMOGRAPHIC_DATA]-Owned" at bounding box center [751, 367] width 108 height 44
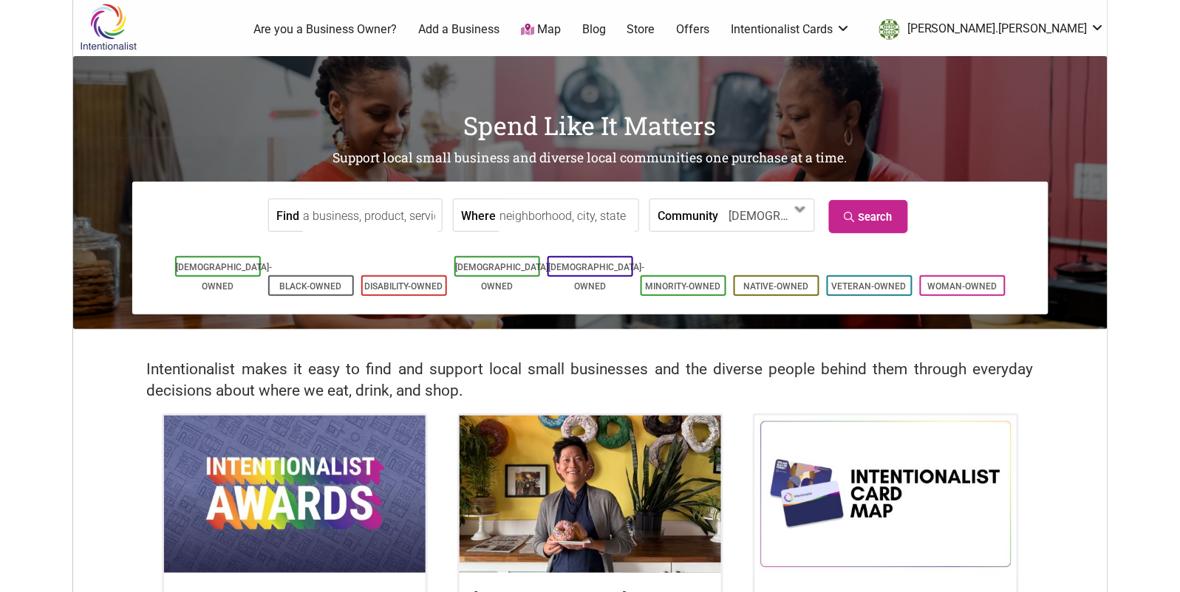
click at [529, 208] on input "Where" at bounding box center [566, 215] width 135 height 33
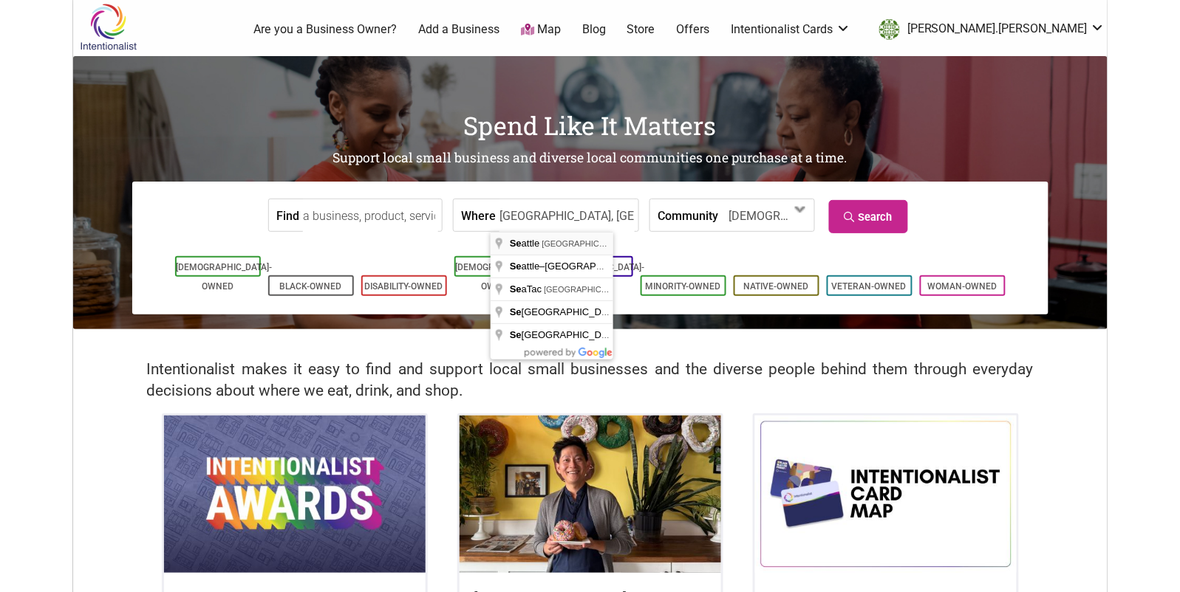
type input "[GEOGRAPHIC_DATA], [GEOGRAPHIC_DATA], [GEOGRAPHIC_DATA]"
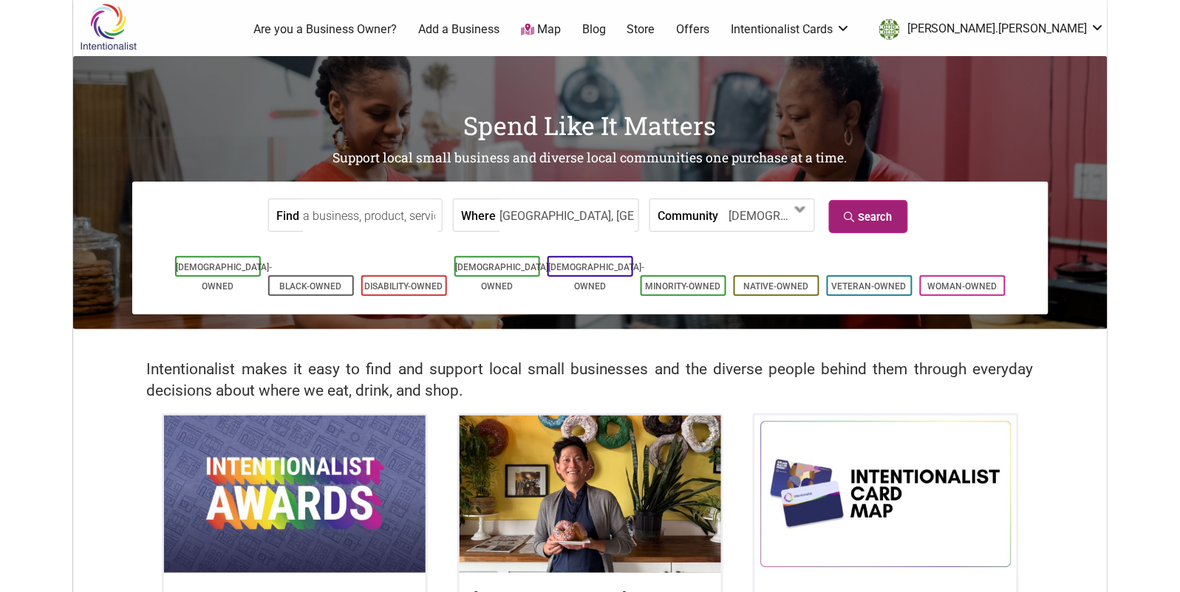
click at [895, 229] on link "Search" at bounding box center [868, 216] width 79 height 33
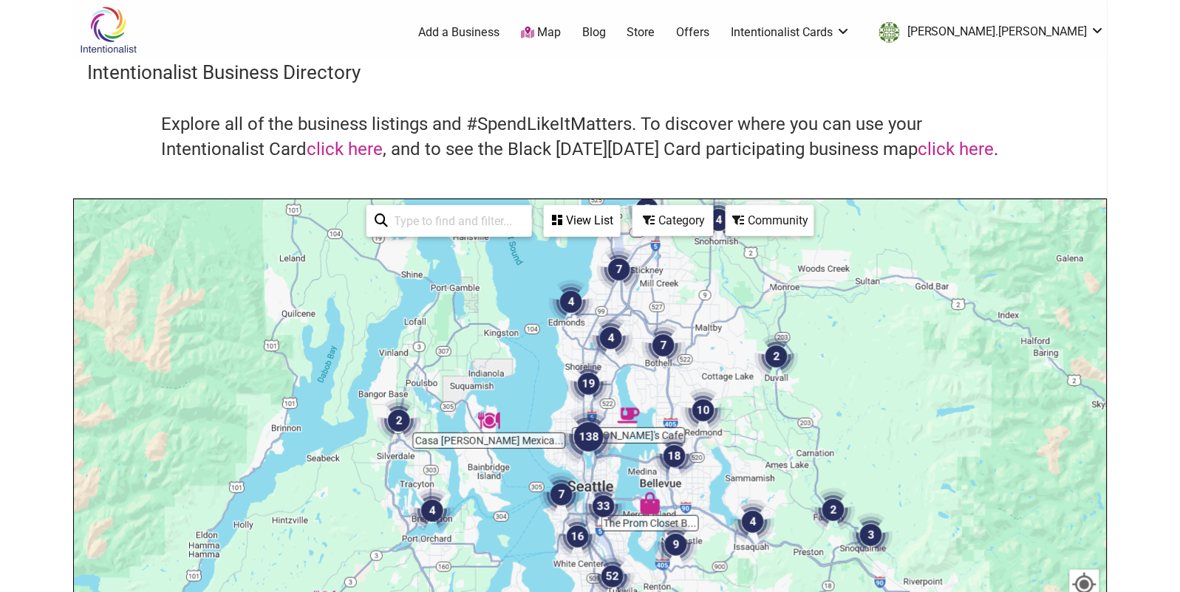
click at [619, 214] on div "Category" at bounding box center [582, 221] width 74 height 28
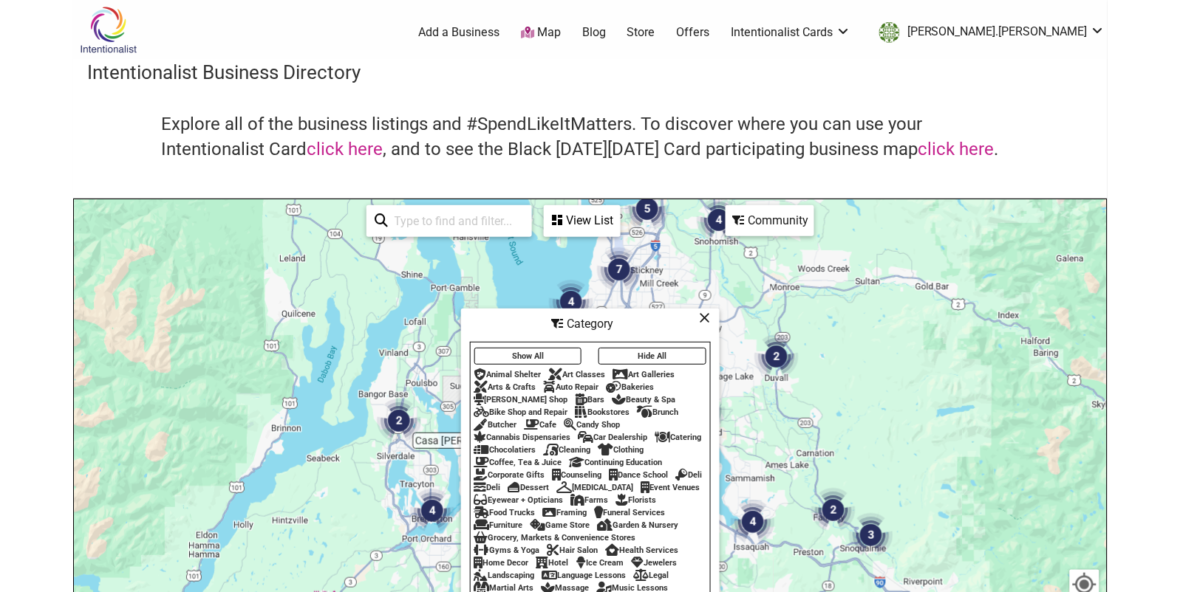
click at [677, 355] on button "Hide All" at bounding box center [652, 356] width 108 height 17
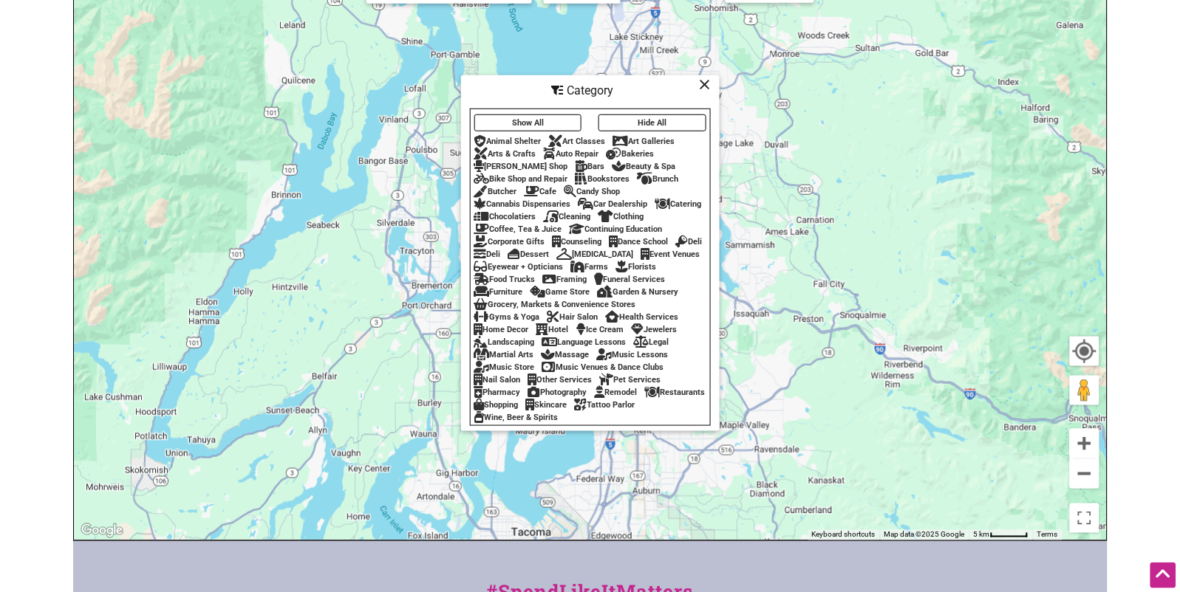
scroll to position [199, 0]
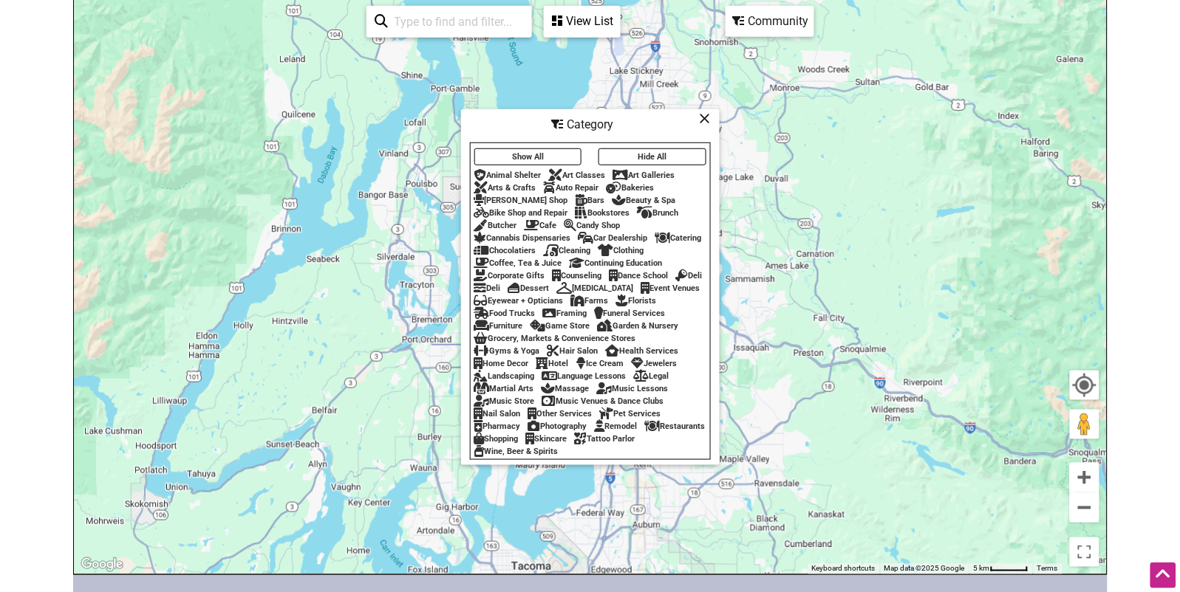
click at [584, 178] on div "Art Classes" at bounding box center [577, 176] width 57 height 10
click at [584, 177] on div "Art Classes" at bounding box center [577, 176] width 57 height 10
click at [657, 174] on div "Art Galleries" at bounding box center [644, 176] width 62 height 10
click at [638, 174] on div "Art Galleries" at bounding box center [644, 176] width 62 height 10
click at [509, 188] on div "Arts & Crafts" at bounding box center [505, 188] width 62 height 10
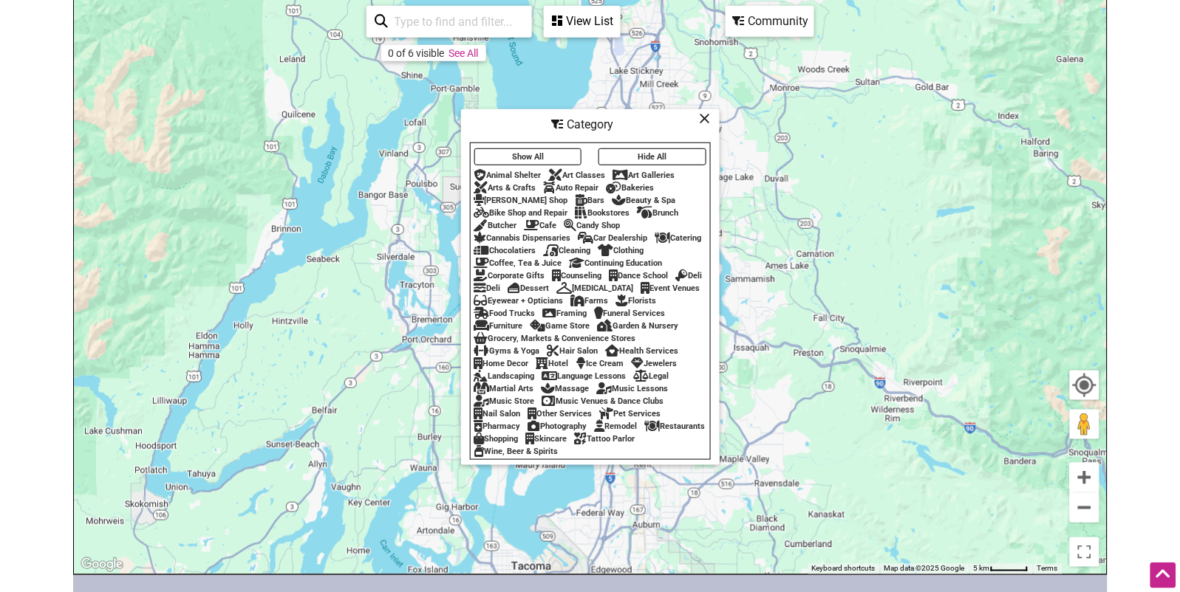
click at [657, 176] on div "Art Galleries" at bounding box center [644, 176] width 62 height 10
click at [643, 156] on button "Hide All" at bounding box center [652, 156] width 108 height 17
click at [519, 199] on div "[PERSON_NAME] Shop" at bounding box center [521, 201] width 94 height 10
click at [612, 199] on div "Beauty & Spa" at bounding box center [644, 201] width 64 height 10
click at [640, 156] on button "Hide All" at bounding box center [652, 156] width 108 height 17
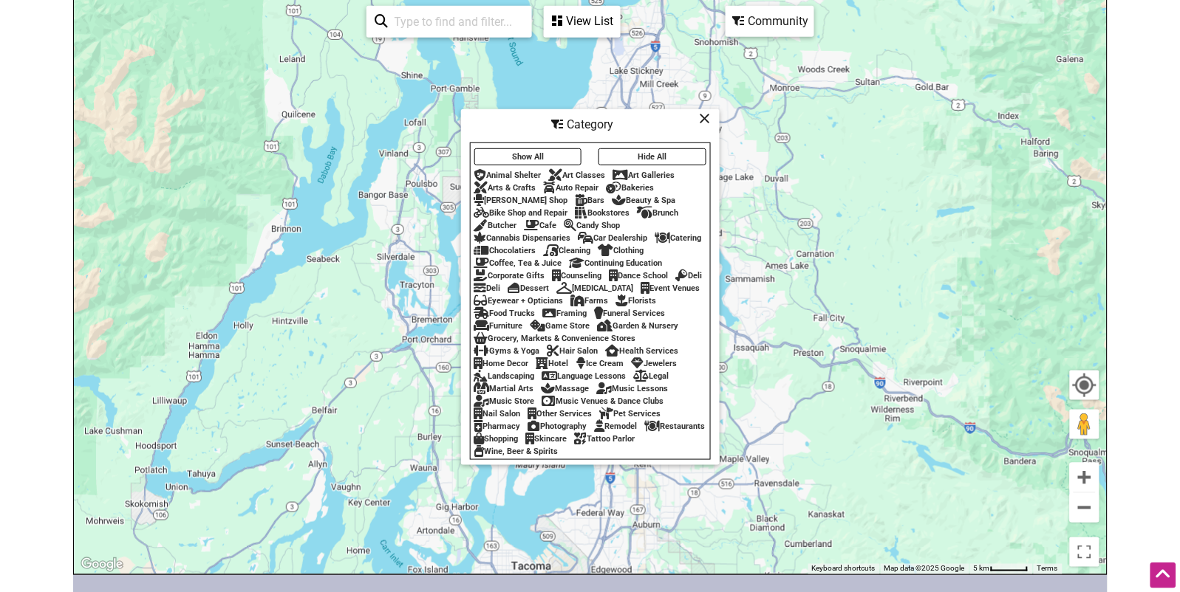
click at [532, 213] on div "Bike Shop and Repair" at bounding box center [521, 213] width 94 height 10
click at [598, 212] on div "Bookstores" at bounding box center [602, 213] width 55 height 10
click at [655, 153] on button "Hide All" at bounding box center [652, 156] width 108 height 17
click at [640, 154] on button "Hide All" at bounding box center [652, 156] width 108 height 17
click at [669, 211] on div "Brunch" at bounding box center [658, 213] width 41 height 10
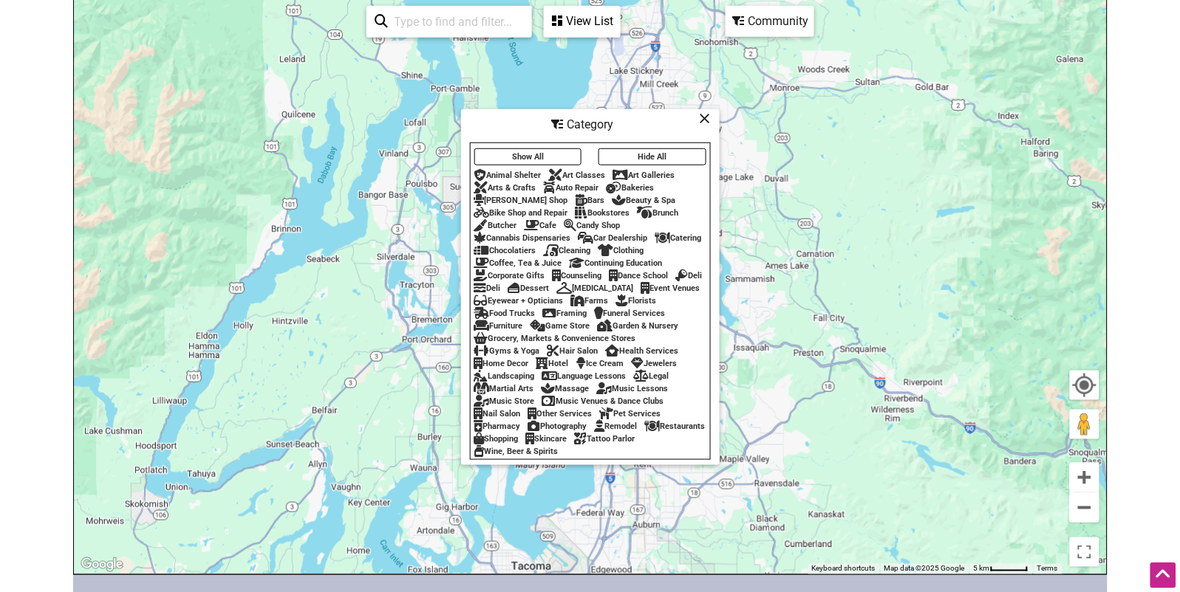
click at [669, 211] on div "Brunch" at bounding box center [658, 213] width 41 height 10
click at [540, 222] on div "Cafe" at bounding box center [540, 226] width 33 height 10
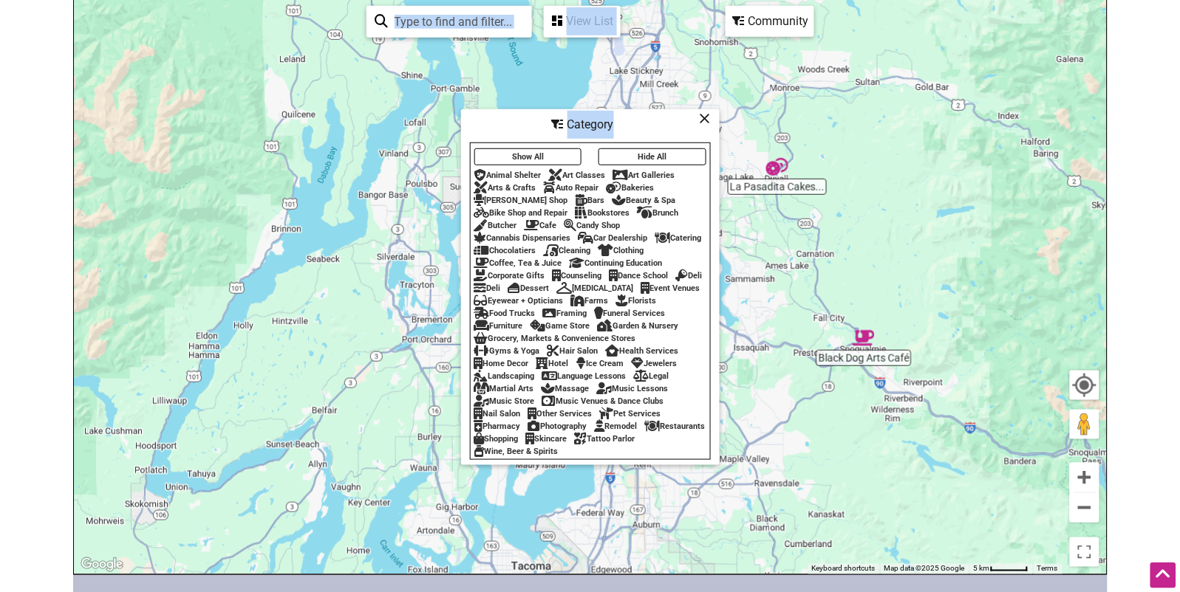
drag, startPoint x: 544, startPoint y: 165, endPoint x: 550, endPoint y: 157, distance: 10.0
click at [411, 168] on div "Black Dog Arts Café La Pasadita Cakes... Matcha Magic 18 6 5 3 2 3 To navigate,…" at bounding box center [590, 287] width 1033 height 575
click at [643, 127] on div "Category" at bounding box center [590, 125] width 256 height 28
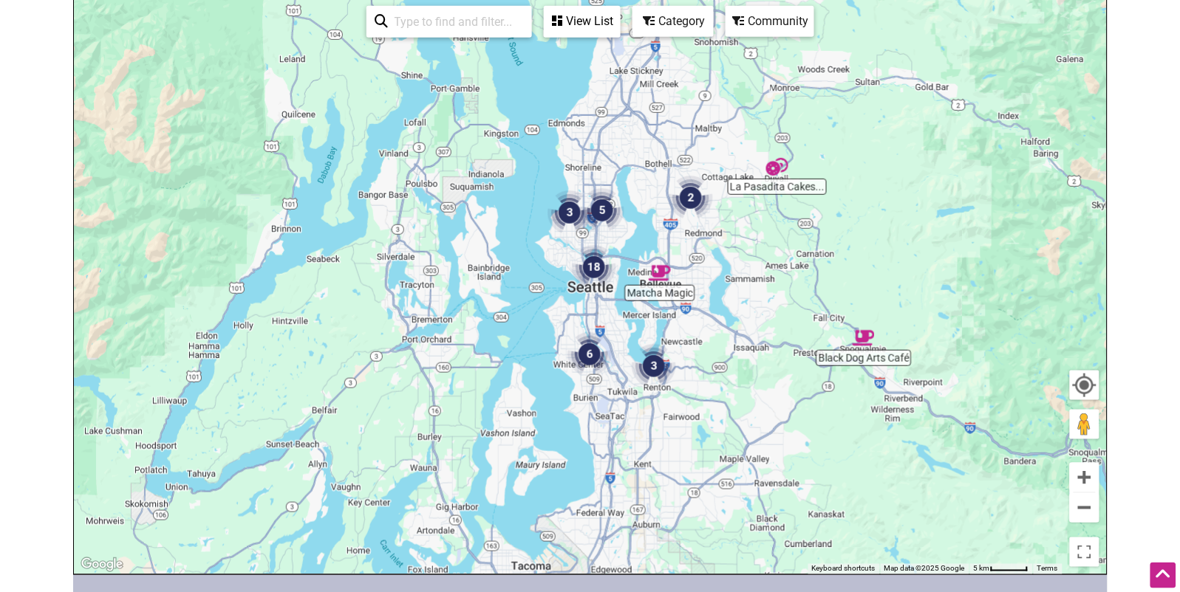
click at [608, 28] on div "View List" at bounding box center [582, 21] width 74 height 28
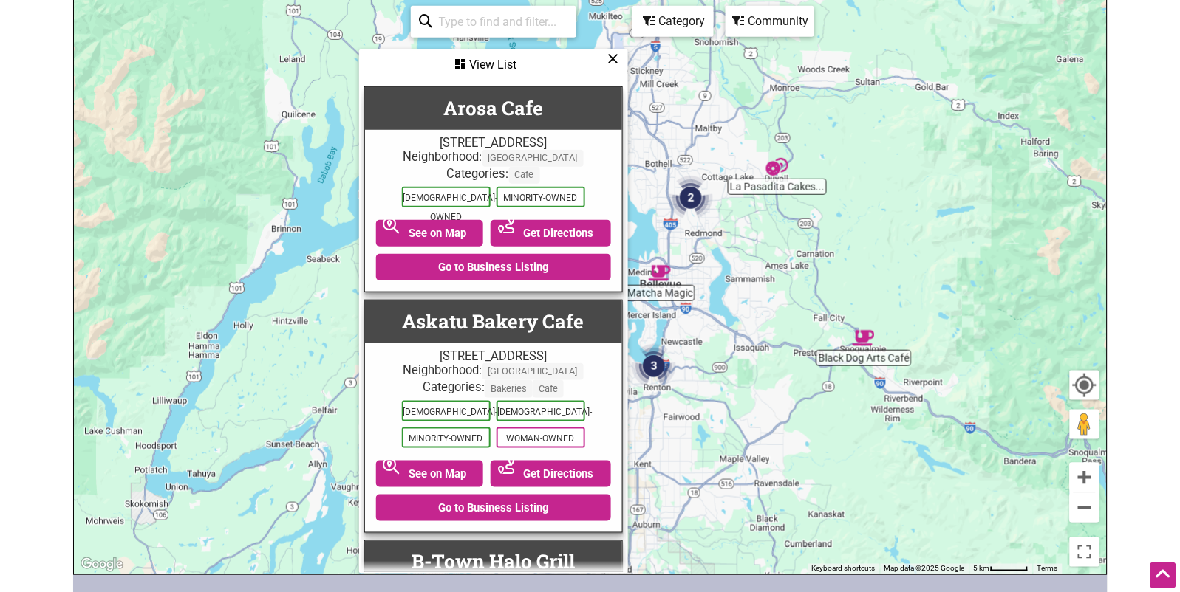
click at [608, 28] on div "0 of 10 visible See All View List Sorry...nothing found. [GEOGRAPHIC_DATA] [STR…" at bounding box center [493, 290] width 266 height 580
click at [613, 58] on icon at bounding box center [613, 58] width 11 height 1
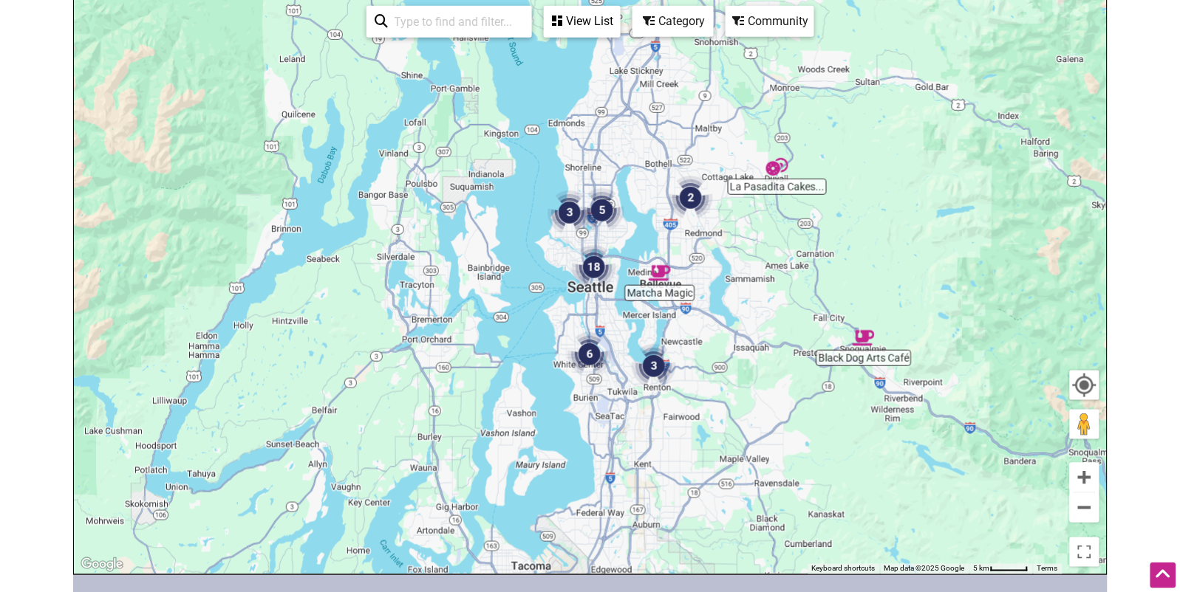
click at [619, 18] on div "Category" at bounding box center [582, 21] width 74 height 28
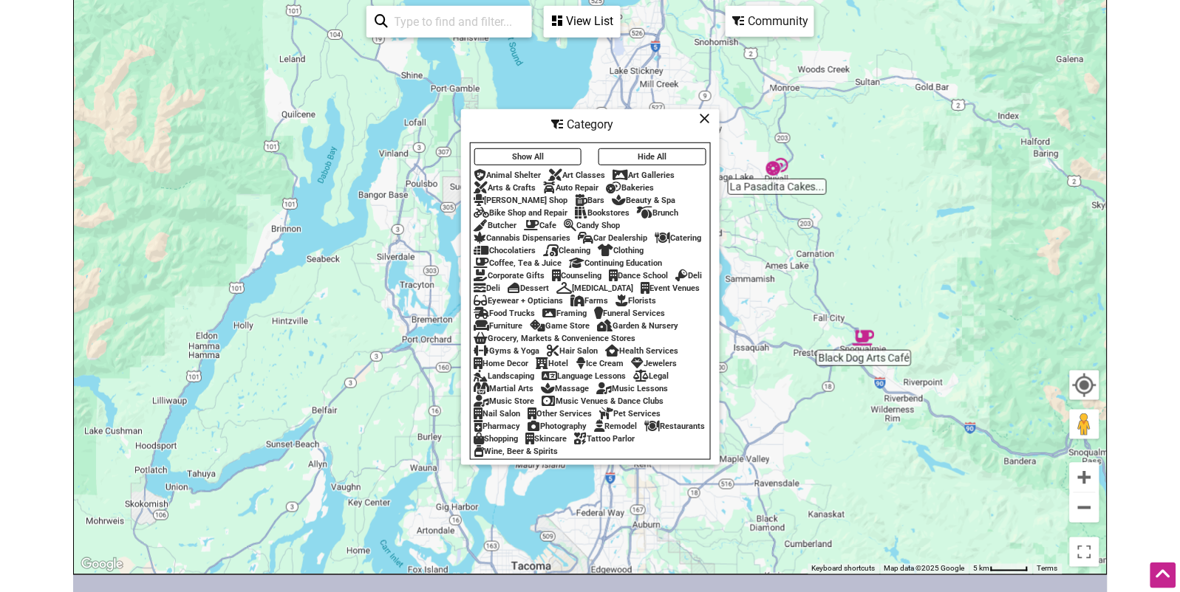
click at [658, 152] on button "Hide All" at bounding box center [652, 156] width 108 height 17
click at [664, 211] on div "Brunch" at bounding box center [658, 213] width 41 height 10
click at [708, 118] on icon at bounding box center [705, 118] width 11 height 1
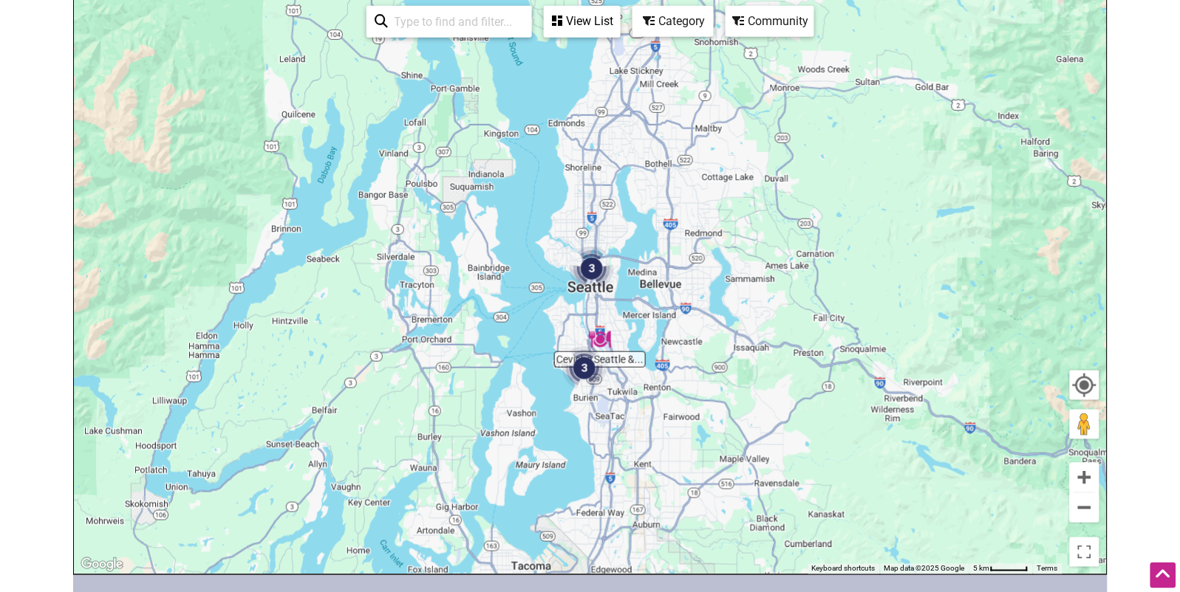
click at [619, 20] on div "Category" at bounding box center [582, 21] width 74 height 28
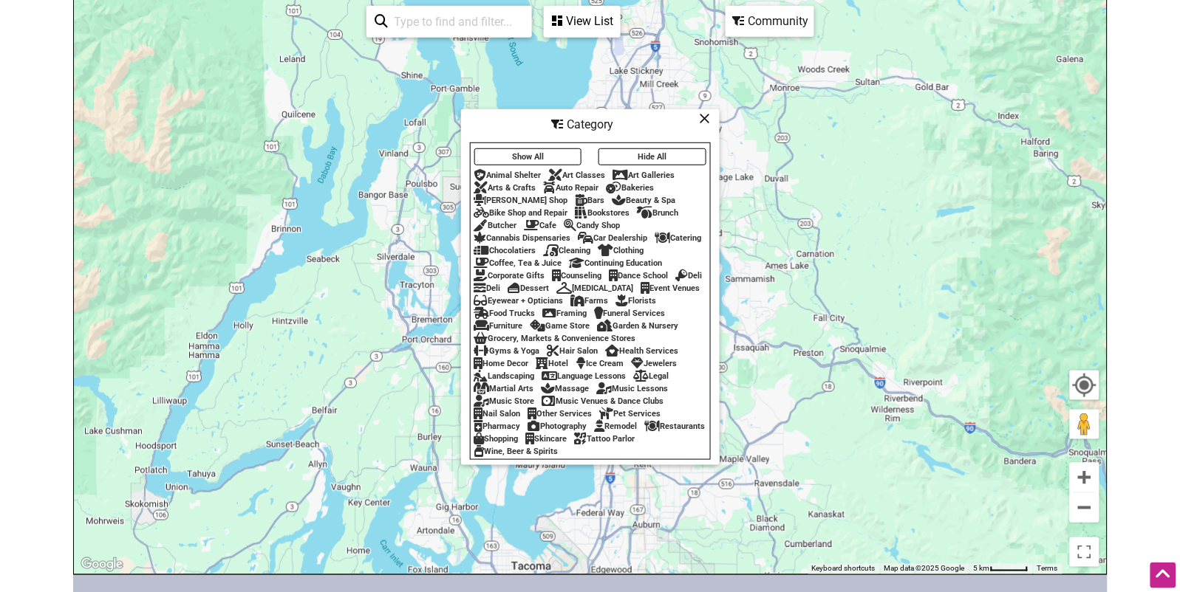
click at [635, 153] on button "Hide All" at bounding box center [652, 156] width 108 height 17
click at [541, 221] on div "Cafe" at bounding box center [540, 226] width 33 height 10
click at [709, 119] on icon at bounding box center [705, 118] width 11 height 1
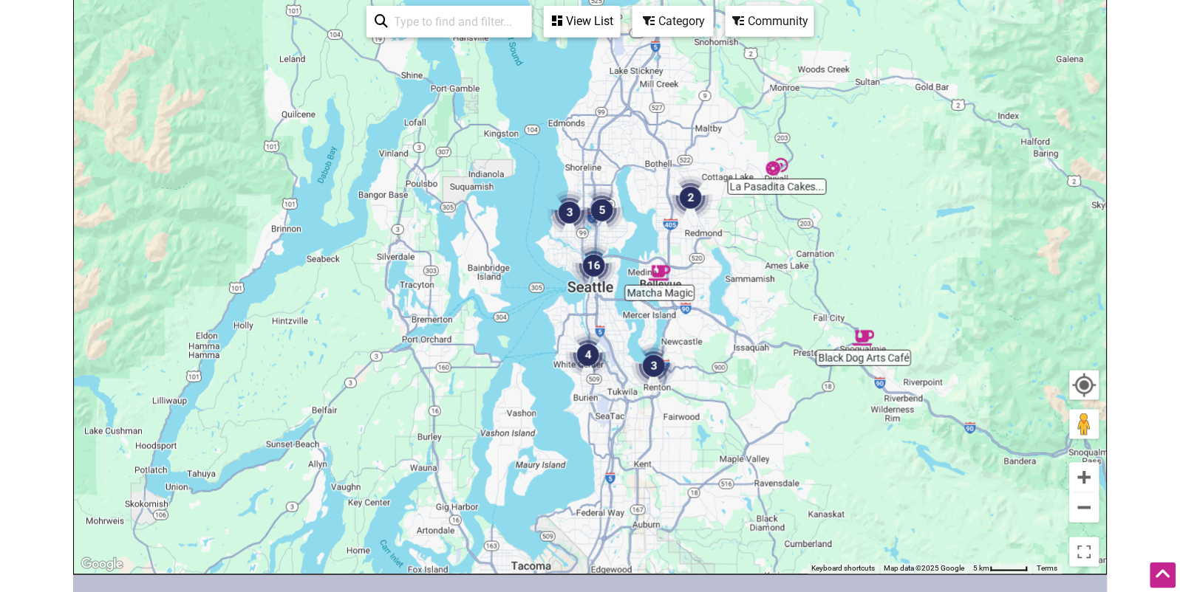
click at [597, 264] on img "16" at bounding box center [594, 266] width 44 height 44
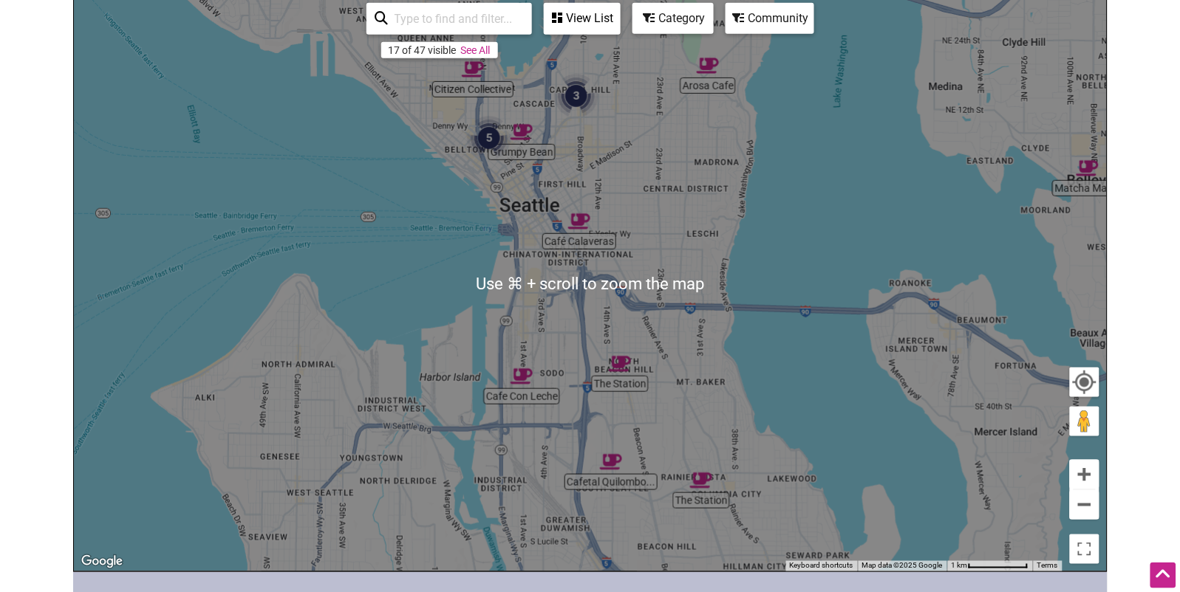
scroll to position [203, 0]
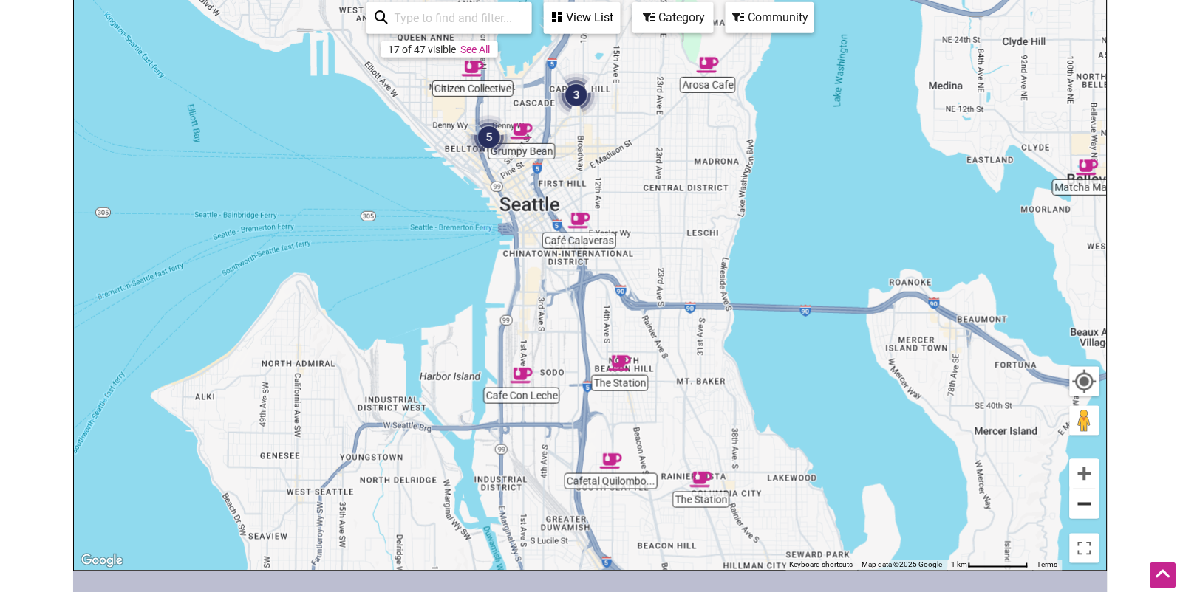
click at [1080, 501] on button "Zoom out" at bounding box center [1085, 505] width 30 height 30
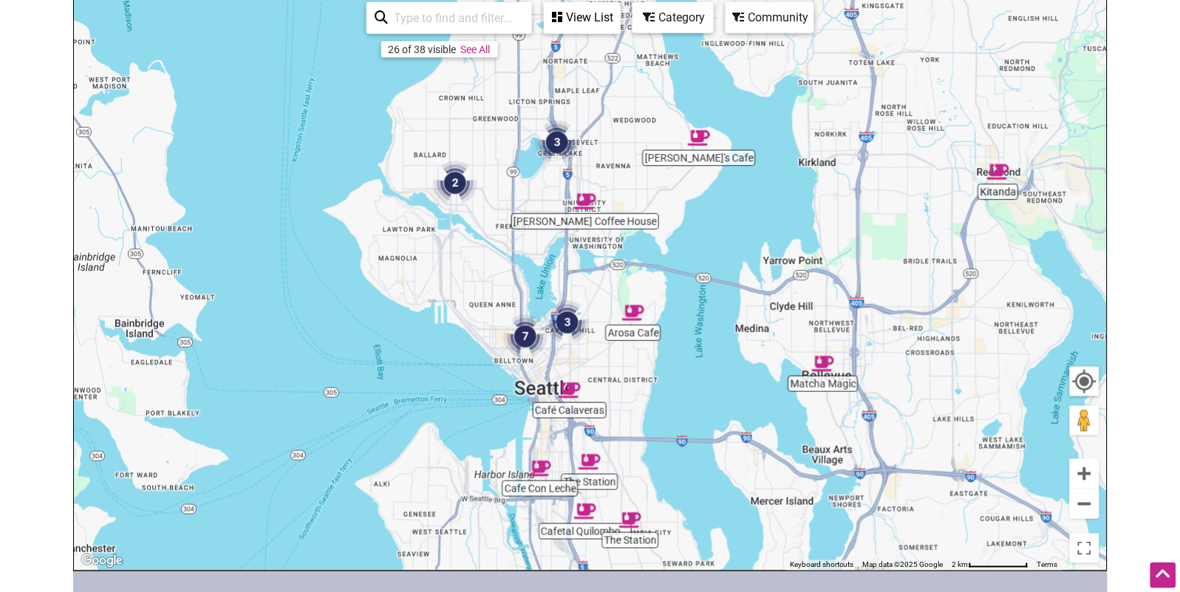
drag, startPoint x: 483, startPoint y: 250, endPoint x: 471, endPoint y: 386, distance: 136.5
click at [467, 403] on div "To navigate, press the arrow keys." at bounding box center [590, 283] width 1033 height 575
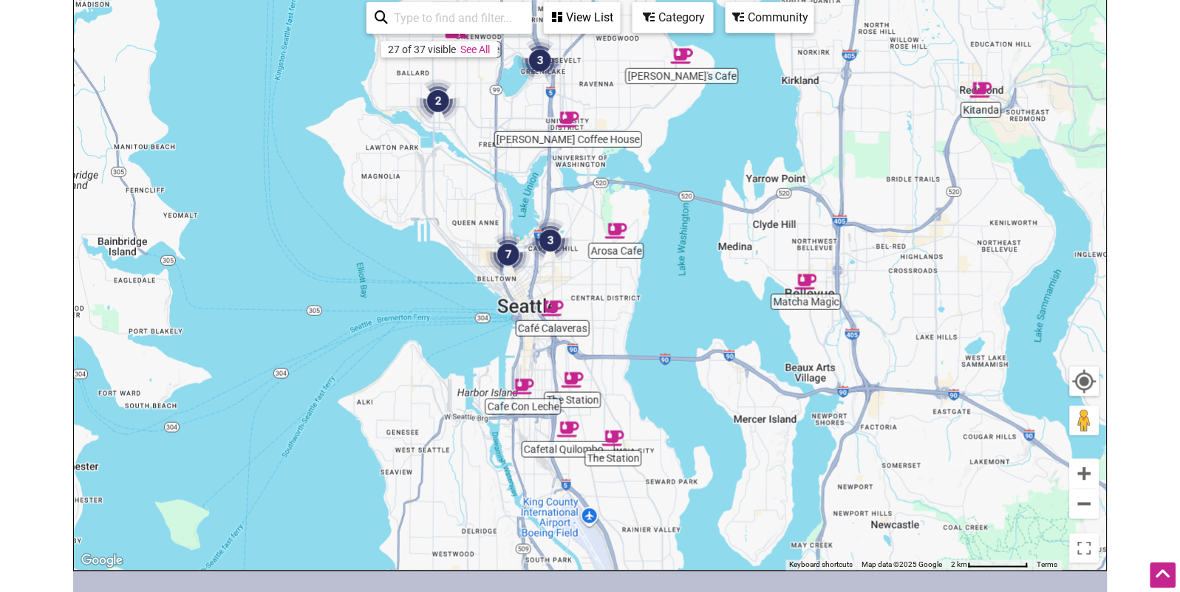
drag, startPoint x: 666, startPoint y: 440, endPoint x: 649, endPoint y: 351, distance: 91.0
click at [649, 351] on div "To navigate, press the arrow keys." at bounding box center [590, 283] width 1033 height 575
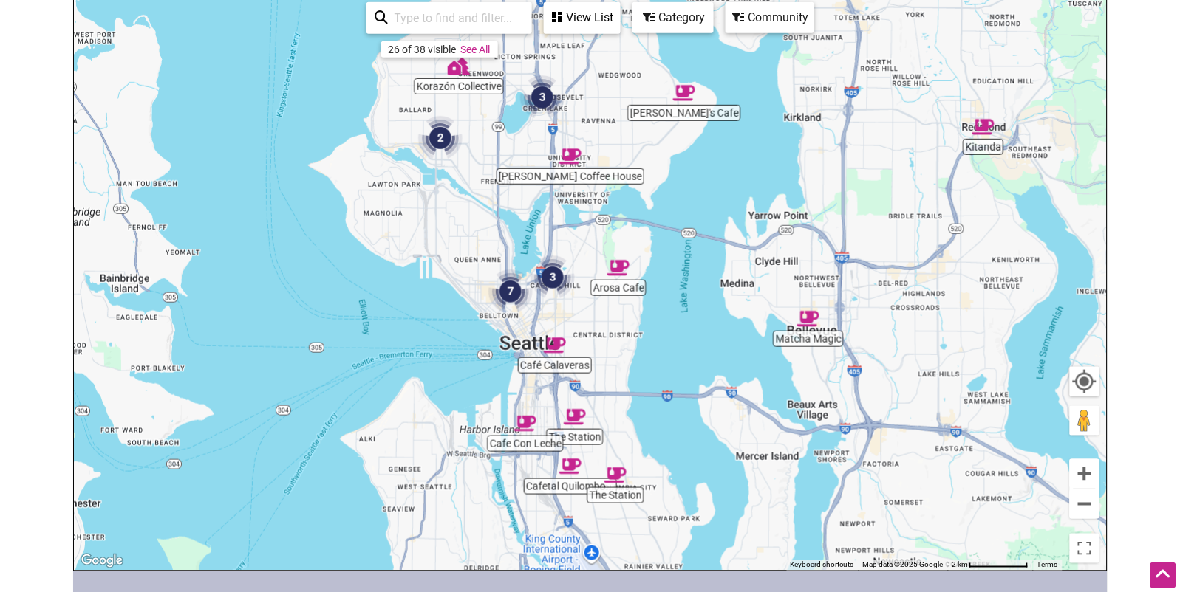
drag, startPoint x: 670, startPoint y: 496, endPoint x: 672, endPoint y: 531, distance: 34.8
click at [672, 531] on div "To navigate, press the arrow keys." at bounding box center [590, 283] width 1033 height 575
click at [619, 21] on div "Category" at bounding box center [582, 18] width 74 height 28
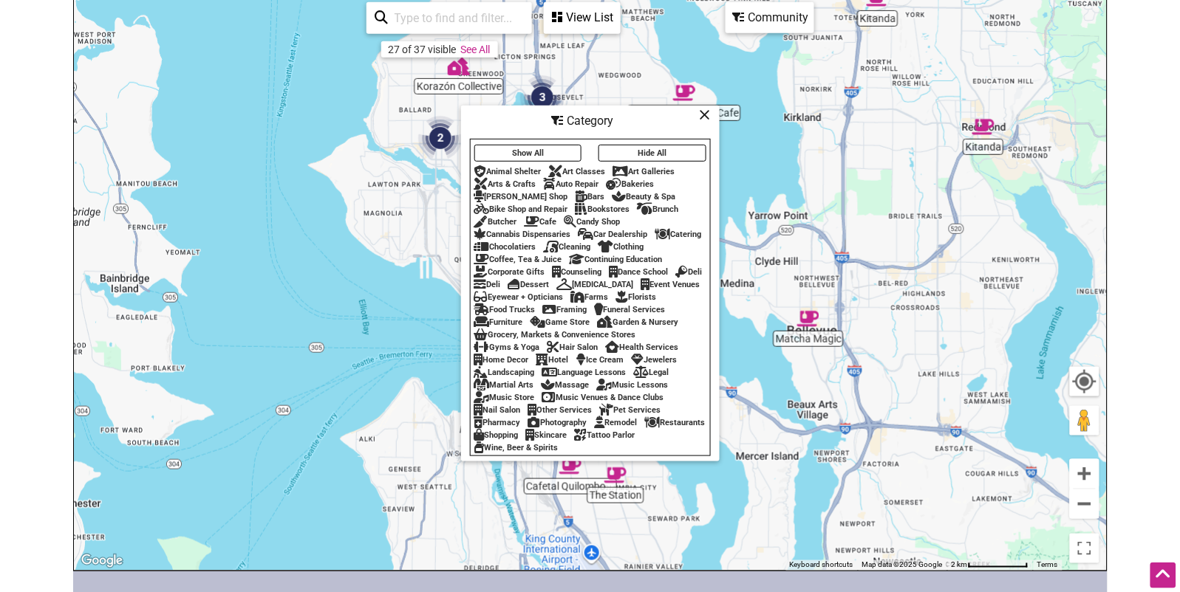
click at [550, 217] on div "Cafe" at bounding box center [540, 222] width 33 height 10
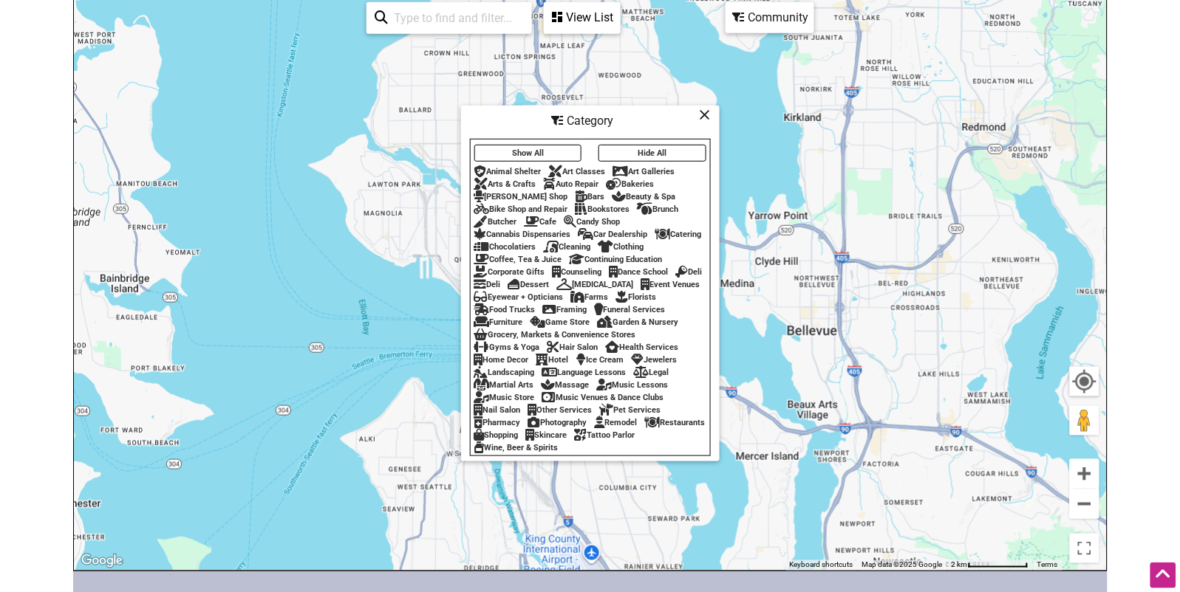
click at [589, 217] on div "Candy Shop" at bounding box center [592, 222] width 56 height 10
click at [530, 246] on div "Chocolatiers" at bounding box center [505, 247] width 62 height 10
click at [579, 245] on div "Cleaning" at bounding box center [567, 247] width 47 height 10
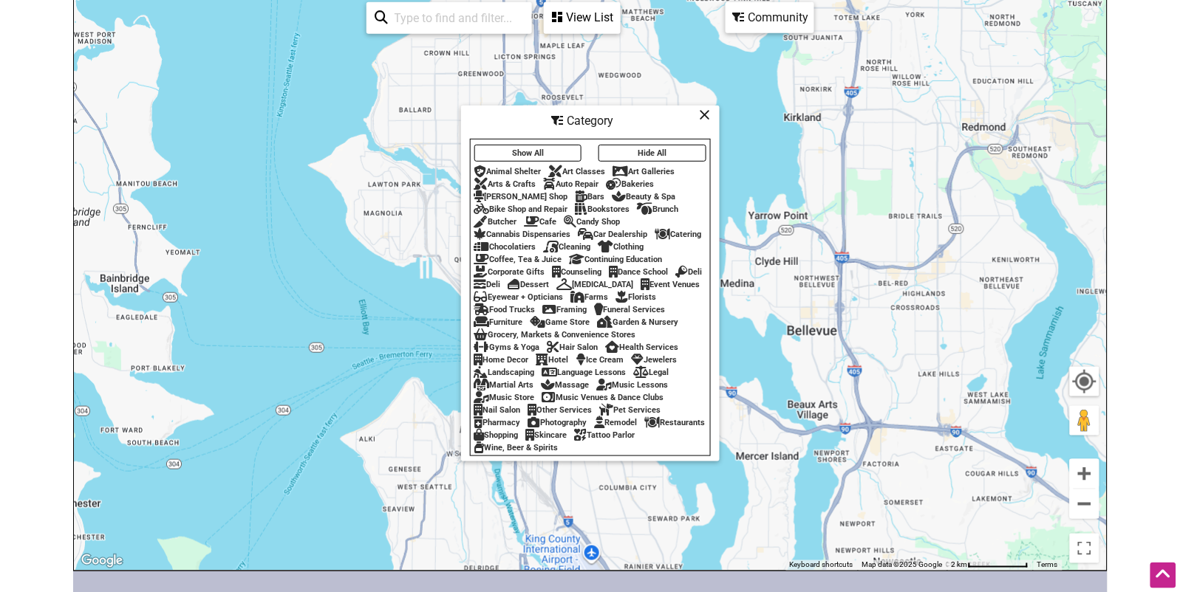
click at [579, 245] on div "Cleaning" at bounding box center [567, 247] width 47 height 10
click at [632, 245] on div "Clothing" at bounding box center [621, 247] width 46 height 10
click at [709, 114] on icon at bounding box center [705, 114] width 11 height 1
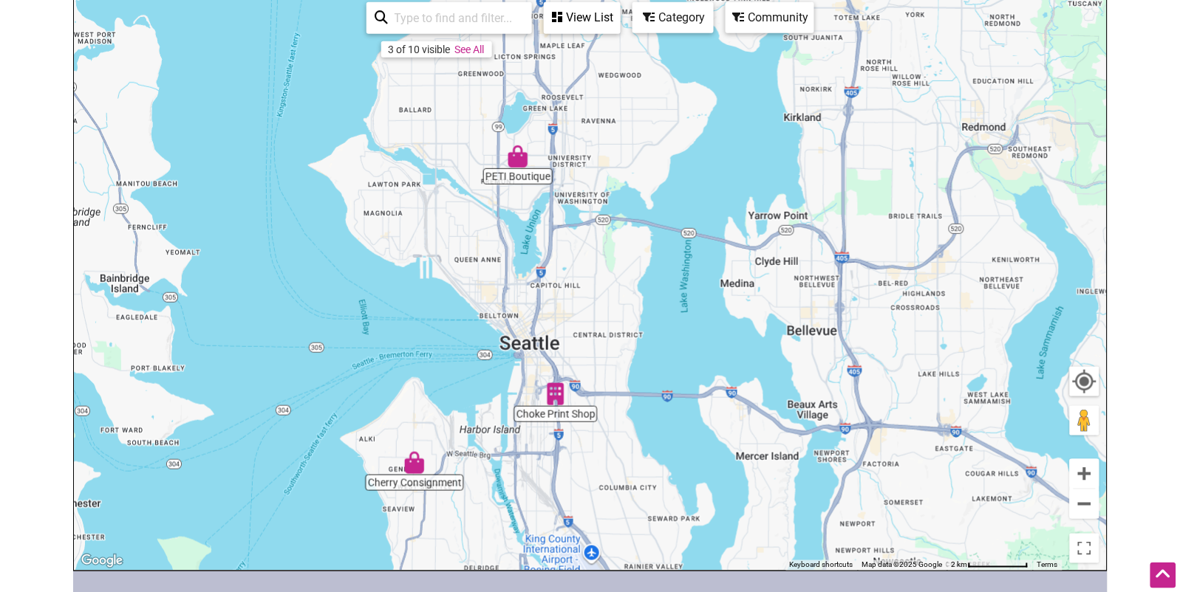
click at [619, 20] on div "Category" at bounding box center [582, 18] width 74 height 28
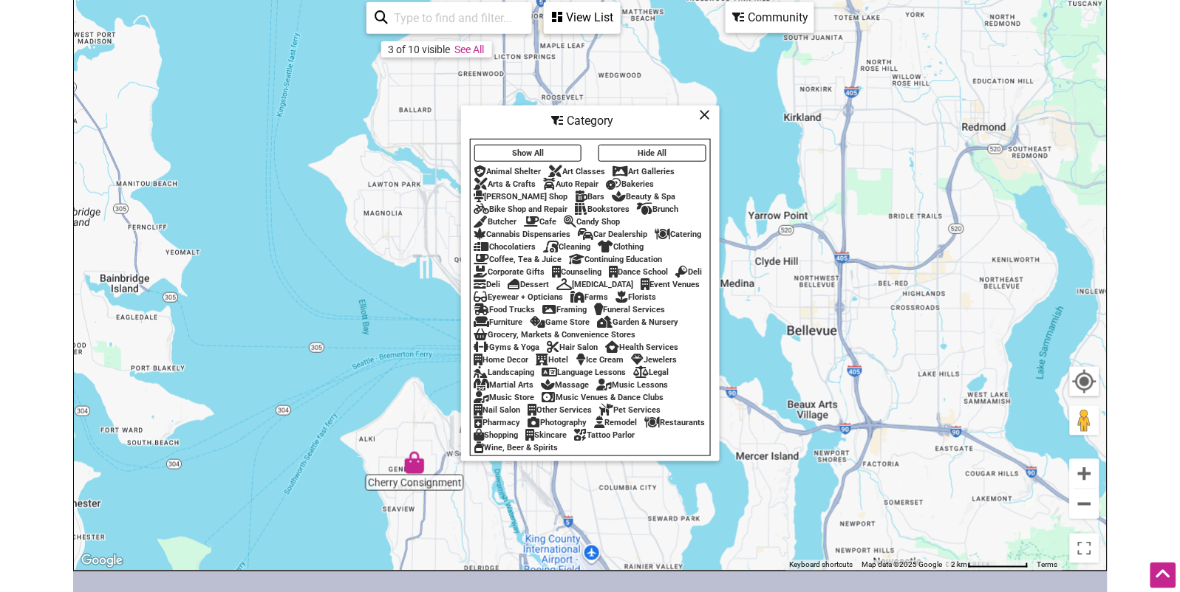
scroll to position [198, 0]
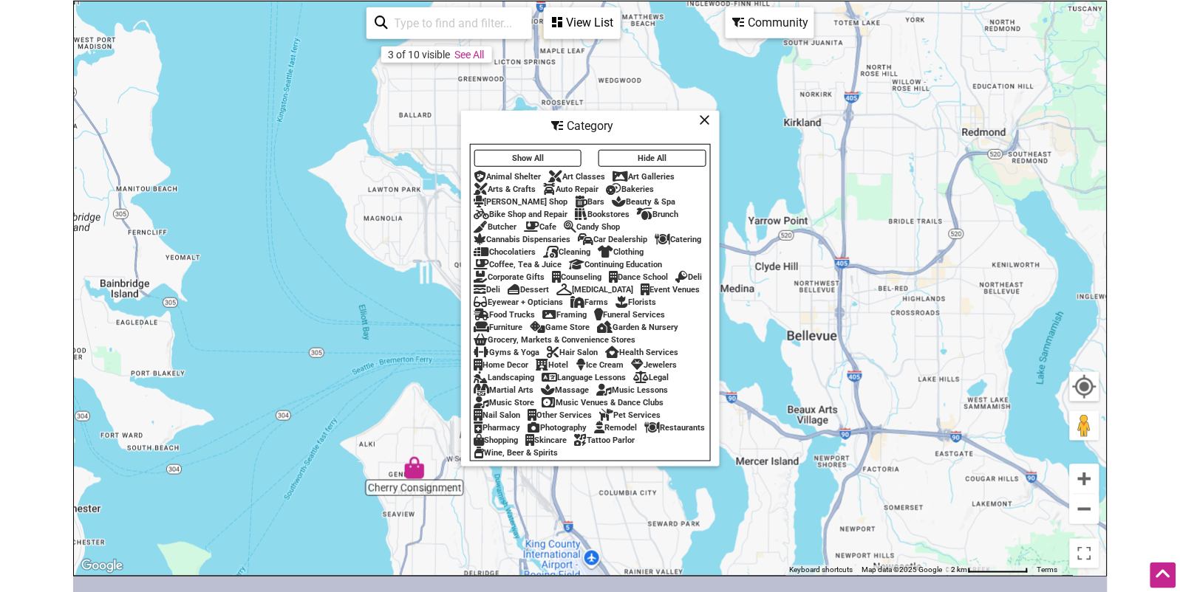
click at [625, 247] on div "Clothing" at bounding box center [621, 252] width 46 height 10
click at [648, 273] on div "Dance School" at bounding box center [638, 278] width 59 height 10
click at [703, 120] on icon at bounding box center [705, 120] width 11 height 1
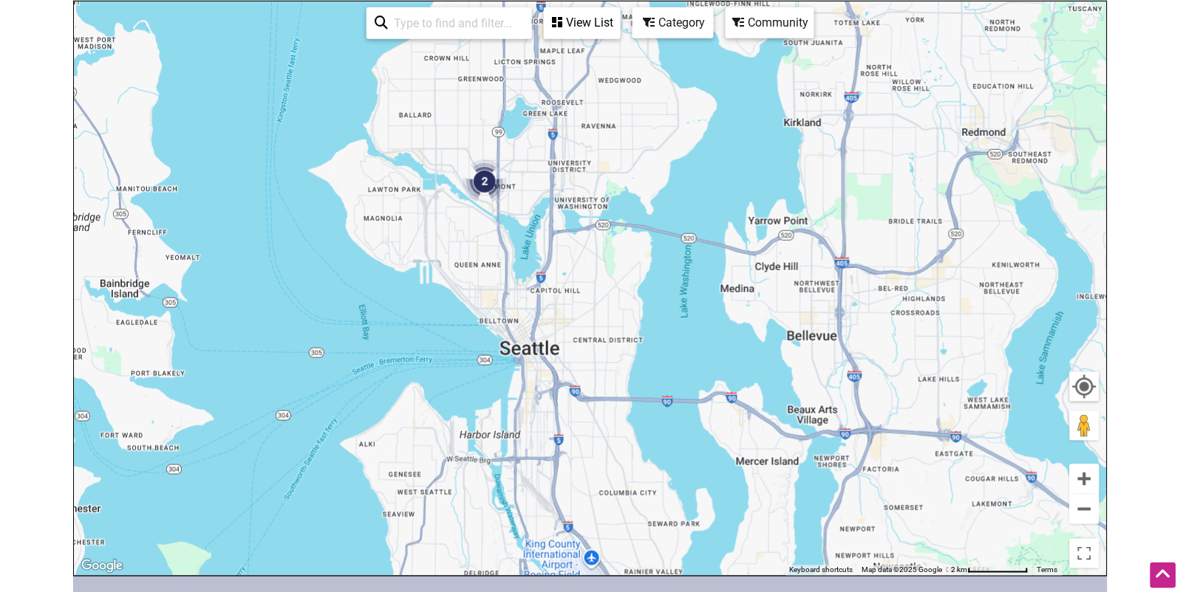
click at [619, 32] on div "Category" at bounding box center [582, 23] width 74 height 28
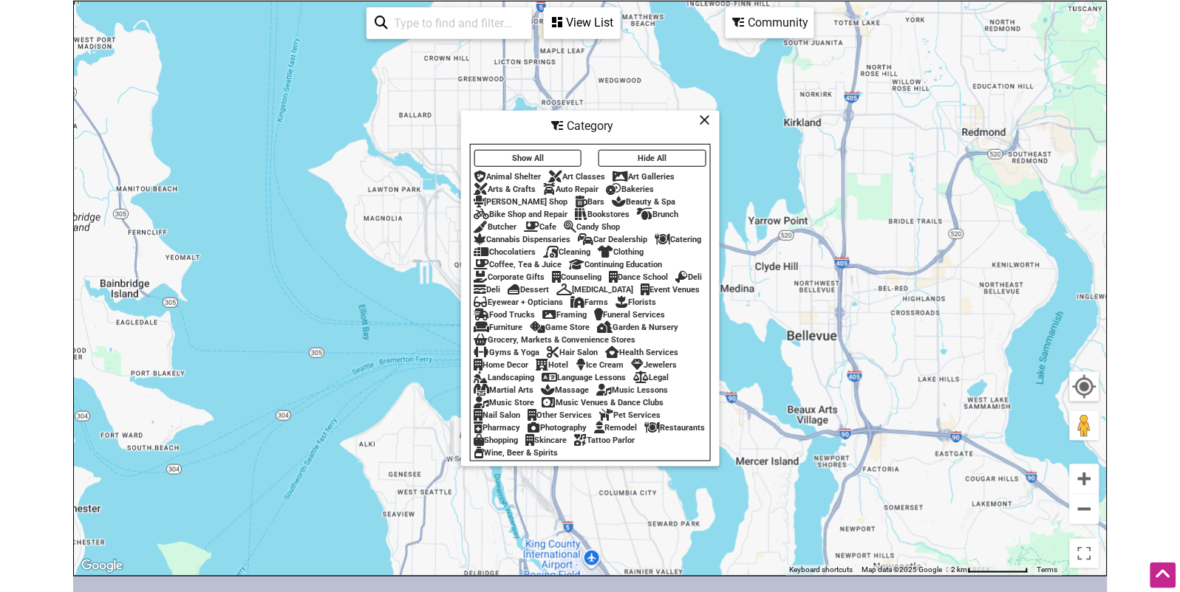
click at [648, 273] on div "Dance School" at bounding box center [638, 278] width 59 height 10
click at [616, 307] on div "Florists" at bounding box center [636, 303] width 41 height 10
click at [708, 120] on icon at bounding box center [705, 120] width 11 height 1
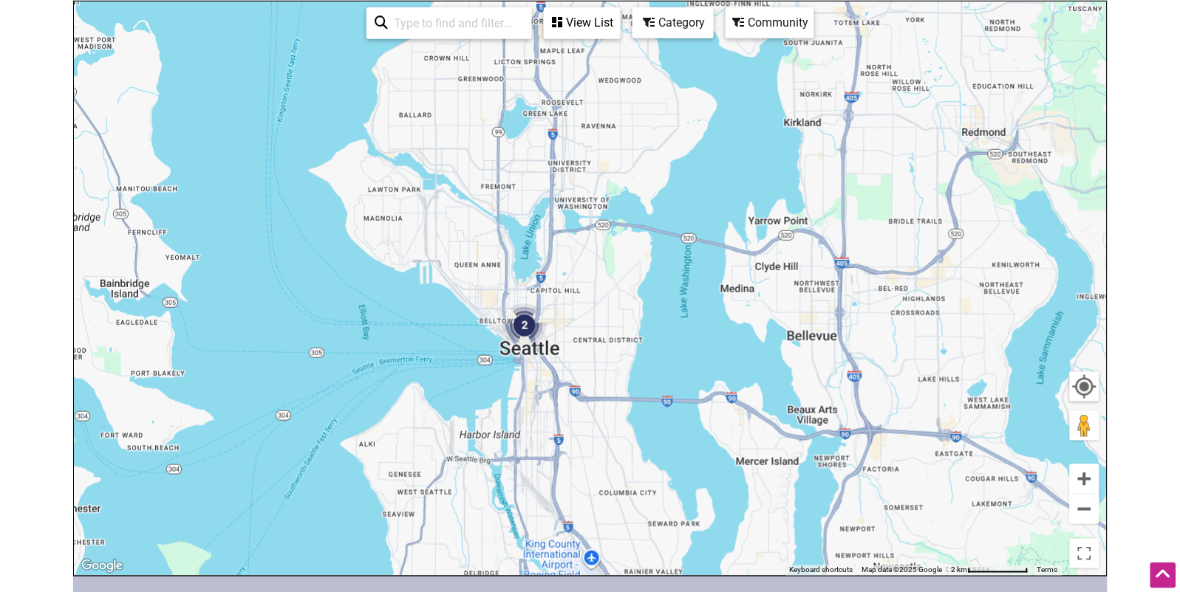
click at [619, 32] on div "Category" at bounding box center [582, 23] width 74 height 28
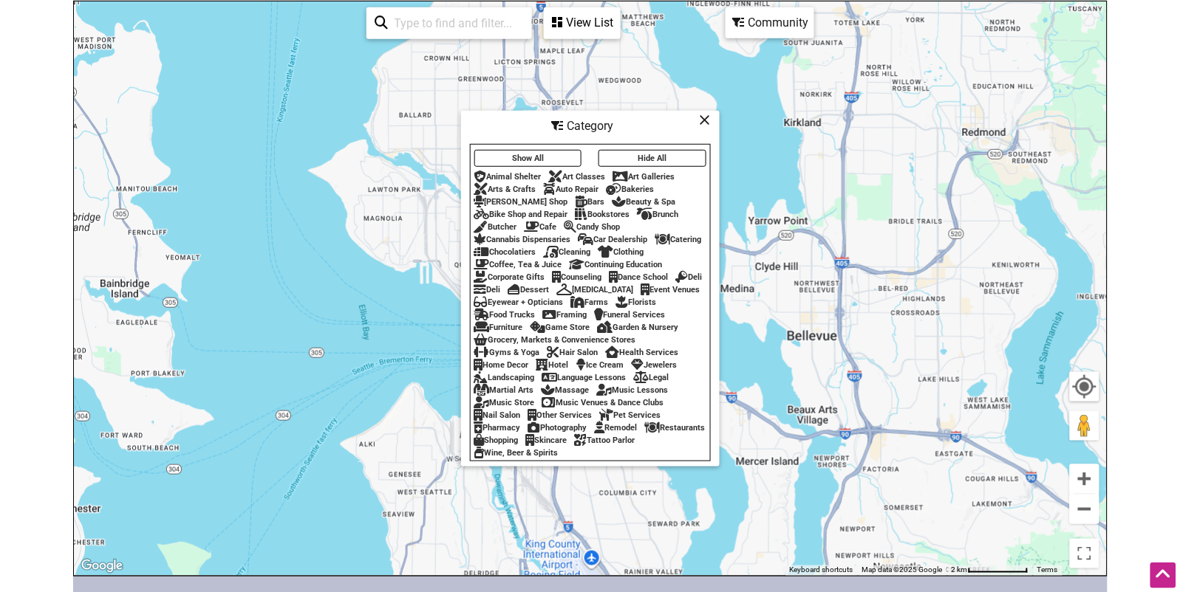
click at [616, 307] on div "Florists" at bounding box center [636, 303] width 41 height 10
click at [536, 310] on div "Food Trucks" at bounding box center [504, 315] width 61 height 10
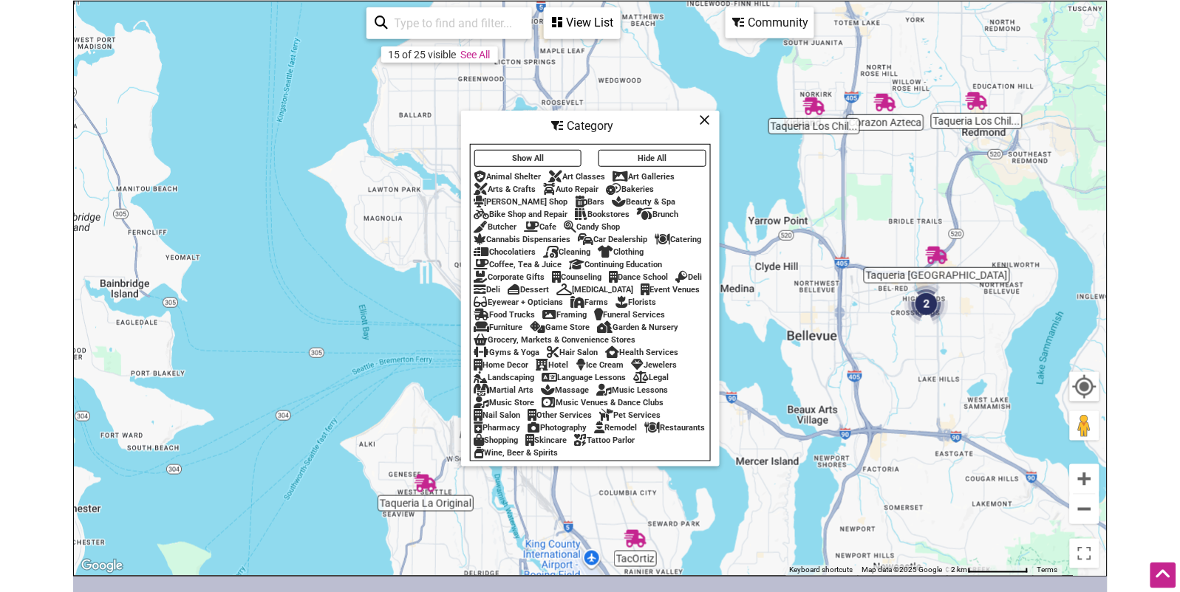
click at [704, 120] on icon at bounding box center [705, 120] width 11 height 1
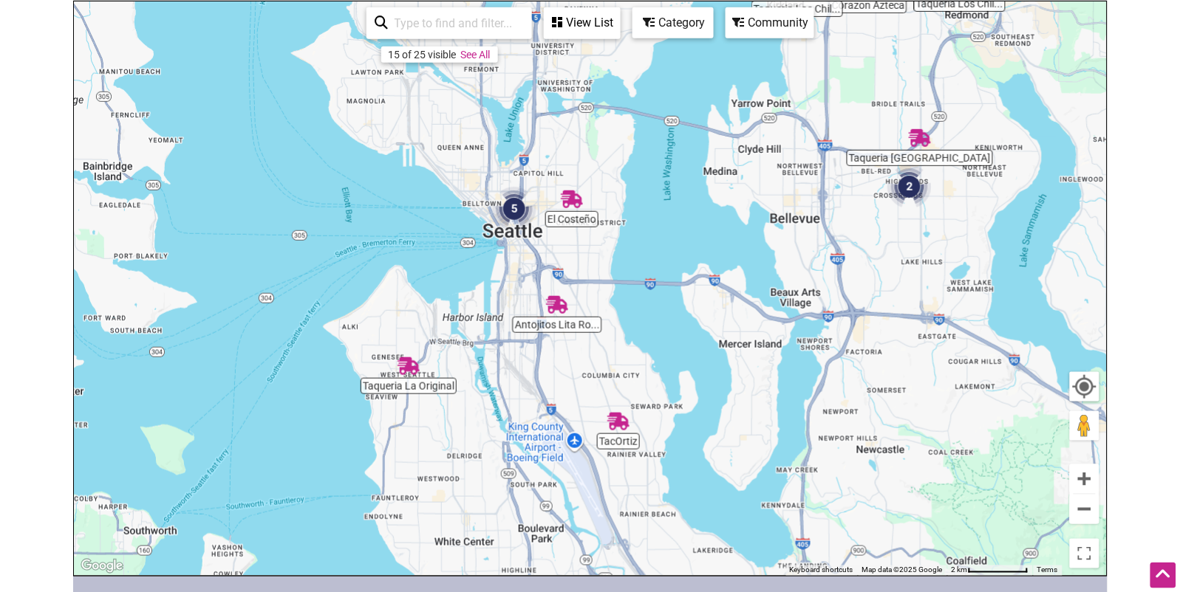
drag, startPoint x: 694, startPoint y: 356, endPoint x: 676, endPoint y: 239, distance: 118.8
click at [677, 239] on div "To navigate, press the arrow keys." at bounding box center [590, 288] width 1033 height 575
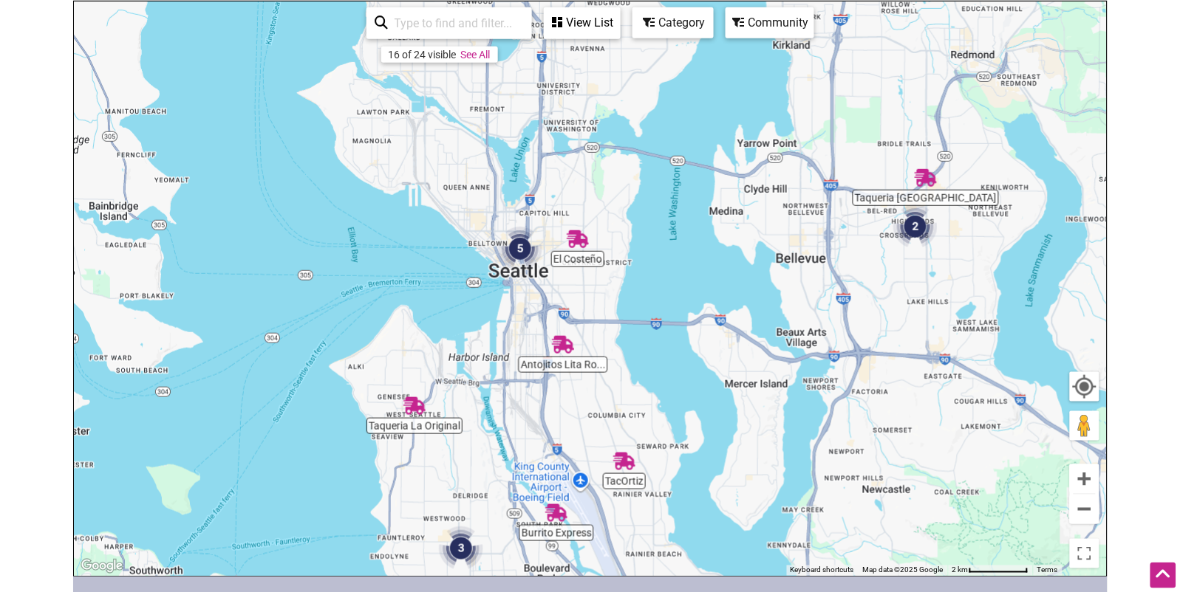
drag, startPoint x: 640, startPoint y: 174, endPoint x: 646, endPoint y: 215, distance: 41.1
click at [646, 215] on div "To navigate, press the arrow keys." at bounding box center [590, 288] width 1033 height 575
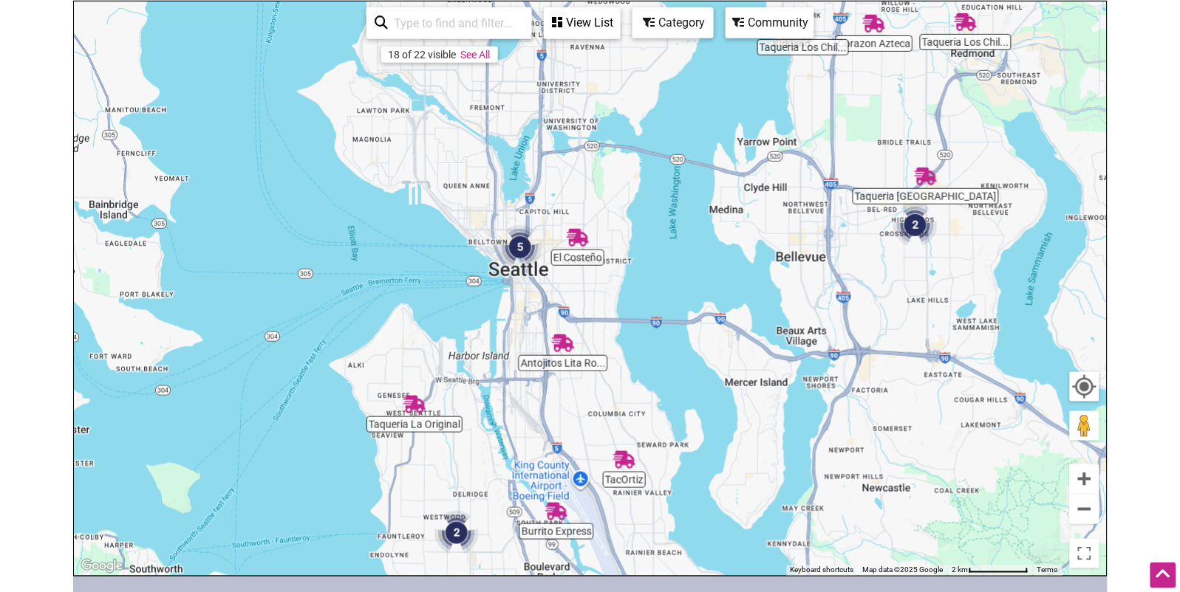
click at [619, 23] on div "Category" at bounding box center [582, 23] width 74 height 28
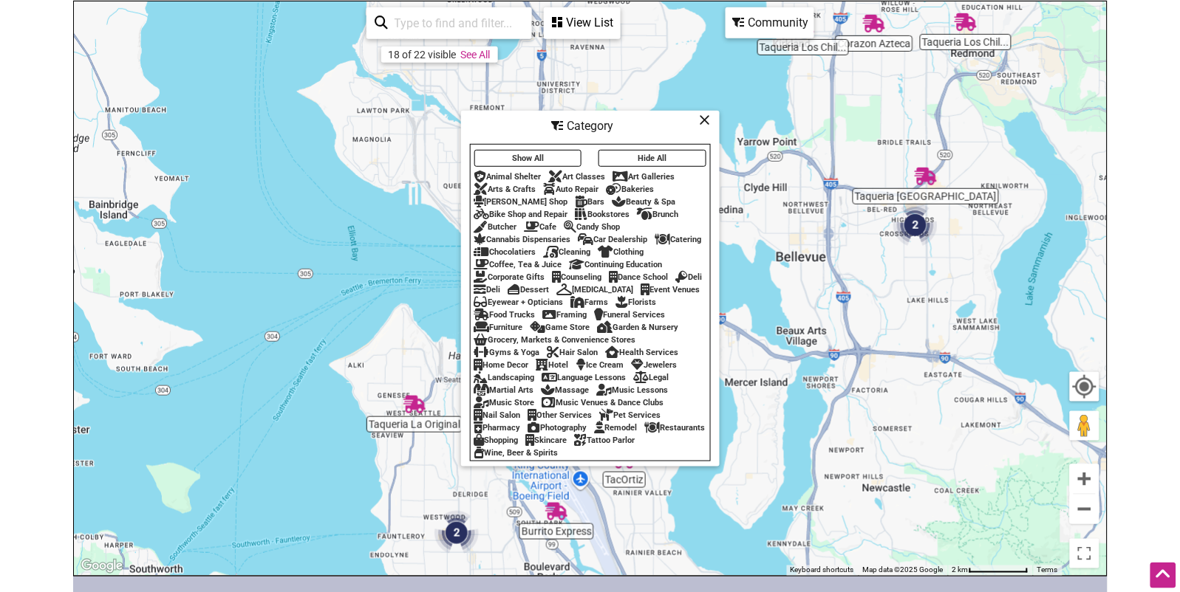
scroll to position [196, 0]
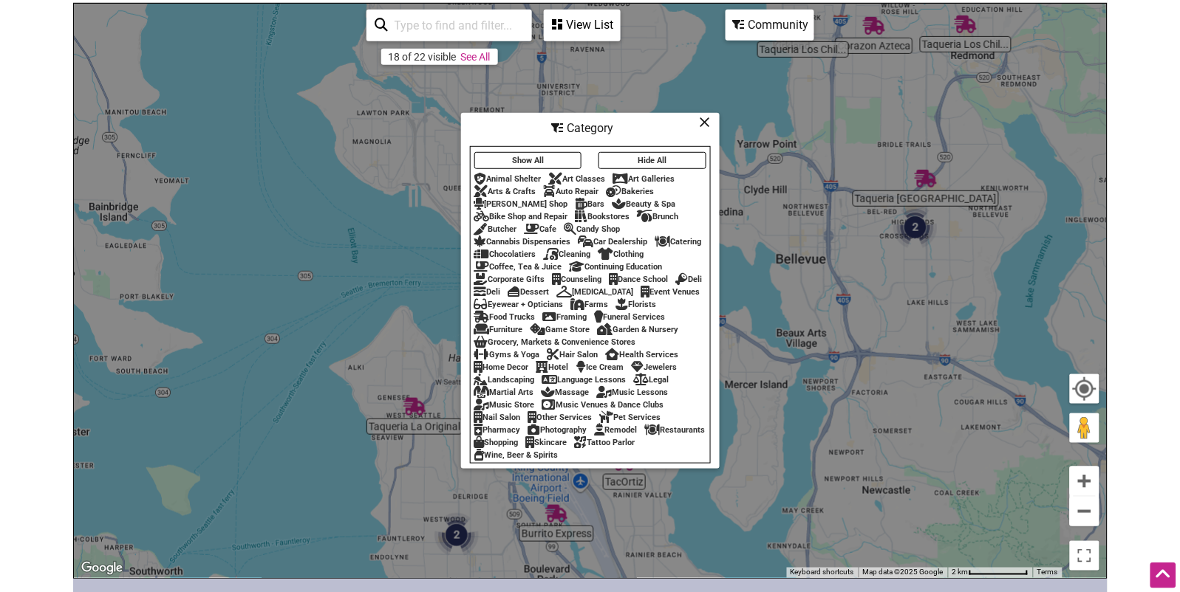
click at [620, 156] on button "Hide All" at bounding box center [652, 160] width 108 height 17
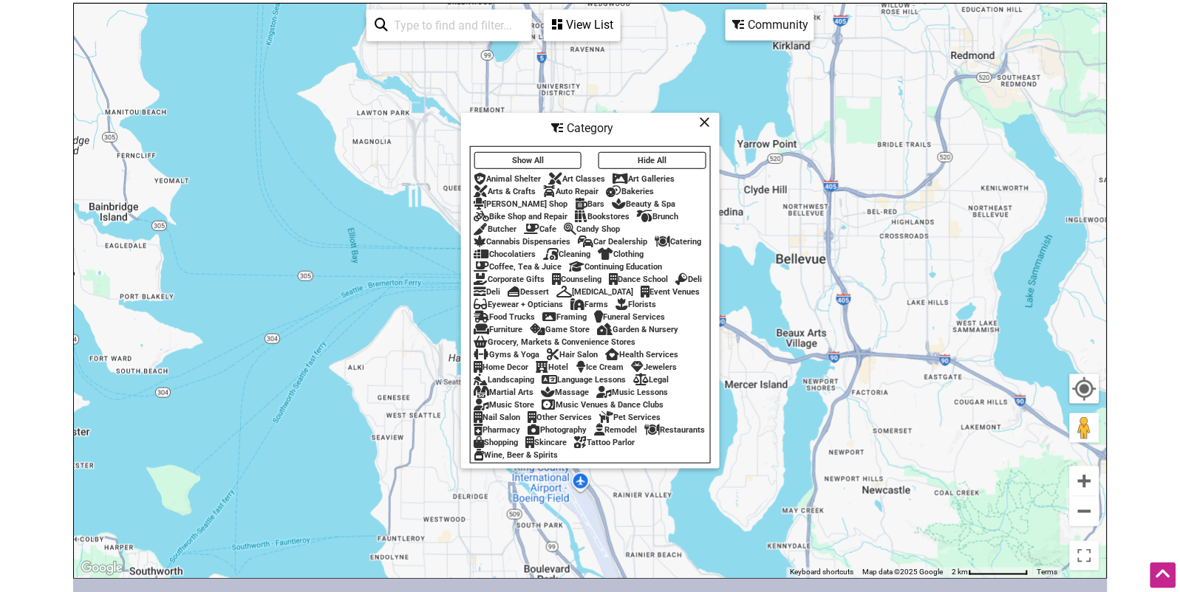
scroll to position [195, 0]
click at [609, 301] on div "Farms" at bounding box center [590, 306] width 38 height 10
click at [703, 123] on icon at bounding box center [705, 123] width 11 height 1
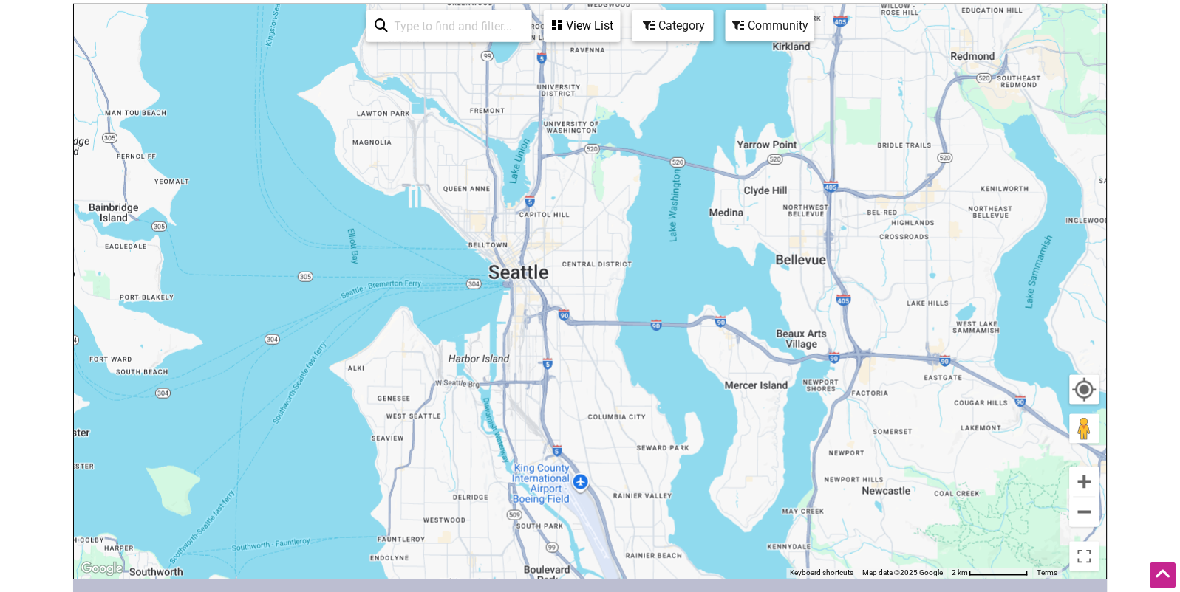
click at [583, 24] on div "View List" at bounding box center [582, 26] width 74 height 28
click at [626, 55] on div "Category" at bounding box center [493, 69] width 266 height 28
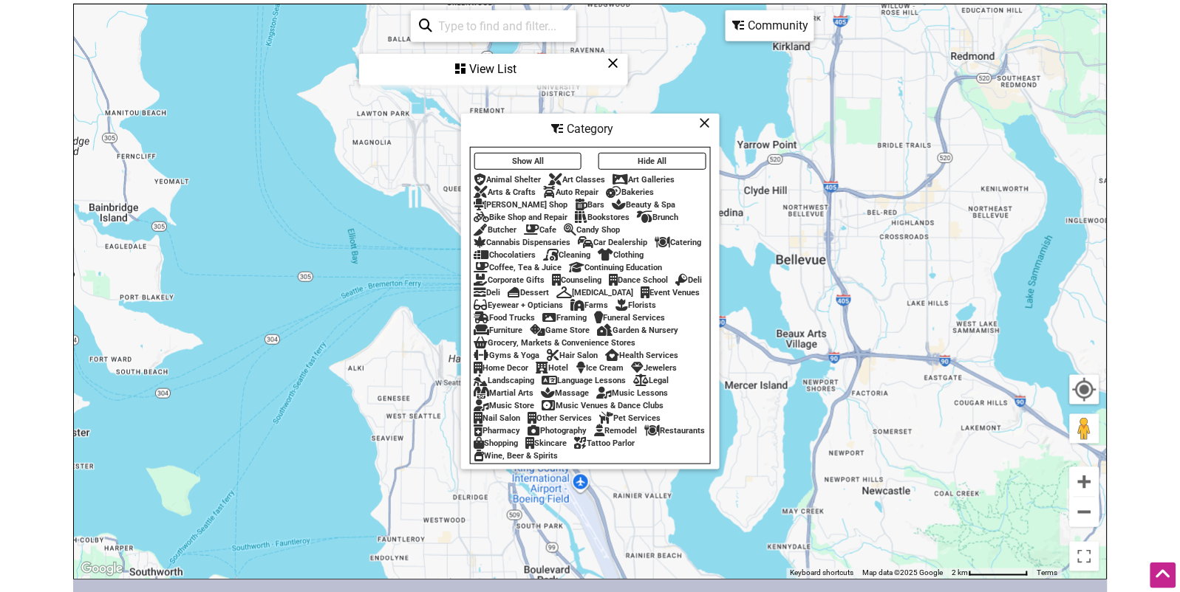
click at [609, 301] on div "Farms" at bounding box center [590, 306] width 38 height 10
click at [590, 326] on div "Game Store" at bounding box center [560, 331] width 60 height 10
click at [711, 121] on div "Category" at bounding box center [590, 129] width 256 height 28
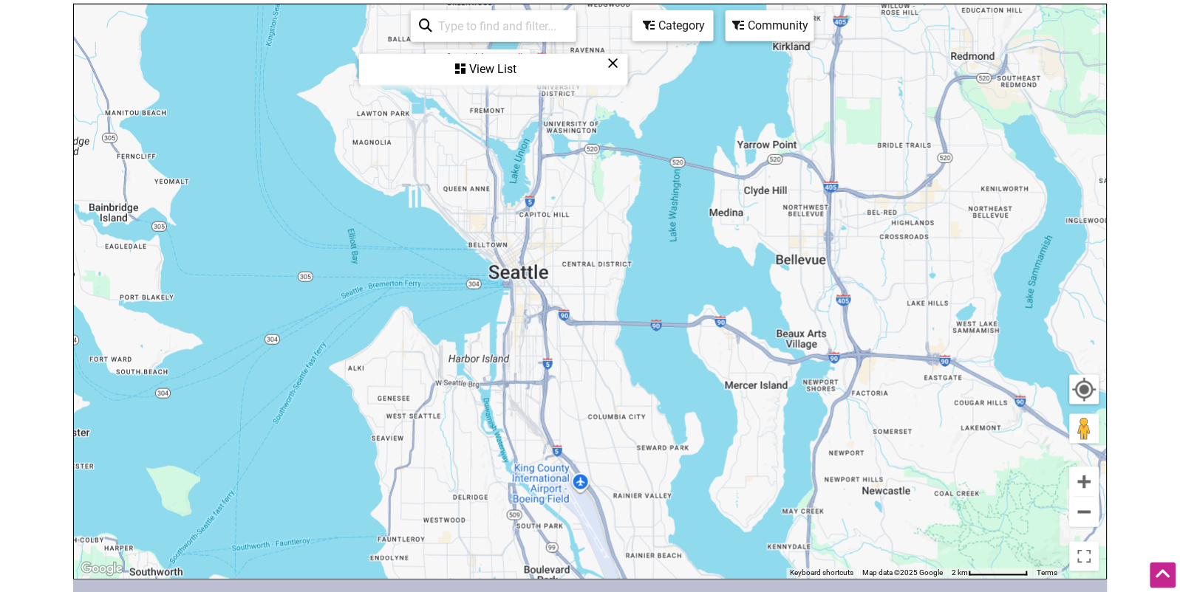
drag, startPoint x: 613, startPoint y: 61, endPoint x: 659, endPoint y: 41, distance: 50.3
click at [614, 63] on icon at bounding box center [613, 63] width 11 height 1
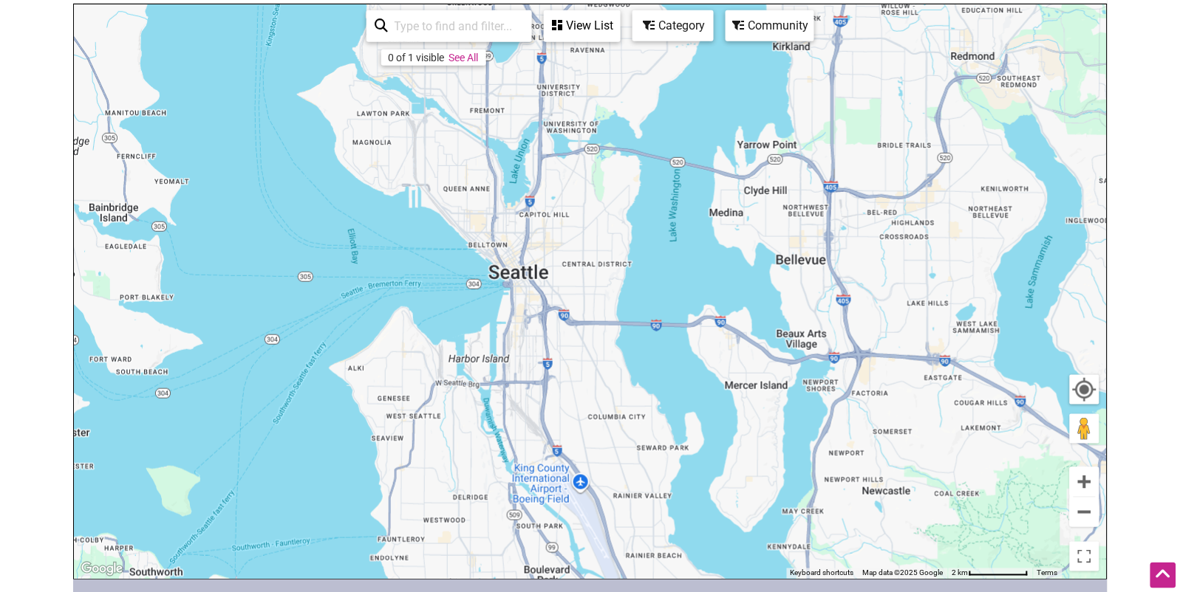
click at [619, 27] on div "Category" at bounding box center [582, 26] width 74 height 28
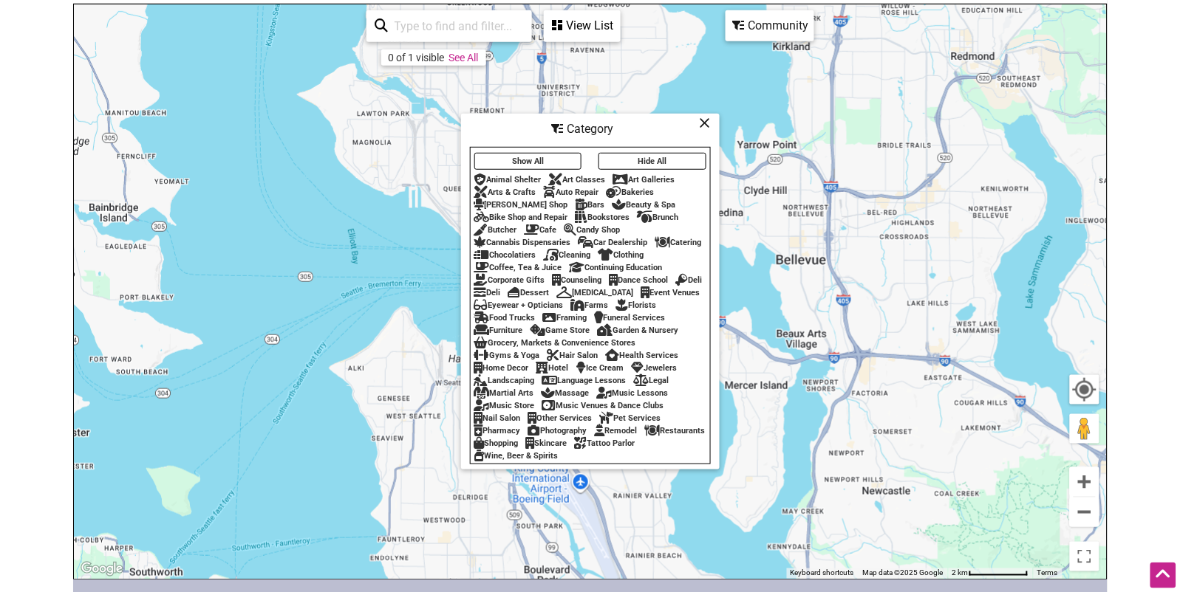
click at [598, 334] on div "Garden & Nursery" at bounding box center [638, 331] width 81 height 10
click at [707, 123] on icon at bounding box center [705, 123] width 11 height 1
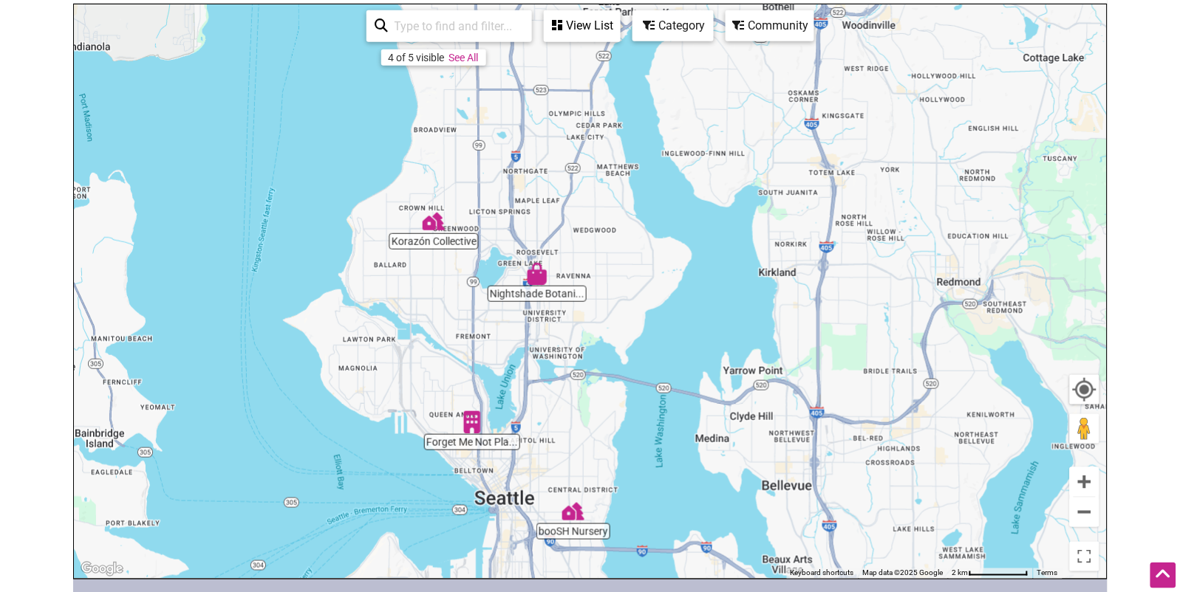
drag, startPoint x: 705, startPoint y: 111, endPoint x: 691, endPoint y: 338, distance: 228.0
click at [691, 338] on div "To navigate, press the arrow keys." at bounding box center [590, 291] width 1033 height 575
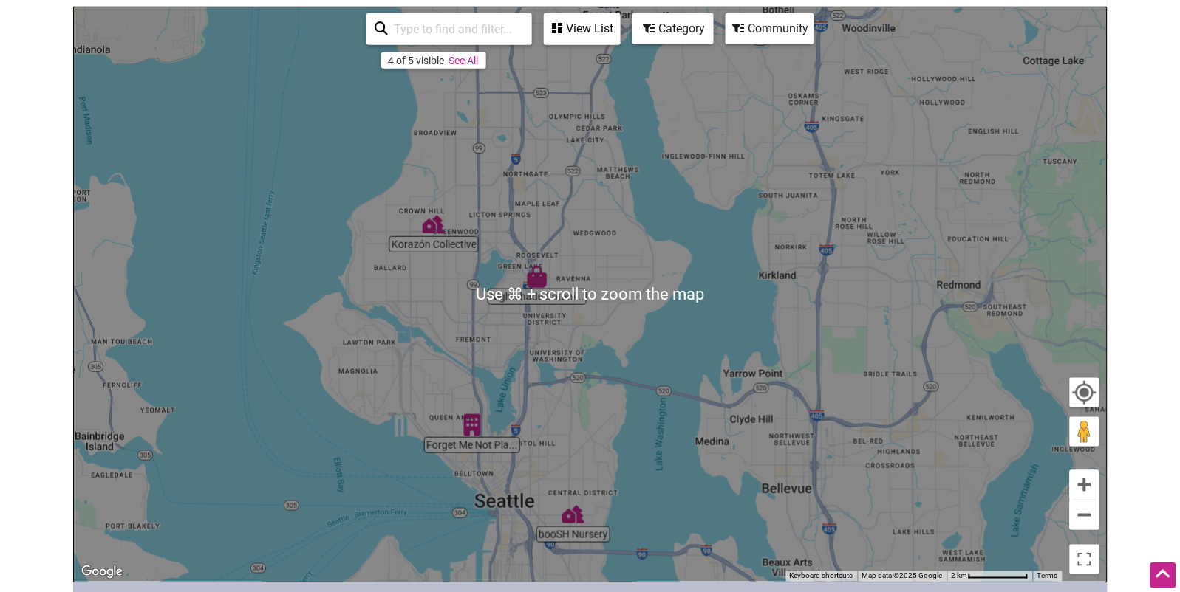
scroll to position [189, 0]
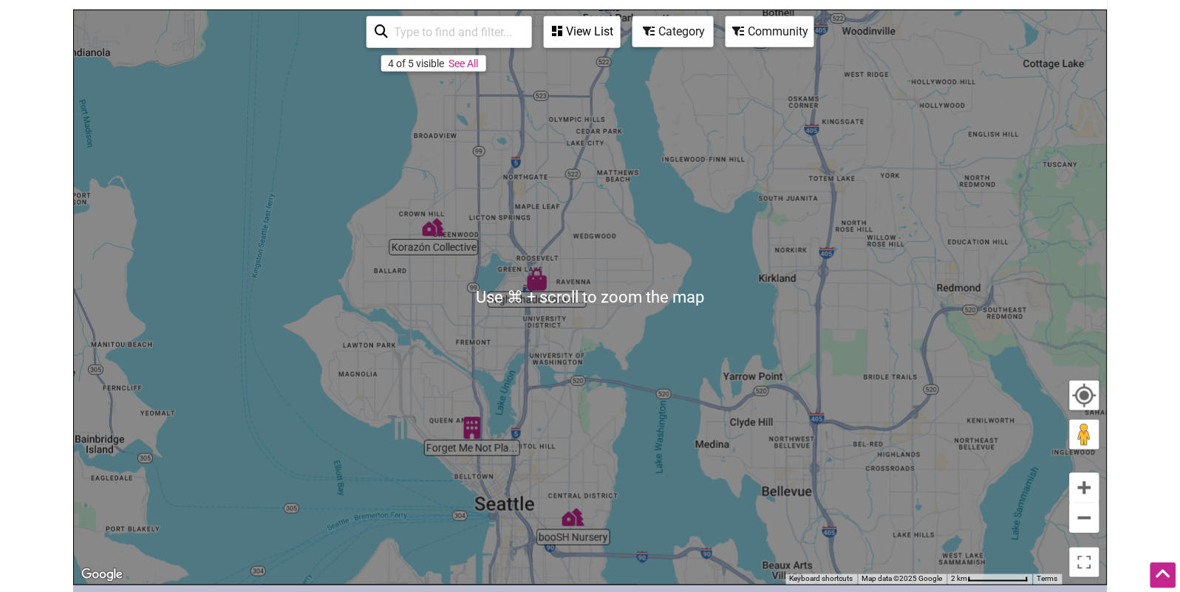
click at [691, 335] on div "To navigate, press the arrow keys." at bounding box center [590, 297] width 1033 height 575
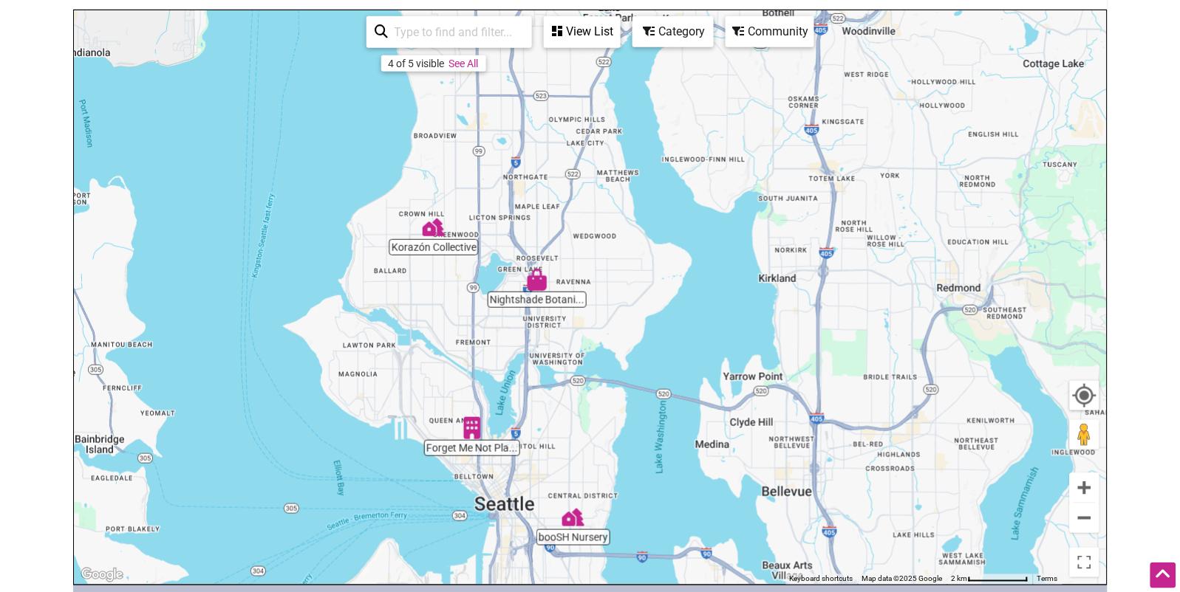
click at [592, 31] on div "View List" at bounding box center [582, 32] width 74 height 28
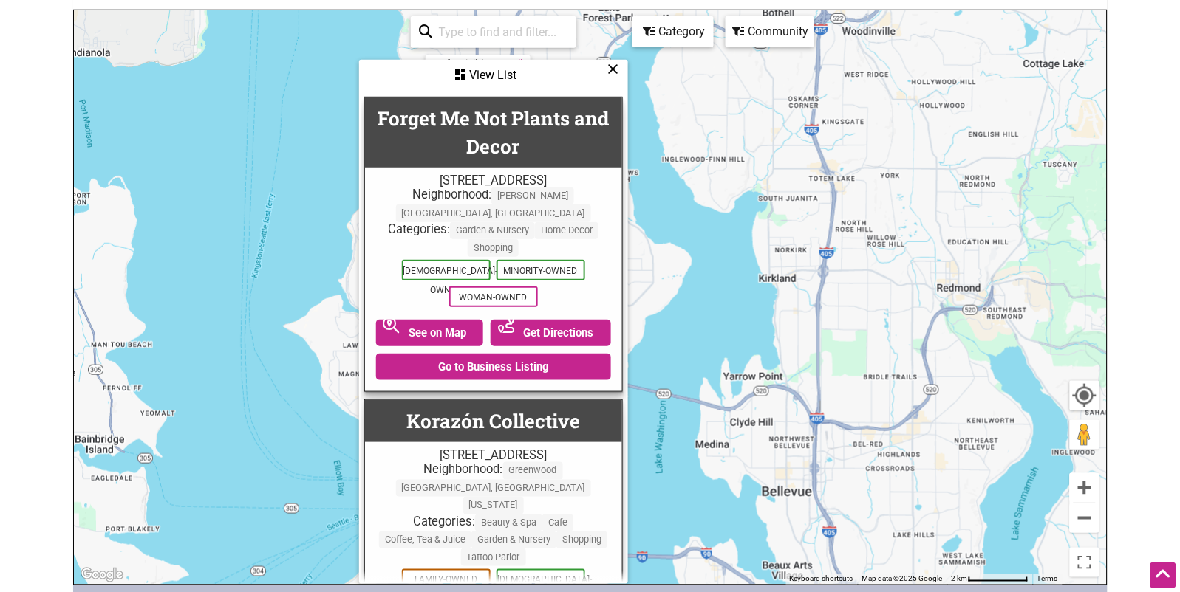
click at [626, 61] on div "Category" at bounding box center [493, 75] width 266 height 28
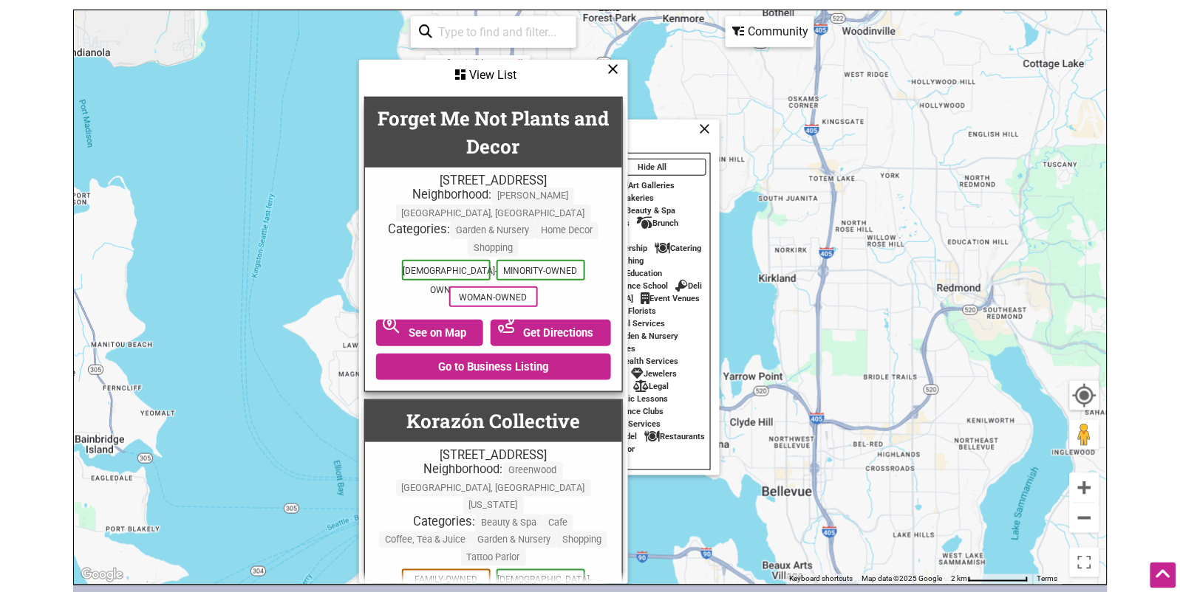
click at [616, 69] on icon at bounding box center [613, 69] width 11 height 1
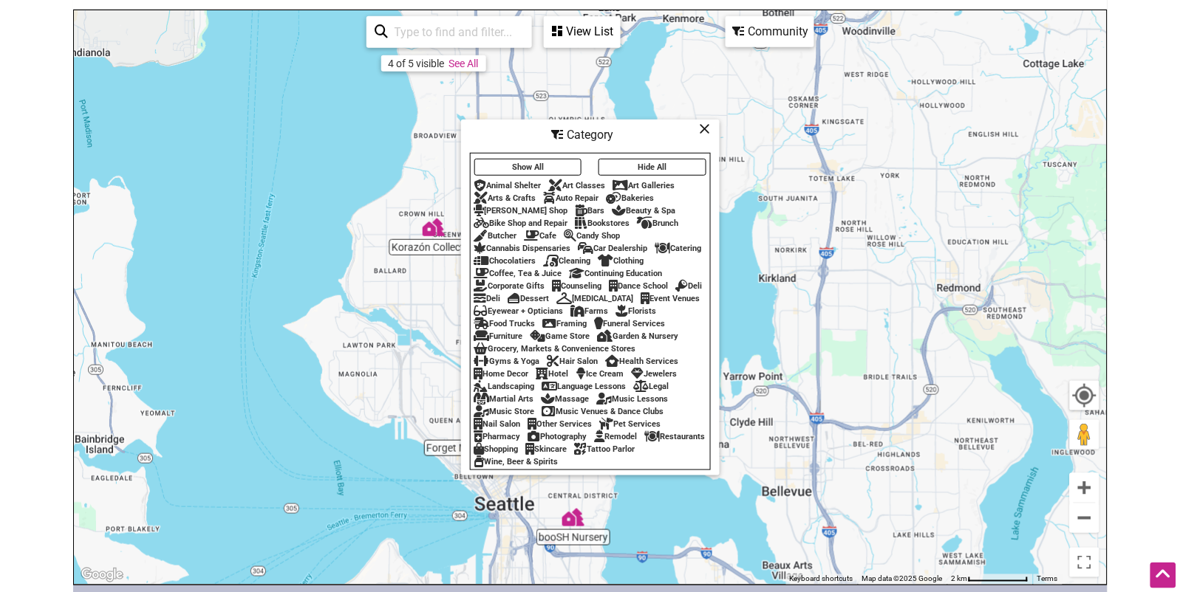
scroll to position [187, 0]
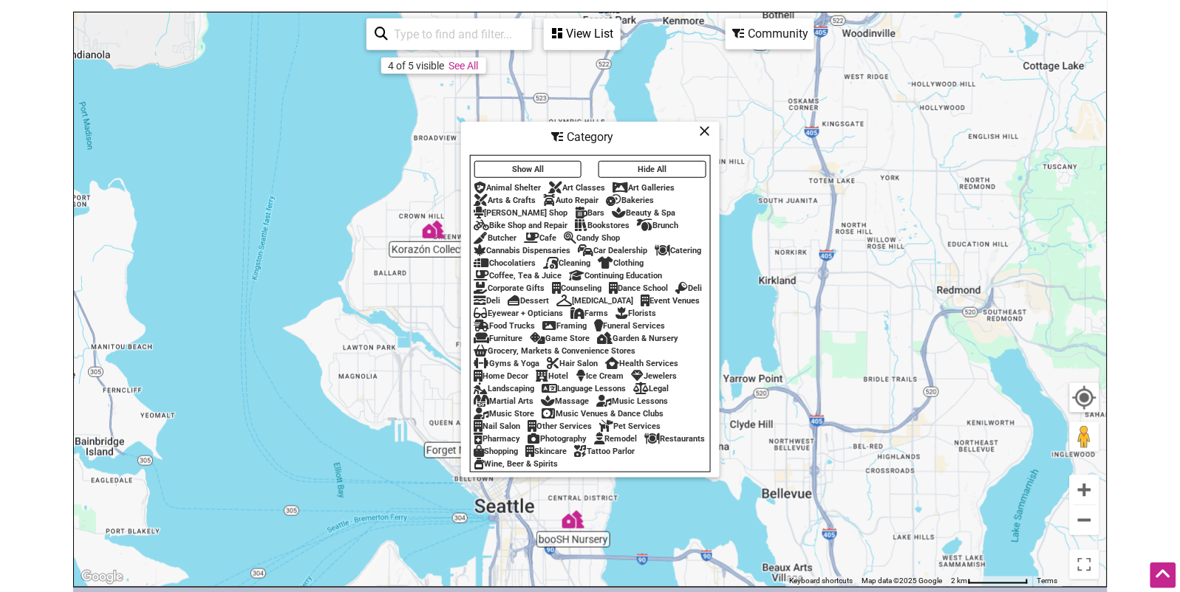
click at [657, 169] on button "Hide All" at bounding box center [652, 169] width 108 height 17
click at [513, 380] on div "Home Decor" at bounding box center [501, 377] width 55 height 10
click at [705, 131] on icon at bounding box center [705, 131] width 11 height 1
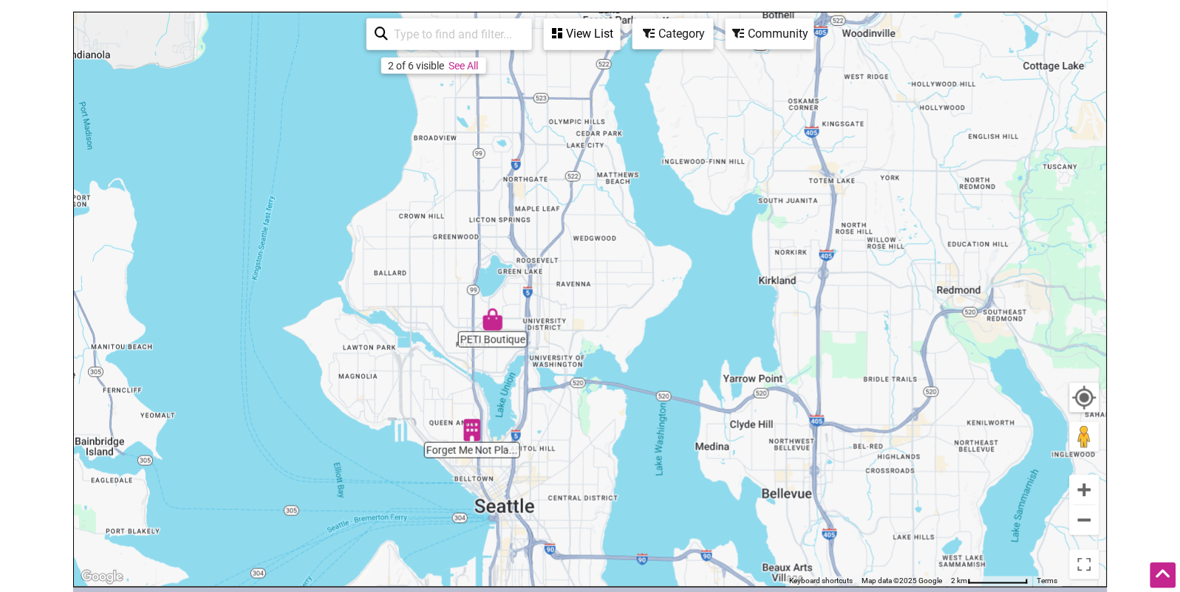
click at [619, 33] on div "Category" at bounding box center [582, 34] width 74 height 28
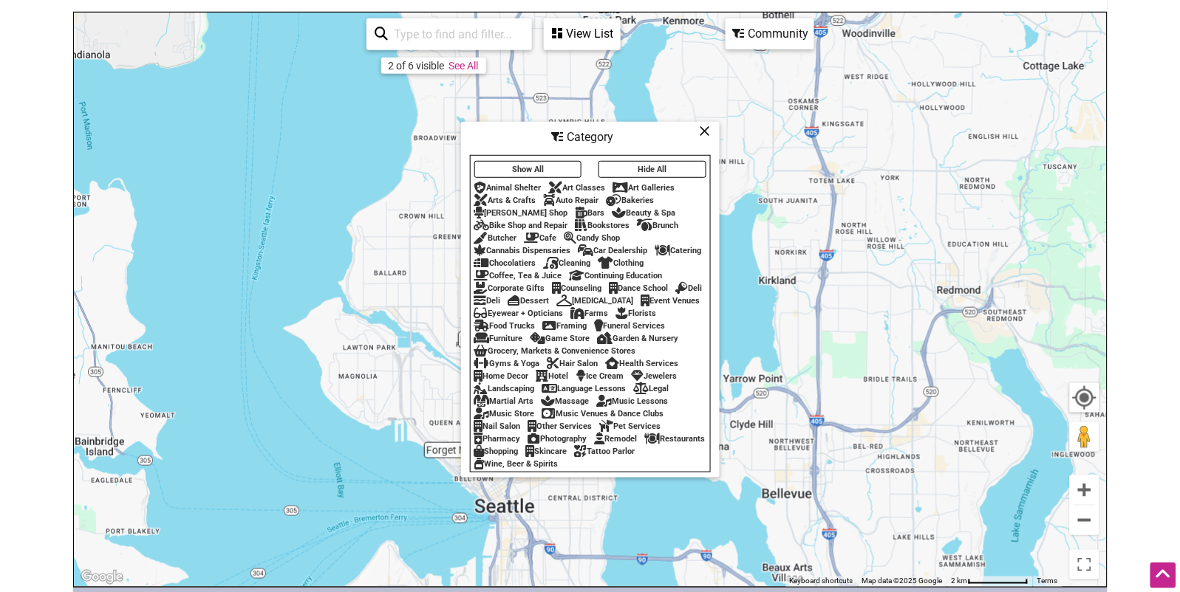
drag, startPoint x: 513, startPoint y: 380, endPoint x: 533, endPoint y: 379, distance: 20.7
click at [513, 380] on div "Home Decor" at bounding box center [501, 377] width 55 height 10
click at [547, 377] on icon at bounding box center [542, 376] width 13 height 1
click at [705, 131] on icon at bounding box center [705, 131] width 11 height 1
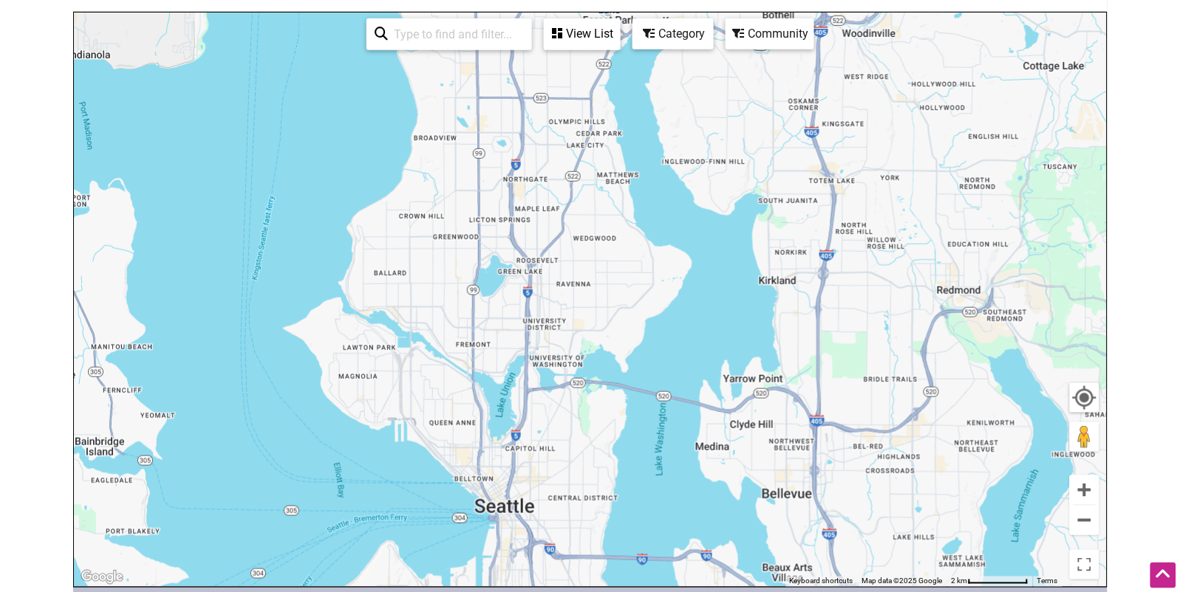
click at [619, 29] on div "Category" at bounding box center [582, 34] width 74 height 28
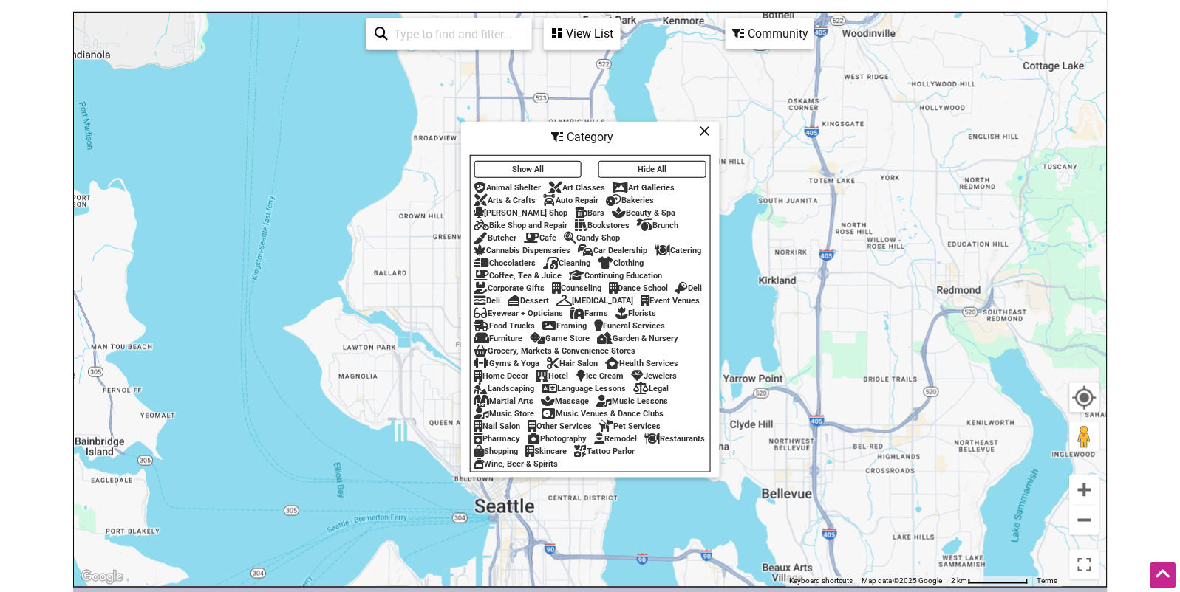
click at [560, 380] on div "Hotel" at bounding box center [552, 377] width 33 height 10
click at [615, 381] on div "Ice Cream" at bounding box center [600, 377] width 48 height 10
click at [666, 380] on div "Jewelers" at bounding box center [655, 377] width 46 height 10
click at [703, 131] on icon at bounding box center [705, 131] width 11 height 1
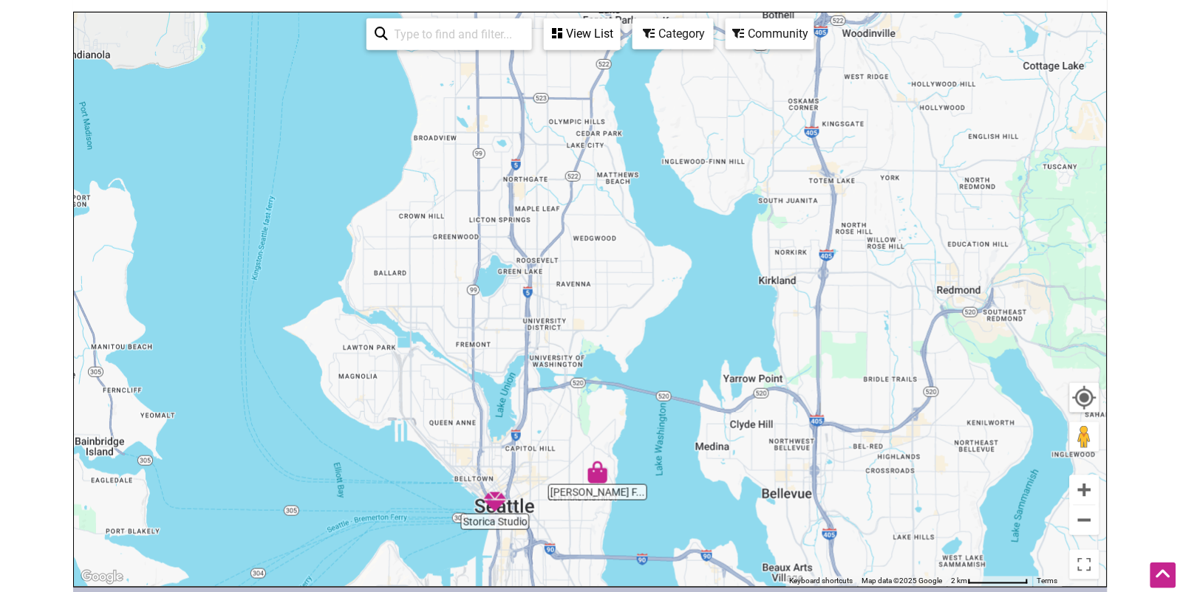
click at [619, 30] on div "Community" at bounding box center [582, 34] width 74 height 28
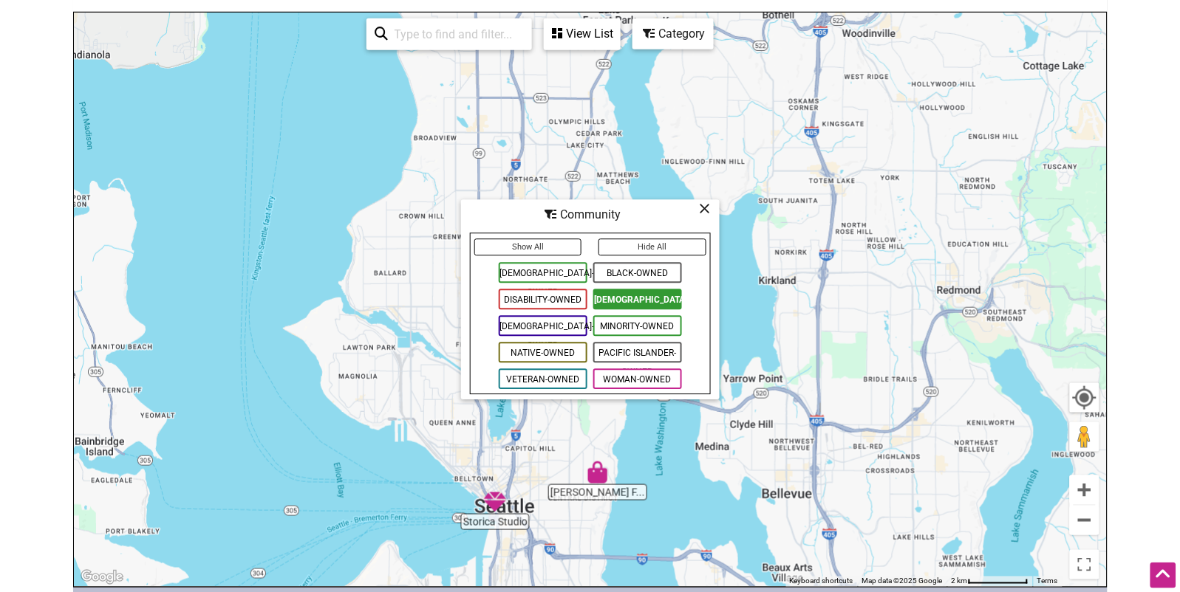
click at [709, 209] on icon at bounding box center [705, 209] width 11 height 1
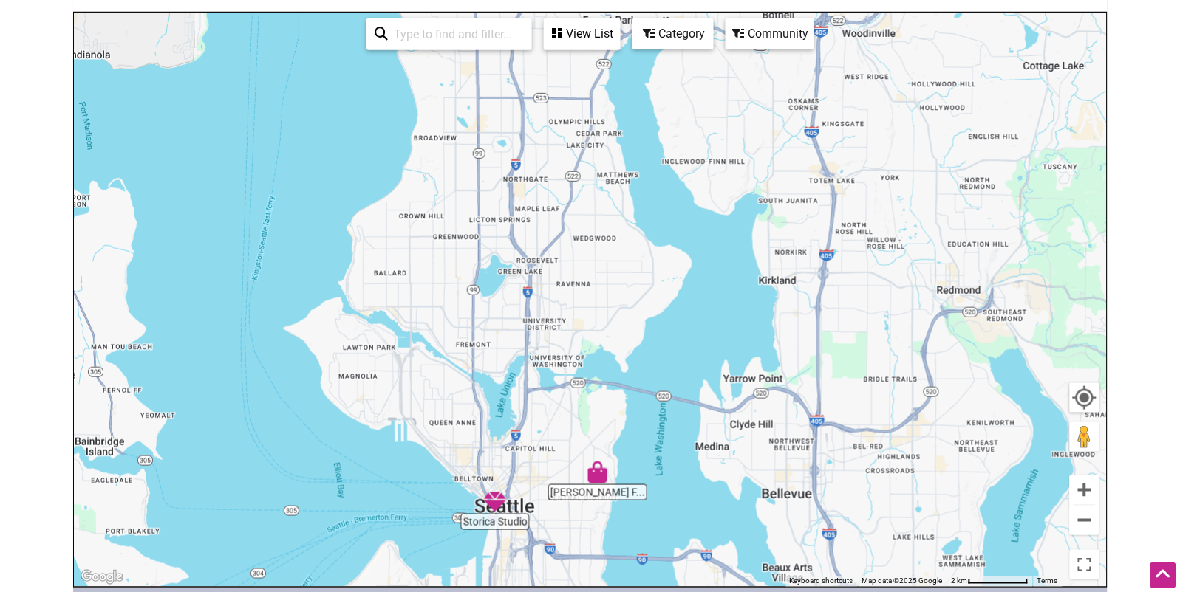
click at [619, 34] on div "Category" at bounding box center [582, 34] width 74 height 28
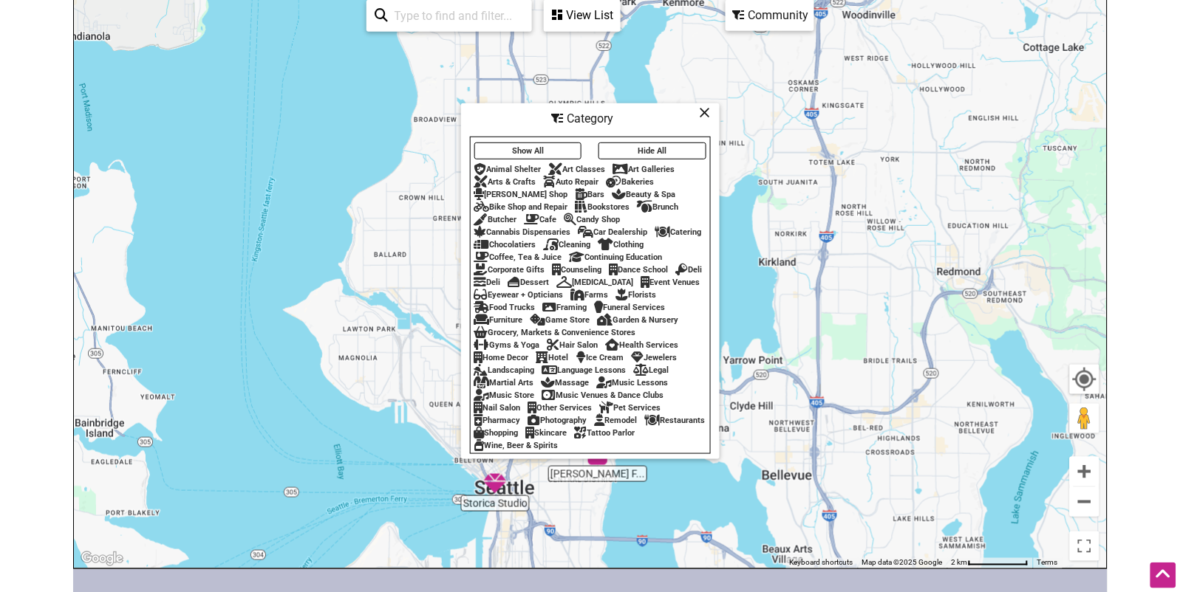
scroll to position [208, 0]
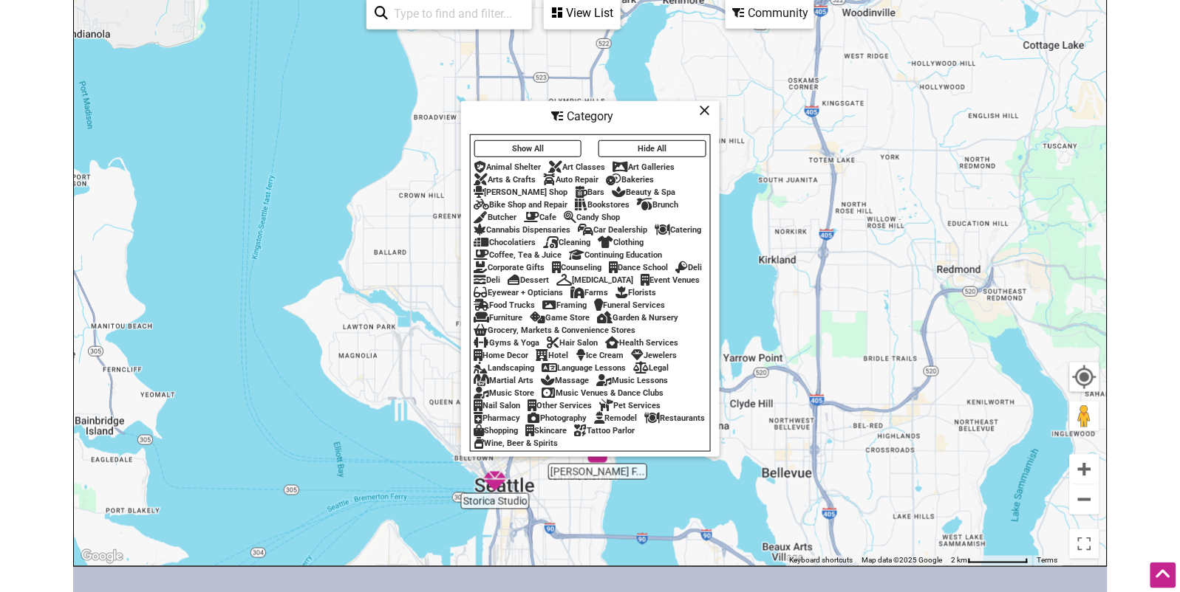
click at [651, 358] on div "Jewelers" at bounding box center [655, 356] width 46 height 10
click at [527, 348] on div "Gyms & Yoga" at bounding box center [507, 343] width 66 height 10
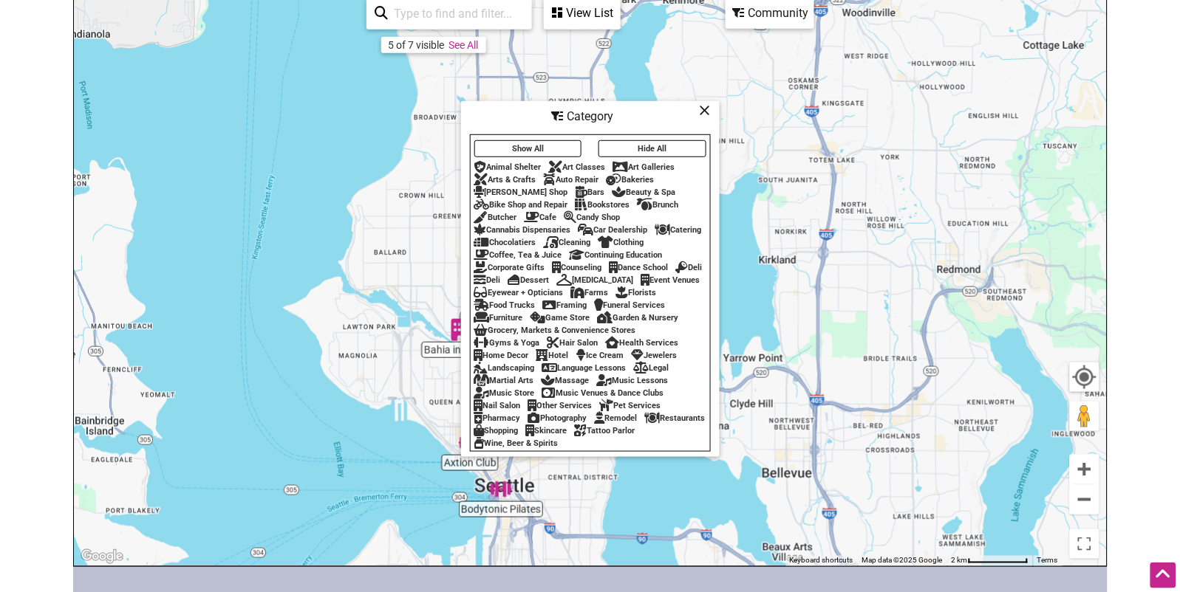
click at [701, 111] on icon at bounding box center [705, 110] width 11 height 1
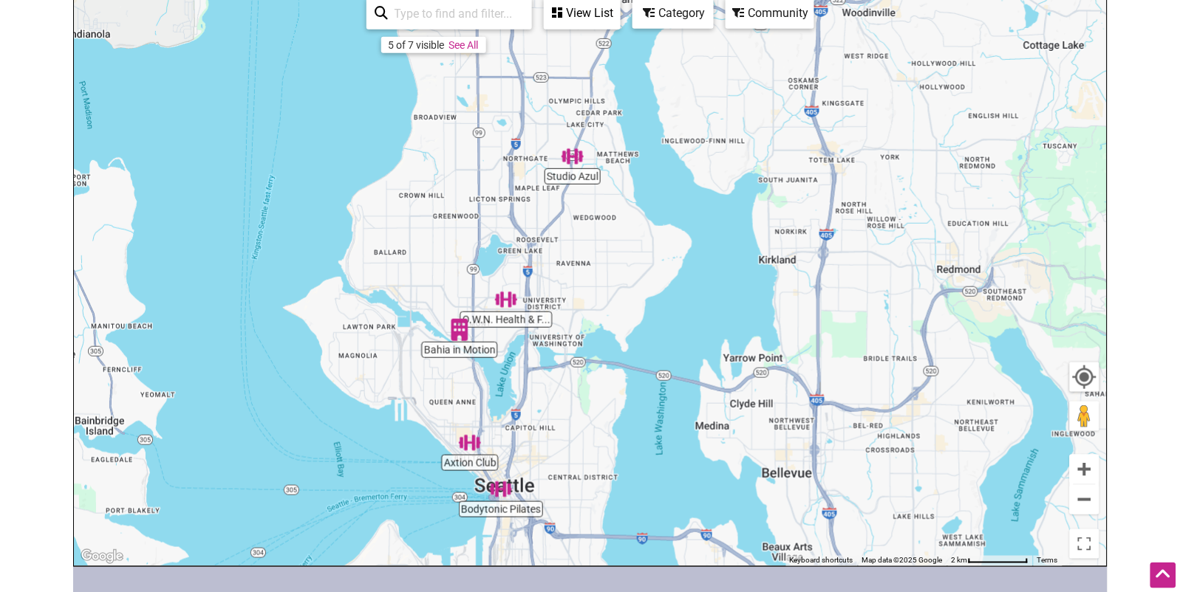
click at [619, 13] on div "Category" at bounding box center [582, 13] width 74 height 28
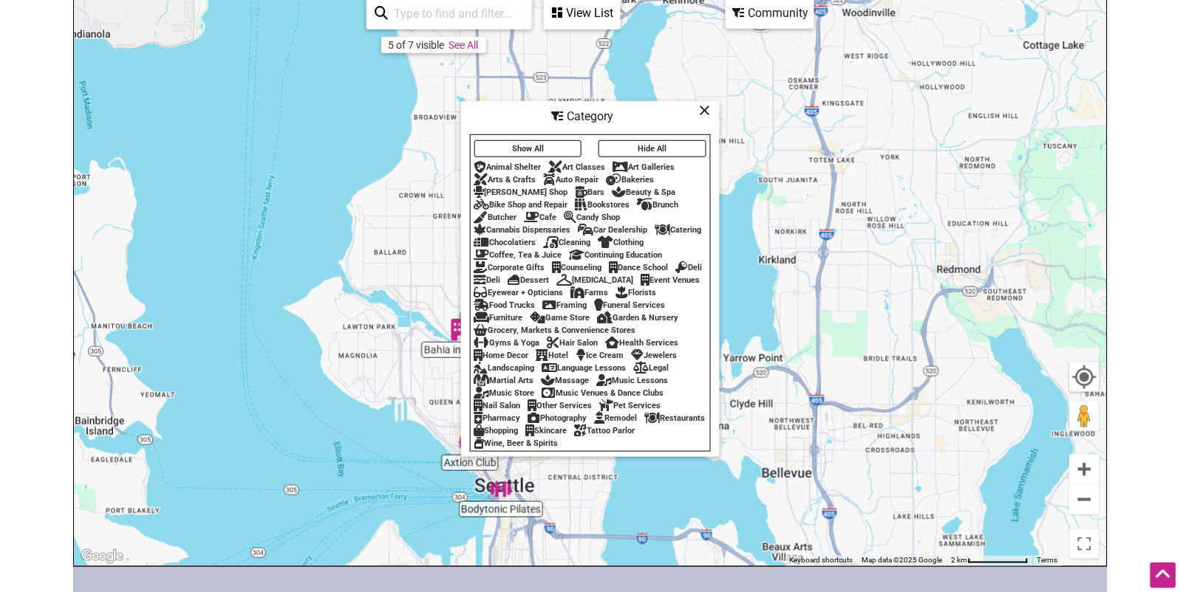
click at [627, 146] on button "Hide All" at bounding box center [652, 148] width 108 height 17
click at [518, 408] on div "Nail Salon" at bounding box center [497, 406] width 47 height 10
click at [508, 404] on div "Nail Salon" at bounding box center [497, 406] width 47 height 10
click at [618, 406] on div "Pet Services" at bounding box center [630, 406] width 61 height 10
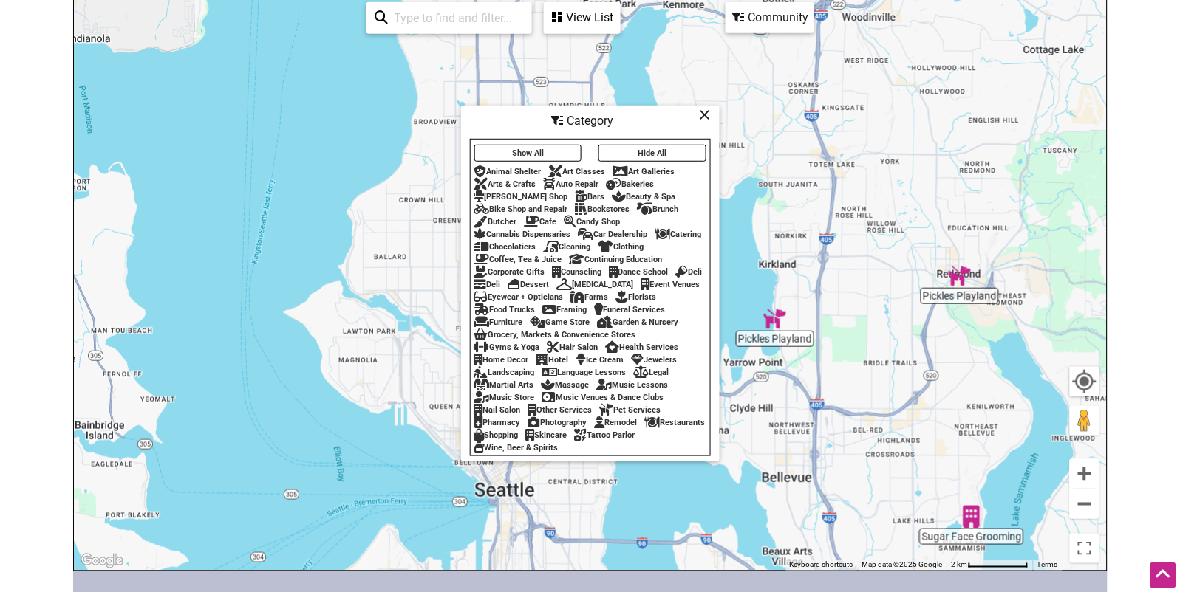
scroll to position [202, 0]
click at [626, 410] on div "Pet Services" at bounding box center [630, 411] width 61 height 10
click at [567, 436] on div "Skincare" at bounding box center [546, 436] width 41 height 10
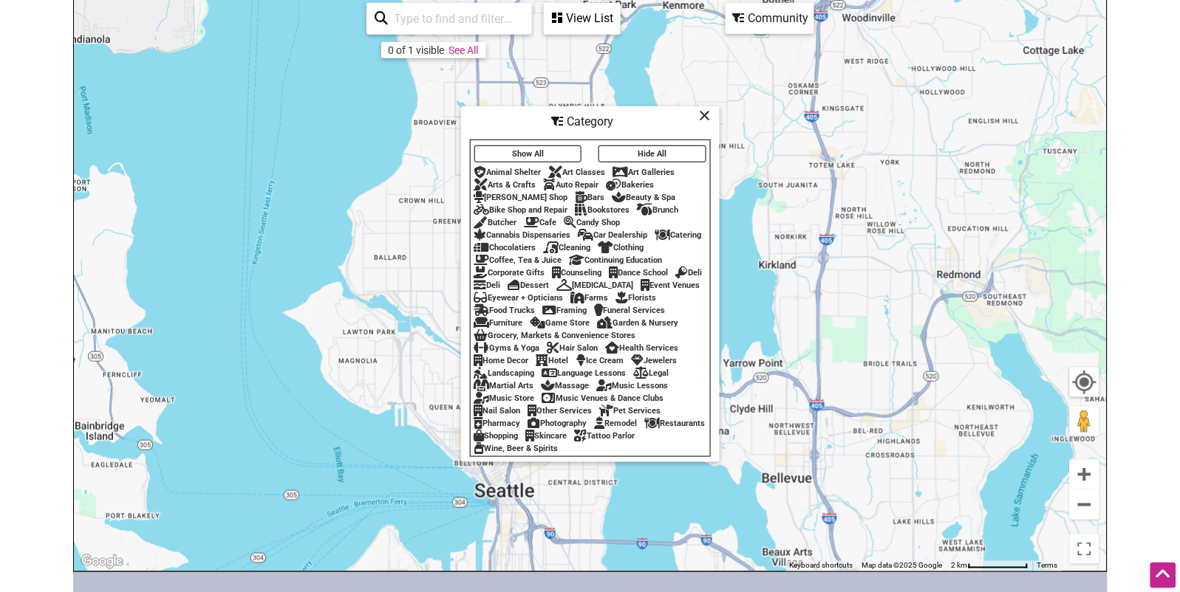
click at [567, 436] on div "Skincare" at bounding box center [546, 436] width 41 height 10
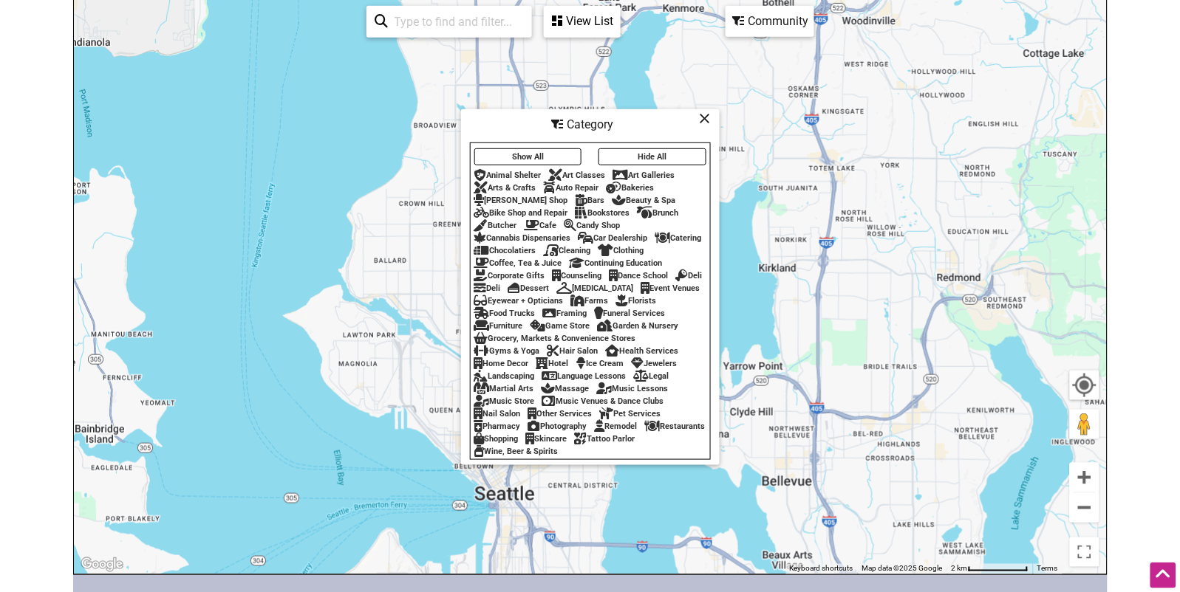
click at [558, 448] on div "Wine, Beer & Spirits" at bounding box center [516, 452] width 84 height 10
click at [575, 444] on div "Tattoo Parlor" at bounding box center [605, 439] width 61 height 10
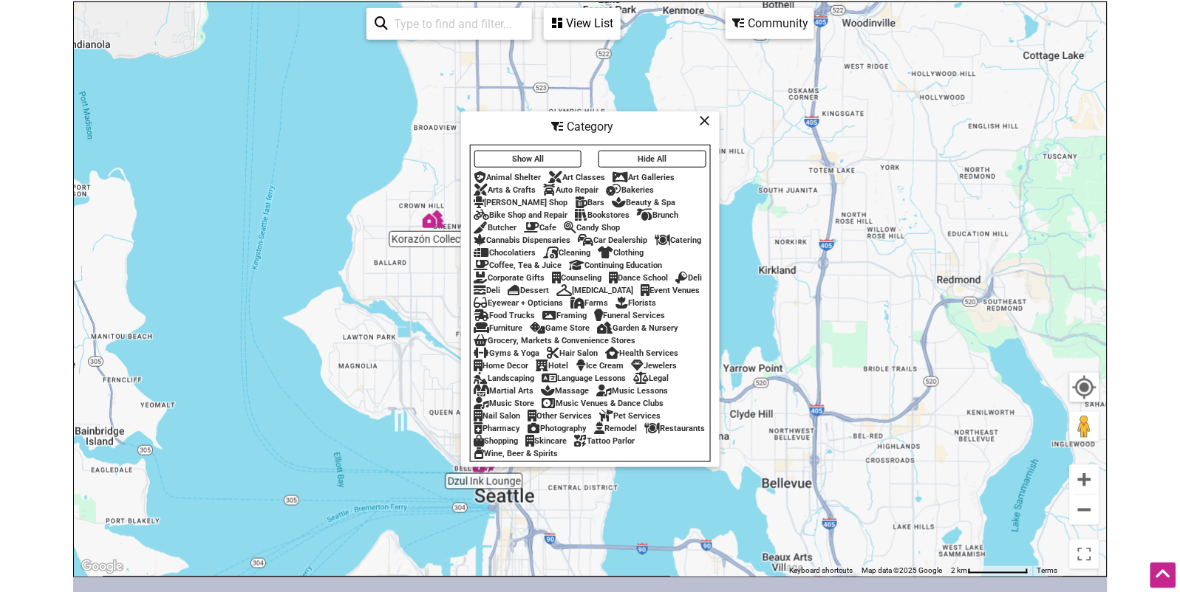
click at [705, 121] on icon at bounding box center [705, 120] width 11 height 1
